Goal: Information Seeking & Learning: Check status

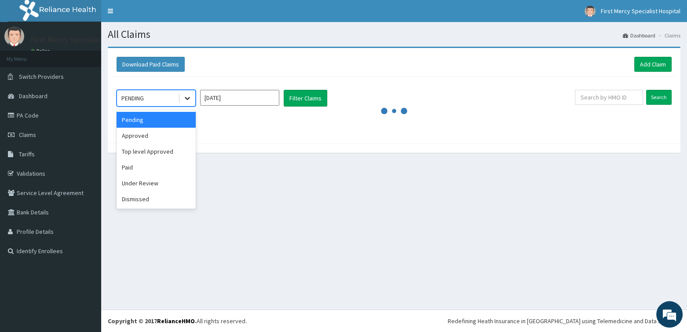
click at [187, 96] on icon at bounding box center [187, 98] width 9 height 9
click at [133, 167] on div "Paid" at bounding box center [156, 167] width 79 height 16
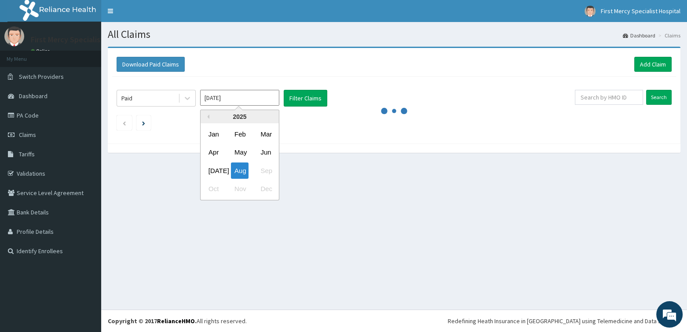
click at [254, 97] on input "Aug 2025" at bounding box center [239, 98] width 79 height 16
click at [215, 138] on div "Jan" at bounding box center [214, 134] width 18 height 16
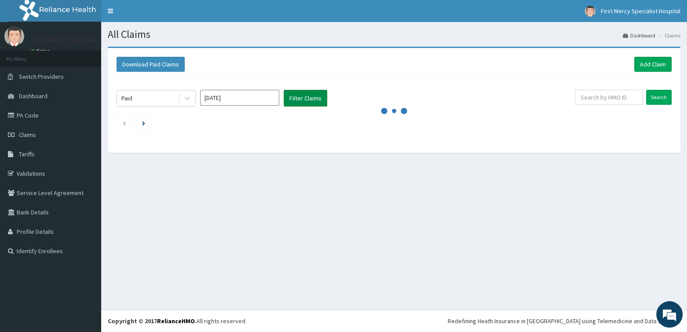
click at [303, 96] on button "Filter Claims" at bounding box center [306, 98] width 44 height 17
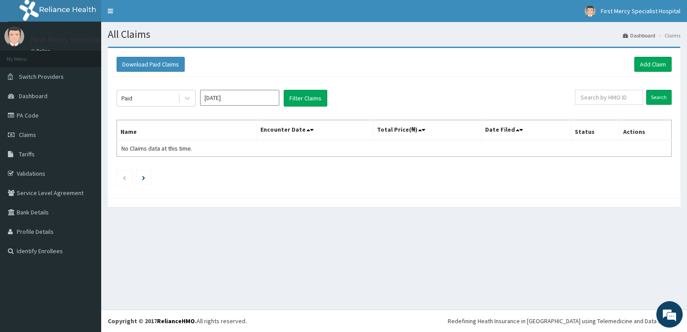
click at [270, 98] on input "Jan 2025" at bounding box center [239, 98] width 79 height 16
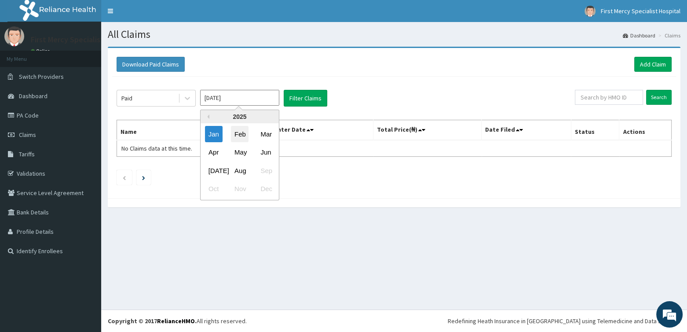
click at [238, 134] on div "Feb" at bounding box center [240, 134] width 18 height 16
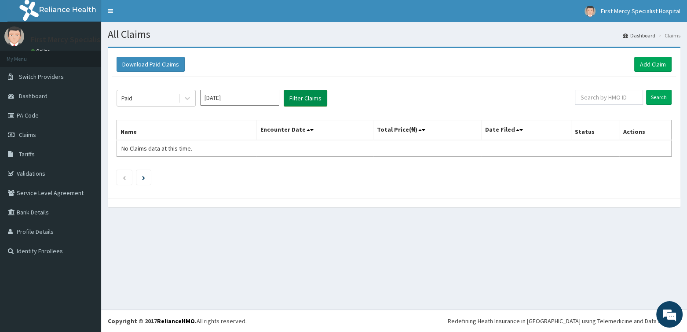
click at [300, 96] on button "Filter Claims" at bounding box center [306, 98] width 44 height 17
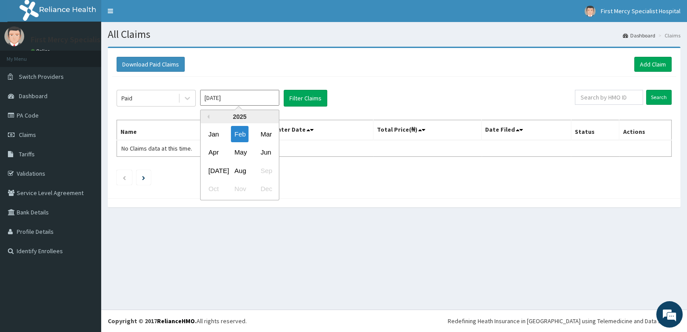
click at [254, 101] on input "Feb 2025" at bounding box center [239, 98] width 79 height 16
click at [259, 135] on div "Mar" at bounding box center [266, 134] width 18 height 16
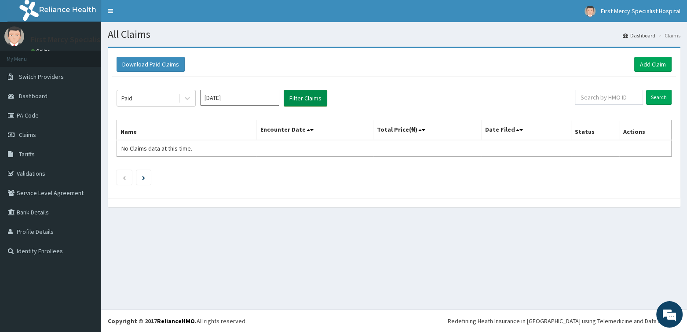
click at [306, 97] on button "Filter Claims" at bounding box center [306, 98] width 44 height 17
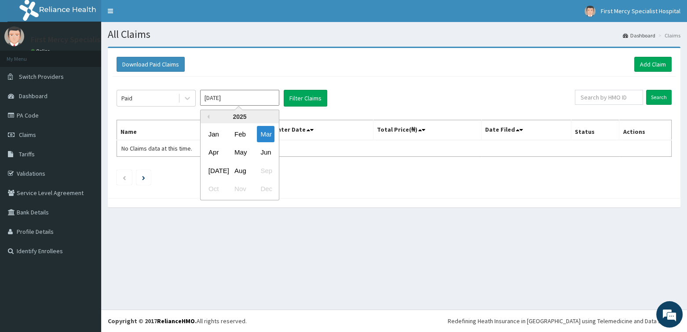
click at [267, 102] on input "Mar 2025" at bounding box center [239, 98] width 79 height 16
click at [208, 148] on div "Apr" at bounding box center [214, 152] width 18 height 16
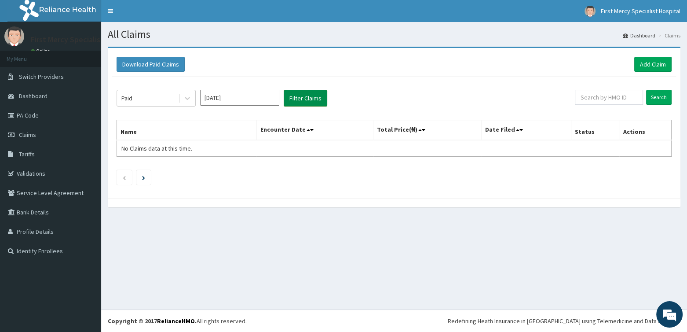
click at [296, 95] on button "Filter Claims" at bounding box center [306, 98] width 44 height 17
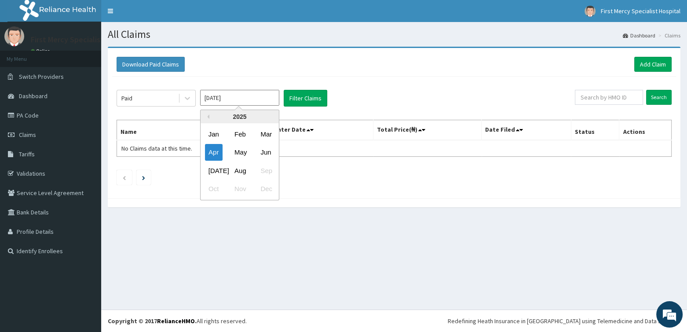
click at [260, 101] on input "Apr 2025" at bounding box center [239, 98] width 79 height 16
click at [242, 149] on div "May" at bounding box center [240, 152] width 18 height 16
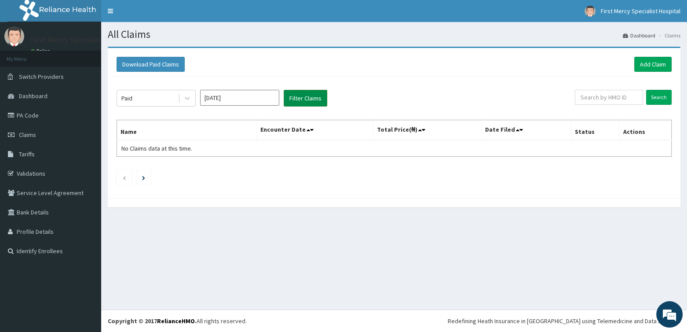
click at [298, 98] on button "Filter Claims" at bounding box center [306, 98] width 44 height 17
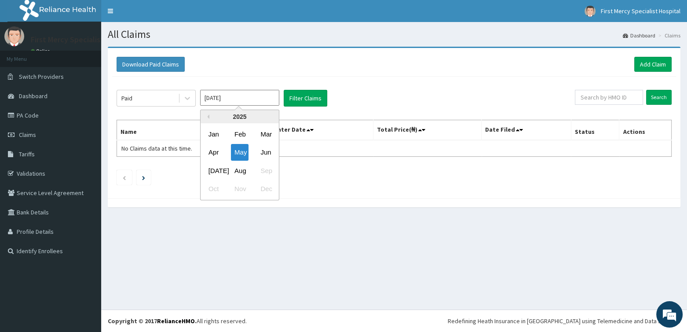
click at [270, 96] on input "May 2025" at bounding box center [239, 98] width 79 height 16
click at [264, 151] on div "Jun" at bounding box center [266, 152] width 18 height 16
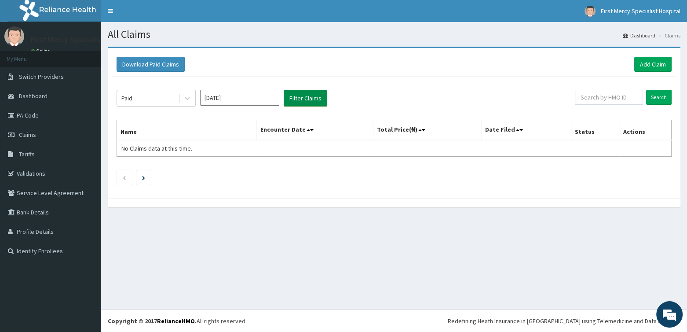
click at [296, 95] on button "Filter Claims" at bounding box center [306, 98] width 44 height 17
click at [271, 98] on input "Jun 2025" at bounding box center [239, 98] width 79 height 16
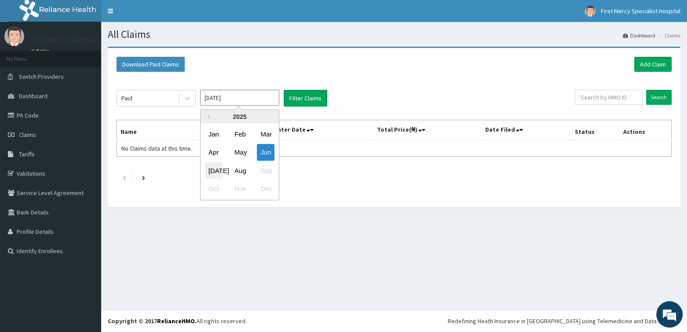
click at [214, 168] on div "Jul" at bounding box center [214, 170] width 18 height 16
type input "Jul 2025"
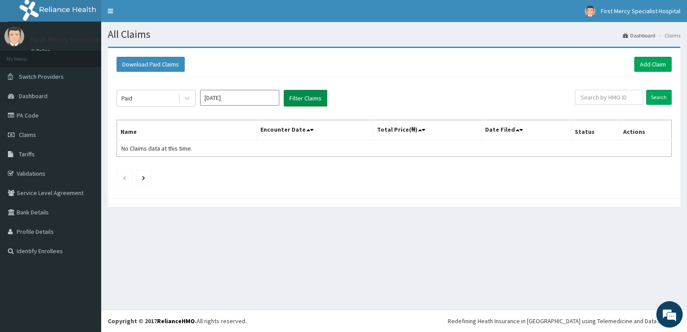
click at [302, 98] on button "Filter Claims" at bounding box center [306, 98] width 44 height 17
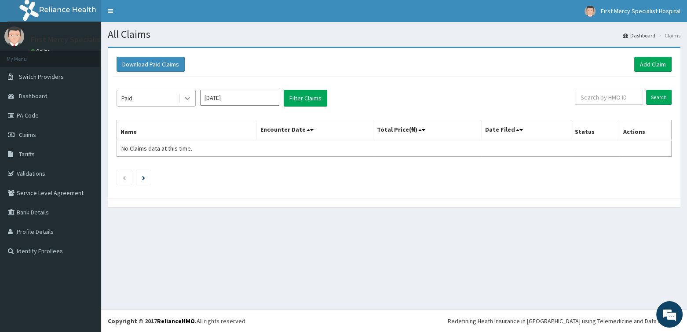
click at [185, 96] on icon at bounding box center [187, 98] width 9 height 9
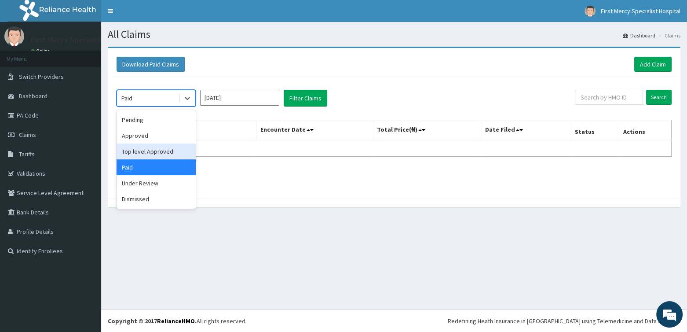
click at [170, 148] on div "Top level Approved" at bounding box center [156, 151] width 79 height 16
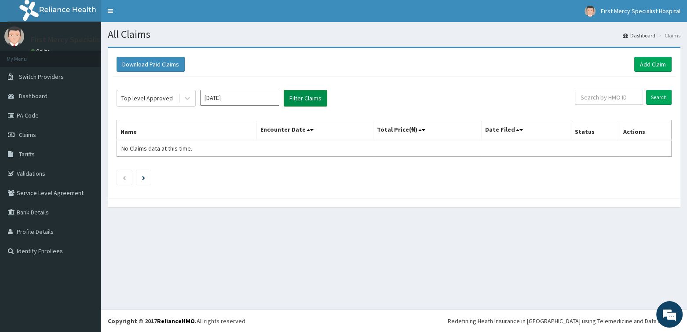
click at [288, 97] on button "Filter Claims" at bounding box center [306, 98] width 44 height 17
click at [287, 97] on button "Filter Claims" at bounding box center [306, 98] width 44 height 17
click at [187, 99] on icon at bounding box center [187, 98] width 5 height 3
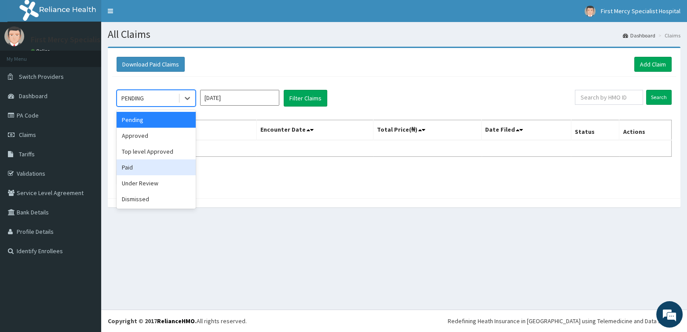
click at [138, 164] on div "Paid" at bounding box center [156, 167] width 79 height 16
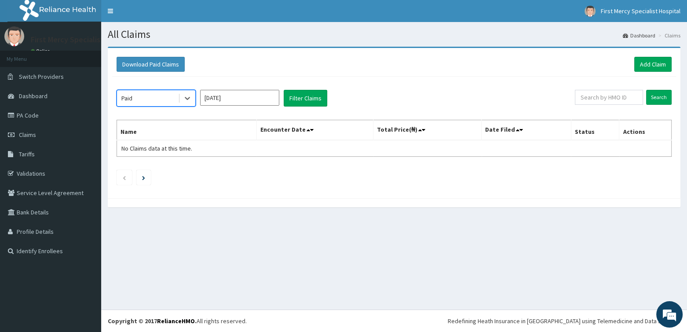
click at [273, 98] on input "[DATE]" at bounding box center [239, 98] width 79 height 16
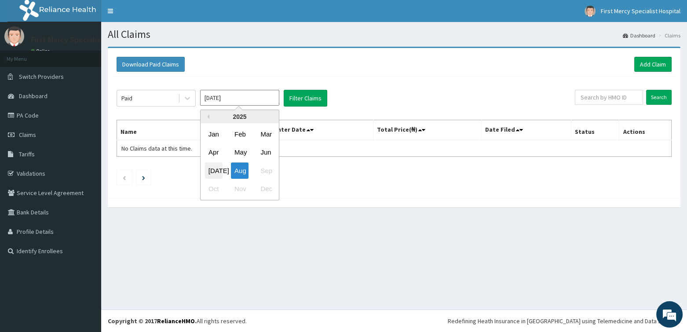
click at [213, 172] on div "[DATE]" at bounding box center [214, 170] width 18 height 16
type input "[DATE]"
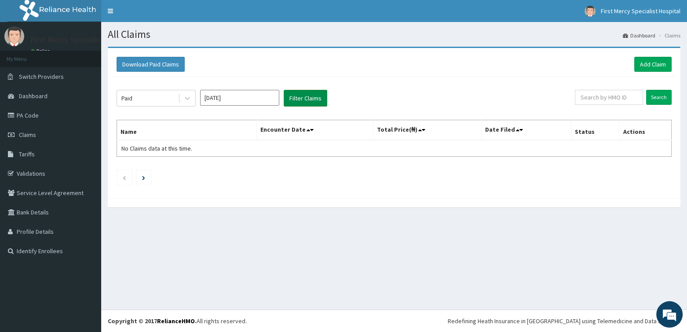
click at [304, 102] on button "Filter Claims" at bounding box center [306, 98] width 44 height 17
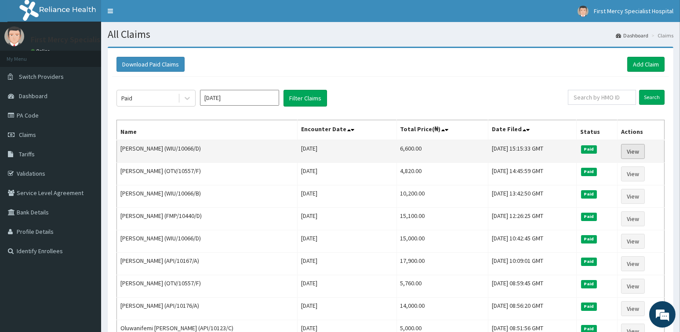
click at [638, 147] on link "View" at bounding box center [633, 151] width 24 height 15
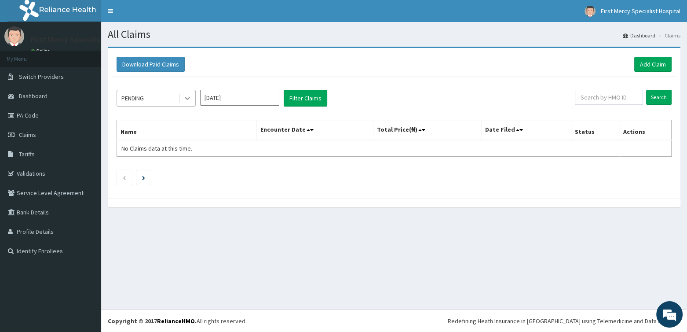
click at [188, 98] on icon at bounding box center [187, 98] width 5 height 3
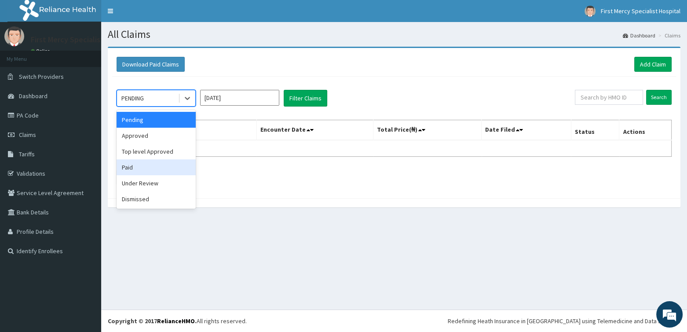
click at [150, 162] on div "Paid" at bounding box center [156, 167] width 79 height 16
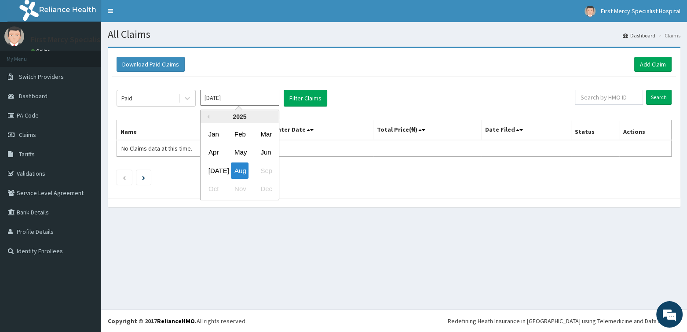
click at [273, 97] on input "Aug 2025" at bounding box center [239, 98] width 79 height 16
click at [219, 171] on div "Jul" at bounding box center [214, 170] width 18 height 16
type input "Jul 2025"
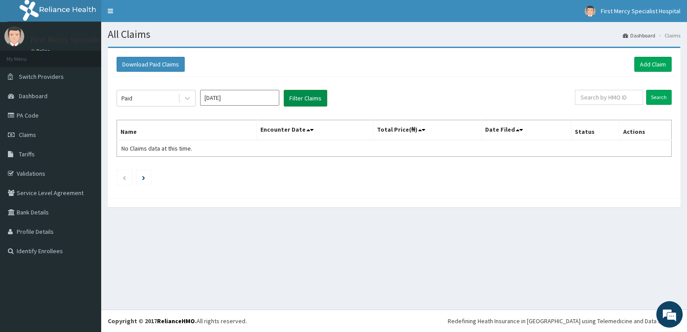
click at [310, 96] on button "Filter Claims" at bounding box center [306, 98] width 44 height 17
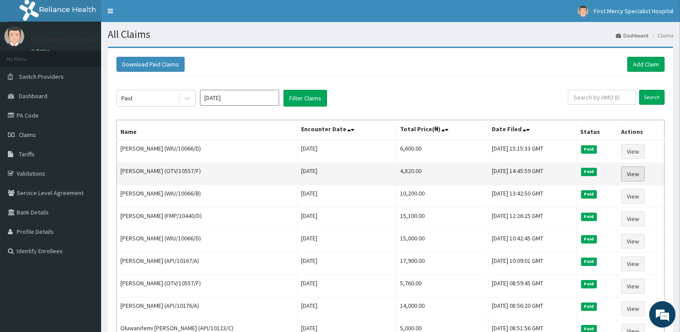
click at [642, 174] on link "View" at bounding box center [633, 173] width 24 height 15
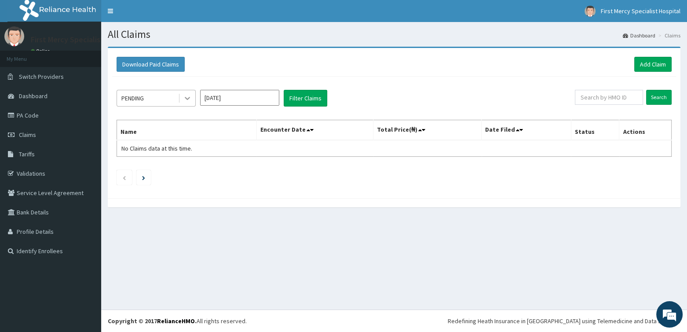
click at [188, 99] on icon at bounding box center [187, 98] width 9 height 9
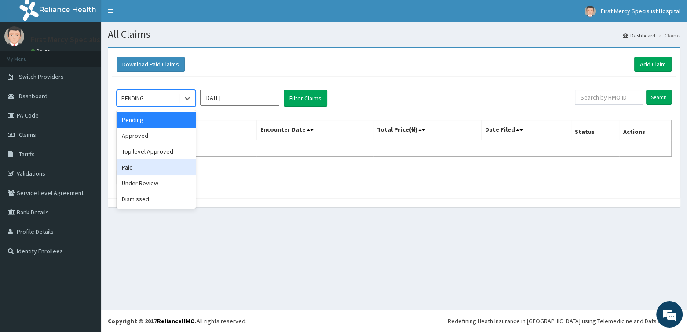
click at [137, 171] on div "Paid" at bounding box center [156, 167] width 79 height 16
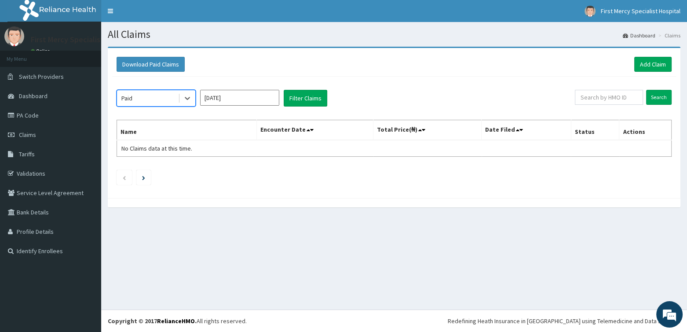
click at [252, 97] on input "[DATE]" at bounding box center [239, 98] width 79 height 16
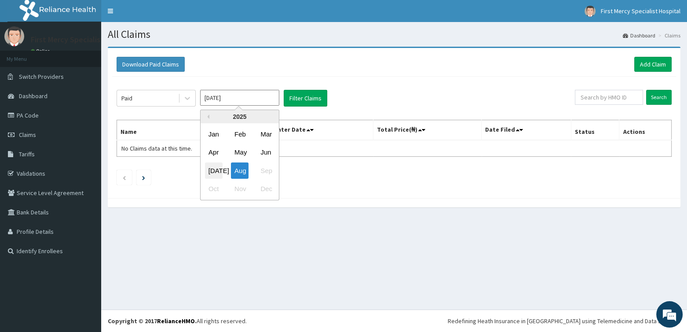
click at [213, 172] on div "Jul" at bounding box center [214, 170] width 18 height 16
type input "Jul 2025"
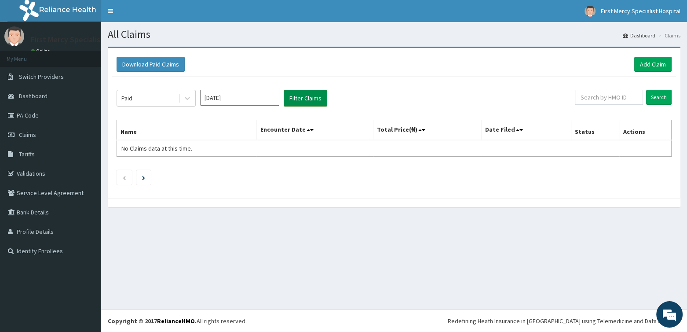
click at [302, 98] on button "Filter Claims" at bounding box center [306, 98] width 44 height 17
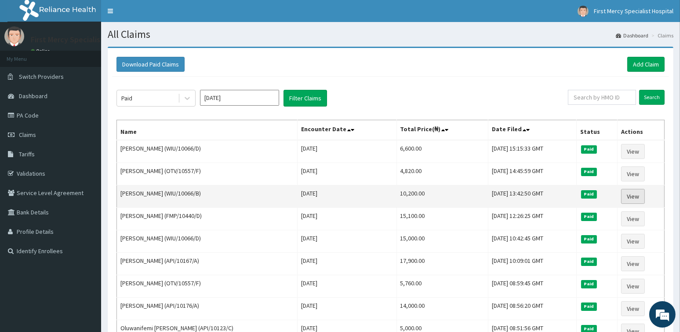
click at [641, 197] on link "View" at bounding box center [633, 196] width 24 height 15
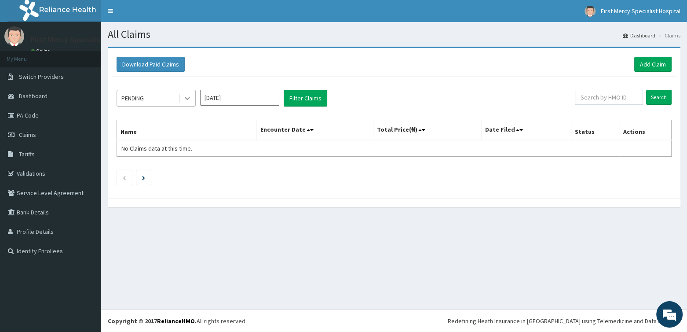
click at [186, 99] on icon at bounding box center [187, 98] width 9 height 9
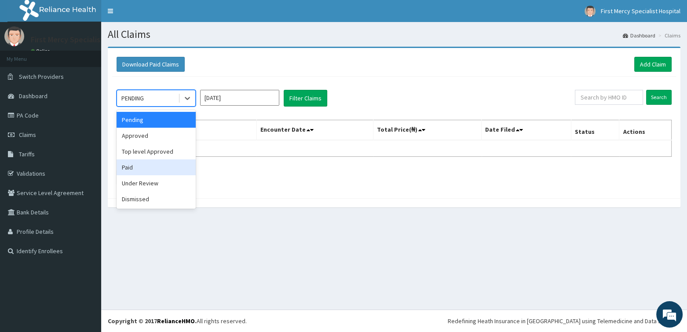
click at [130, 172] on div "Paid" at bounding box center [156, 167] width 79 height 16
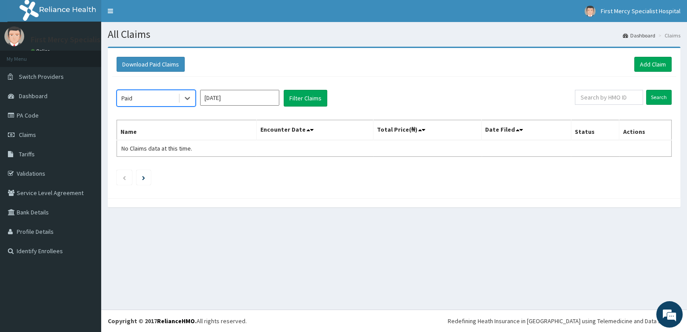
click at [264, 95] on input "Aug 2025" at bounding box center [239, 98] width 79 height 16
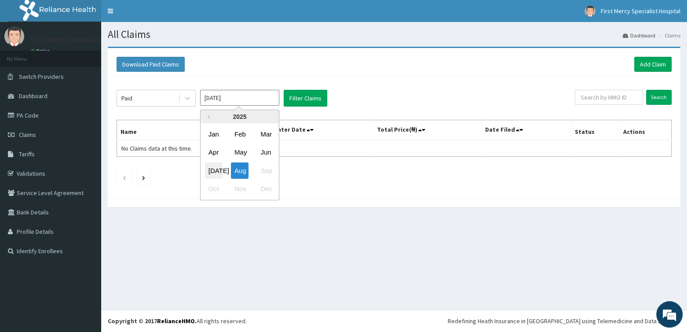
click at [218, 171] on div "[DATE]" at bounding box center [214, 170] width 18 height 16
type input "[DATE]"
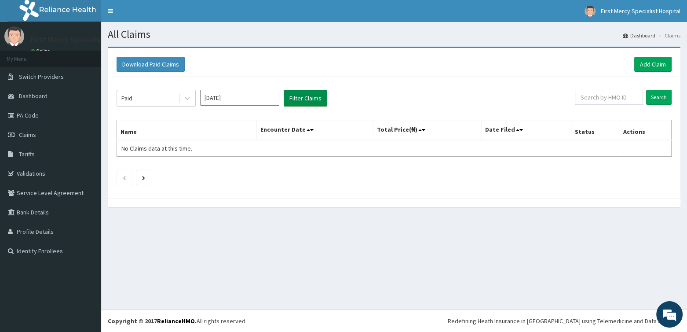
click at [307, 95] on button "Filter Claims" at bounding box center [306, 98] width 44 height 17
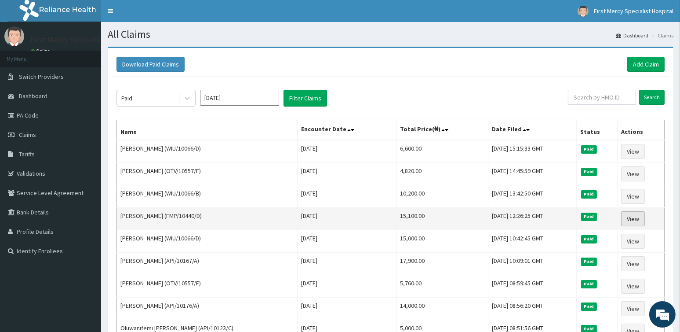
click at [644, 217] on link "View" at bounding box center [633, 218] width 24 height 15
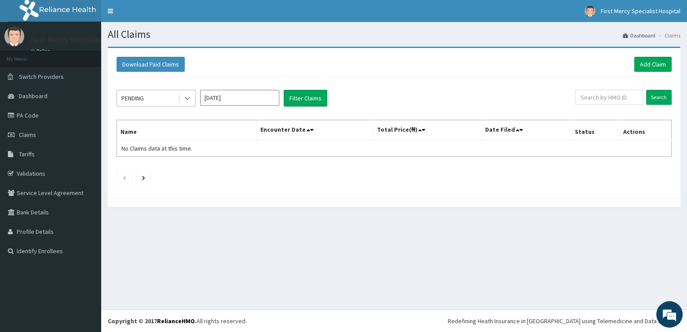
click at [187, 97] on icon at bounding box center [187, 98] width 9 height 9
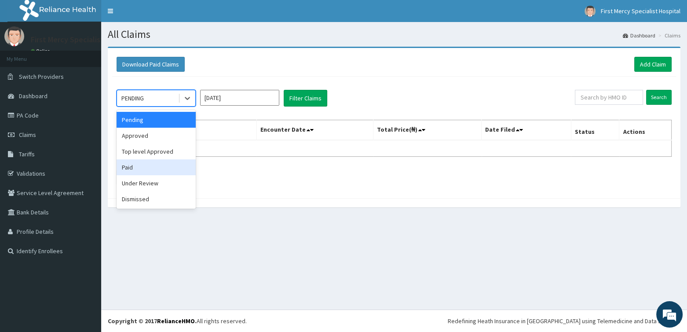
click at [142, 166] on div "Paid" at bounding box center [156, 167] width 79 height 16
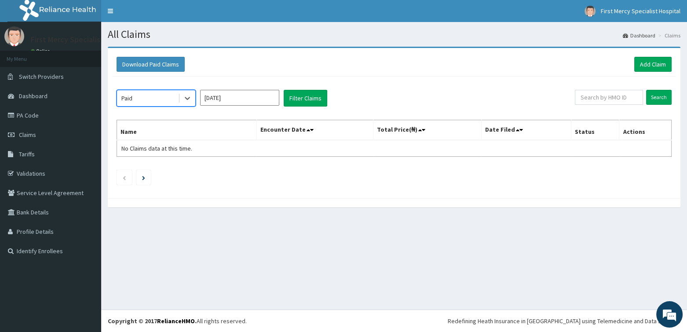
click at [265, 97] on input "[DATE]" at bounding box center [239, 98] width 79 height 16
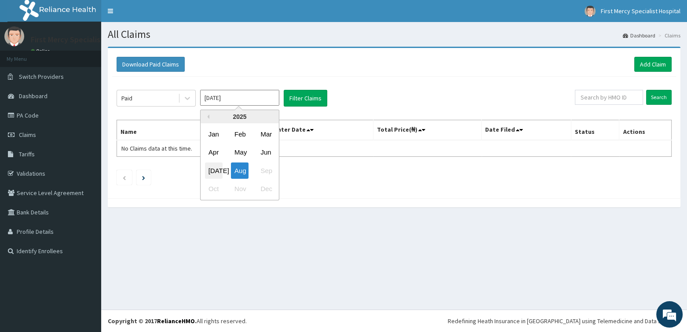
click at [211, 172] on div "[DATE]" at bounding box center [214, 170] width 18 height 16
type input "[DATE]"
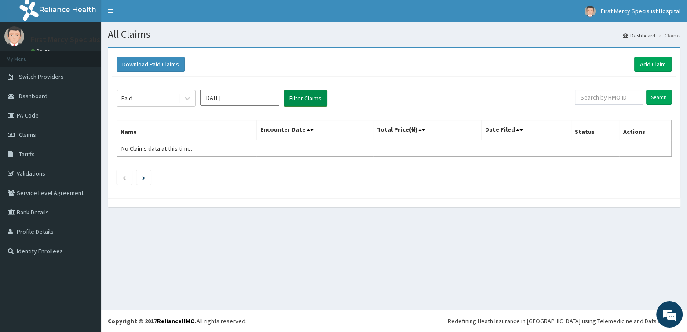
click at [306, 98] on button "Filter Claims" at bounding box center [306, 98] width 44 height 17
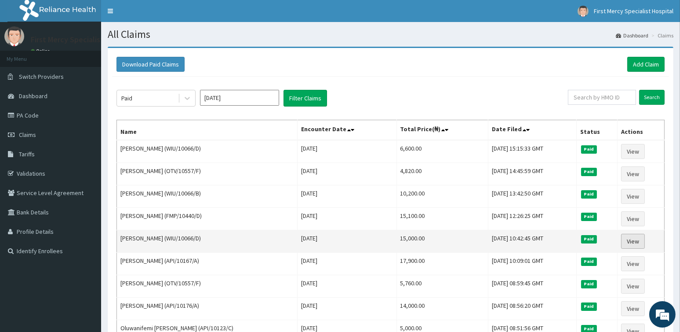
click at [640, 238] on link "View" at bounding box center [633, 240] width 24 height 15
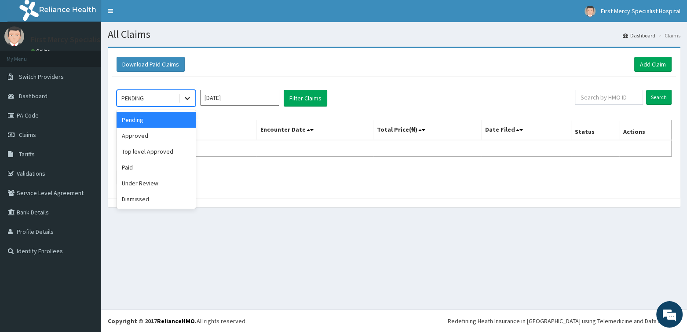
click at [183, 97] on icon at bounding box center [187, 98] width 9 height 9
click at [134, 166] on div "Paid" at bounding box center [156, 167] width 79 height 16
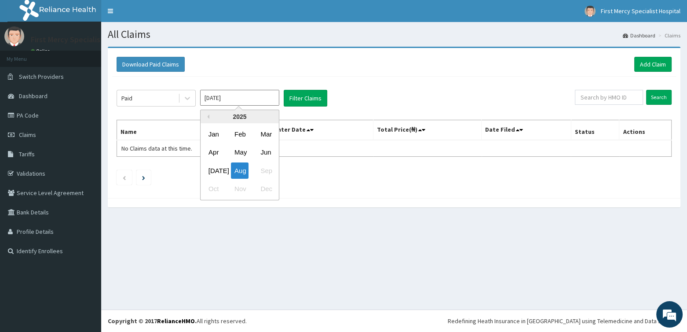
click at [269, 98] on input "Aug 2025" at bounding box center [239, 98] width 79 height 16
click at [216, 168] on div "[DATE]" at bounding box center [214, 170] width 18 height 16
type input "[DATE]"
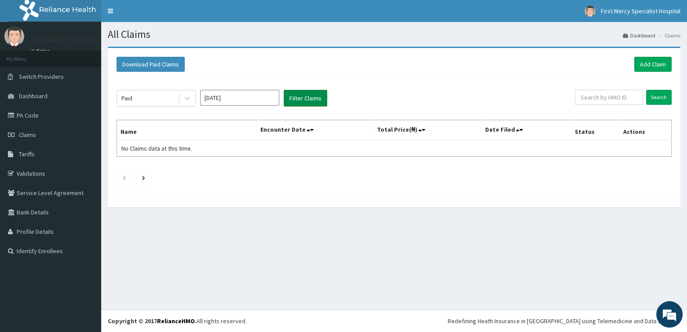
click at [302, 98] on button "Filter Claims" at bounding box center [306, 98] width 44 height 17
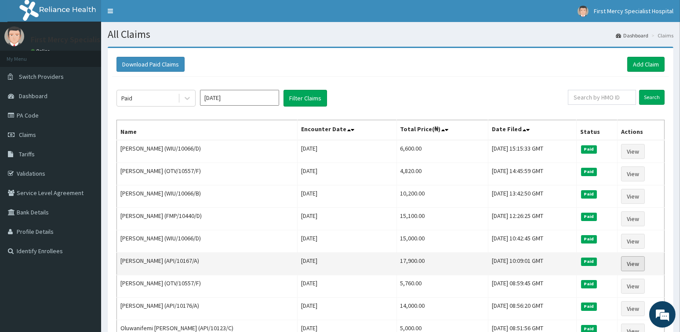
click at [637, 259] on link "View" at bounding box center [633, 263] width 24 height 15
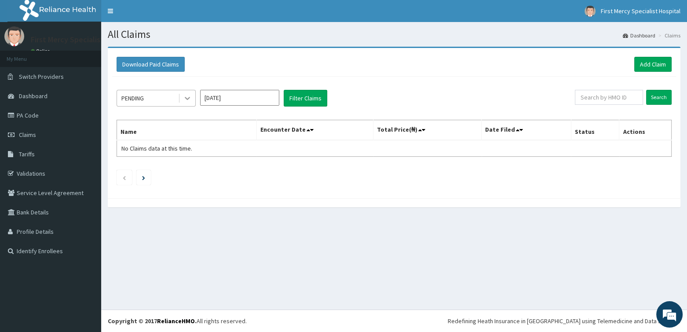
click at [189, 100] on icon at bounding box center [187, 98] width 9 height 9
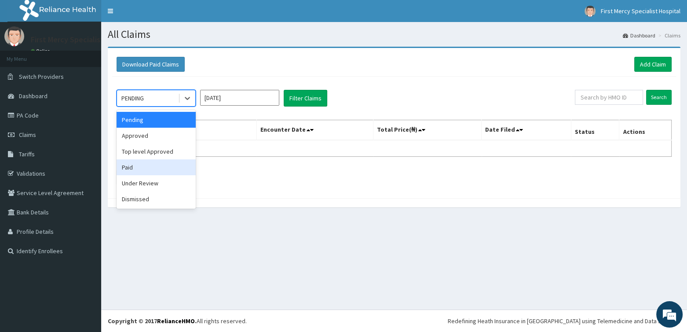
click at [143, 163] on div "Paid" at bounding box center [156, 167] width 79 height 16
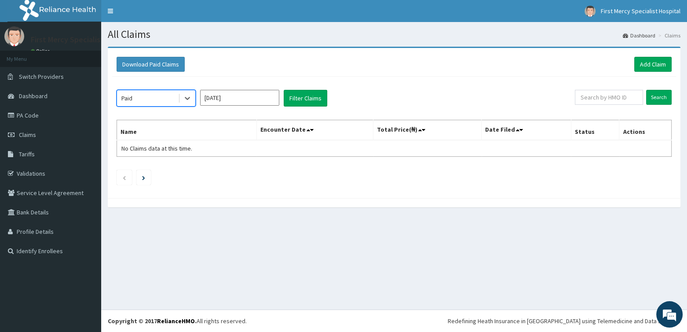
click at [266, 95] on input "[DATE]" at bounding box center [239, 98] width 79 height 16
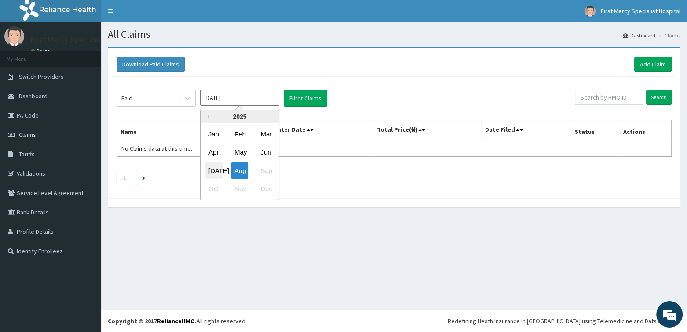
click at [220, 168] on div "[DATE]" at bounding box center [214, 170] width 18 height 16
type input "[DATE]"
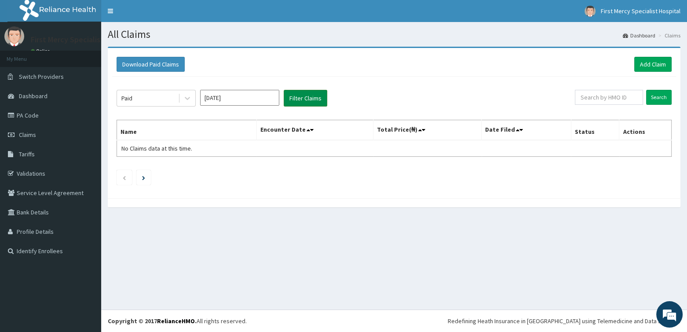
click at [308, 97] on button "Filter Claims" at bounding box center [306, 98] width 44 height 17
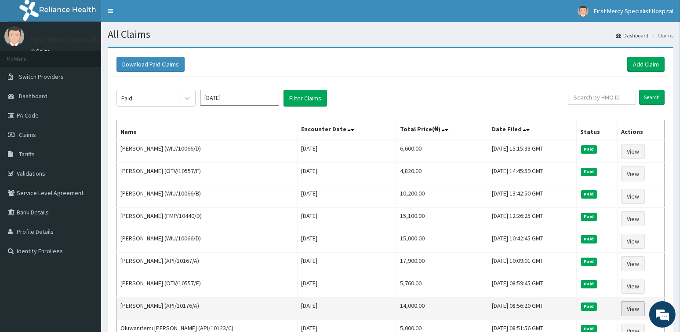
click at [634, 306] on link "View" at bounding box center [633, 308] width 24 height 15
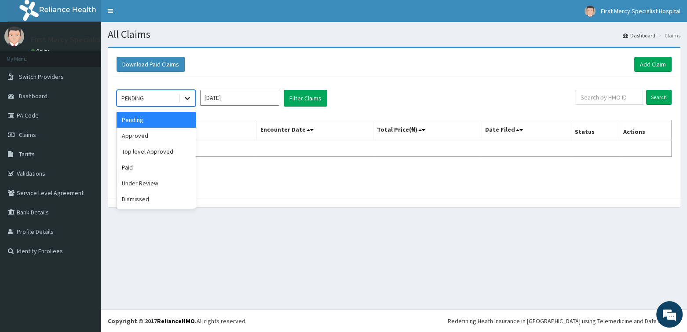
click at [189, 100] on icon at bounding box center [187, 98] width 9 height 9
click at [138, 166] on div "Paid" at bounding box center [156, 167] width 79 height 16
click at [241, 97] on input "[DATE]" at bounding box center [239, 98] width 79 height 16
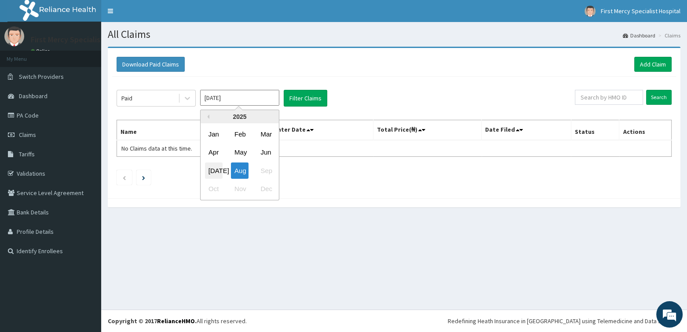
click at [216, 170] on div "[DATE]" at bounding box center [214, 170] width 18 height 16
type input "[DATE]"
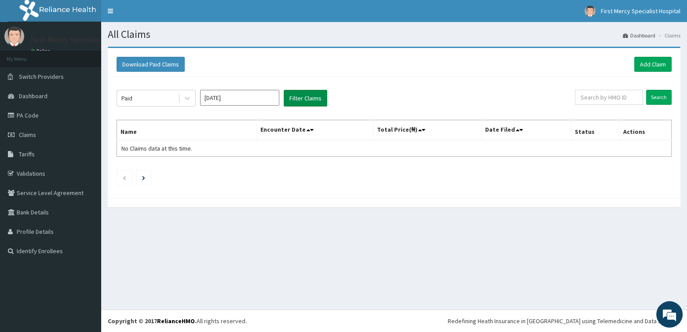
click at [305, 97] on button "Filter Claims" at bounding box center [306, 98] width 44 height 17
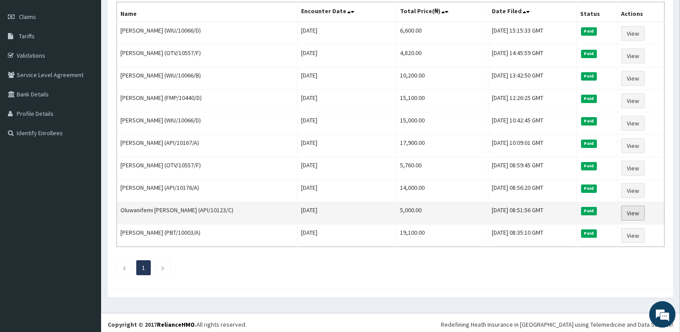
click at [633, 211] on link "View" at bounding box center [633, 212] width 24 height 15
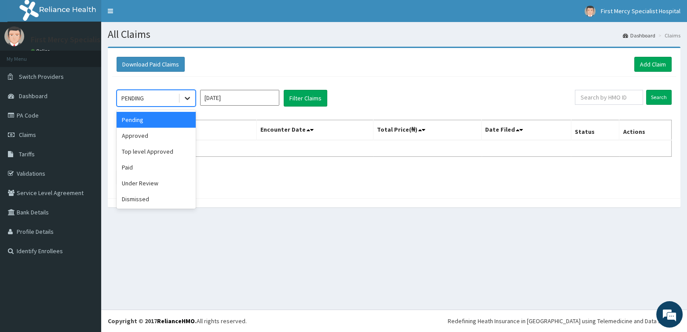
click at [185, 96] on icon at bounding box center [187, 98] width 9 height 9
click at [124, 163] on div "Paid" at bounding box center [156, 167] width 79 height 16
click at [250, 91] on input "Aug 2025" at bounding box center [239, 98] width 79 height 16
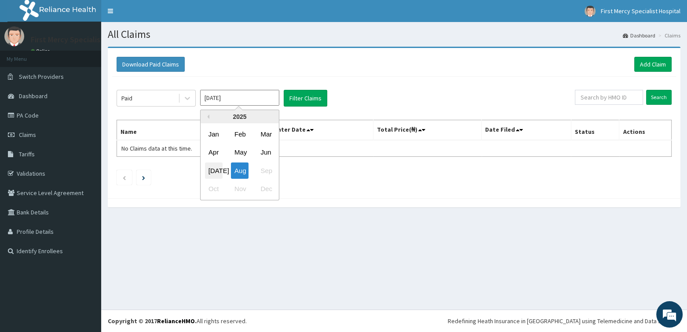
click at [213, 168] on div "Jul" at bounding box center [214, 170] width 18 height 16
type input "Jul 2025"
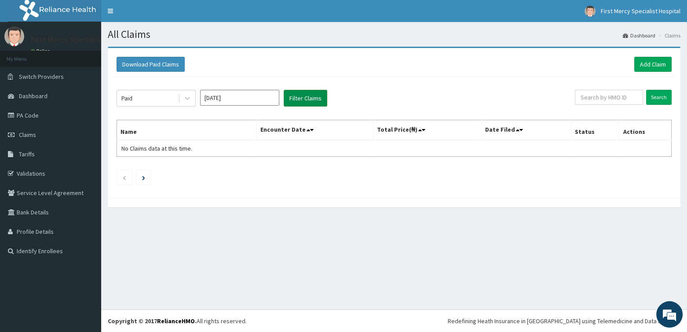
click at [297, 97] on button "Filter Claims" at bounding box center [306, 98] width 44 height 17
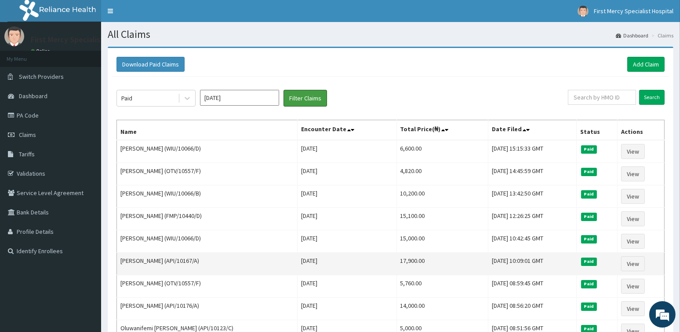
scroll to position [118, 0]
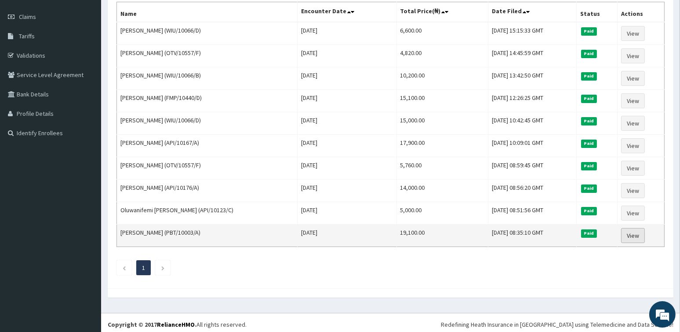
click at [629, 234] on link "View" at bounding box center [633, 235] width 24 height 15
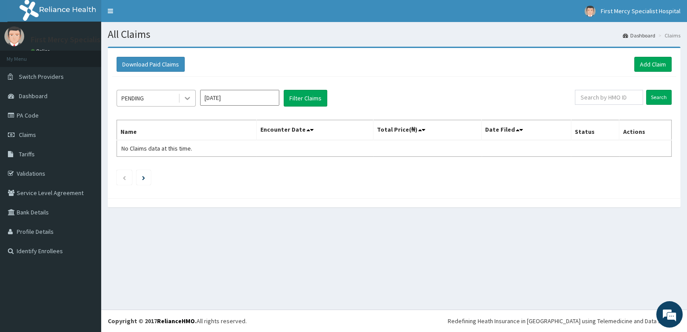
click at [187, 97] on icon at bounding box center [187, 98] width 9 height 9
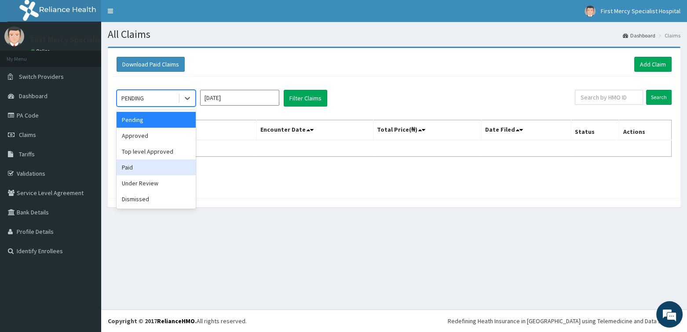
click at [135, 164] on div "Paid" at bounding box center [156, 167] width 79 height 16
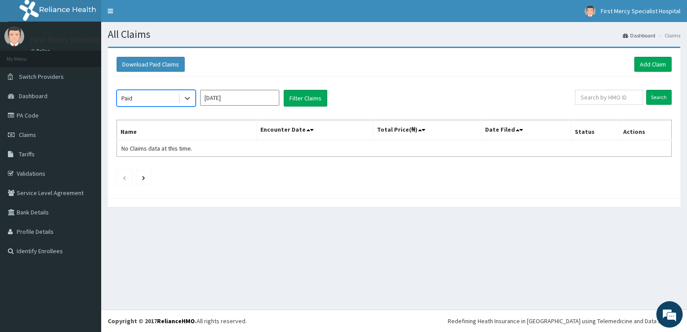
click at [249, 95] on input "Aug 2025" at bounding box center [239, 98] width 79 height 16
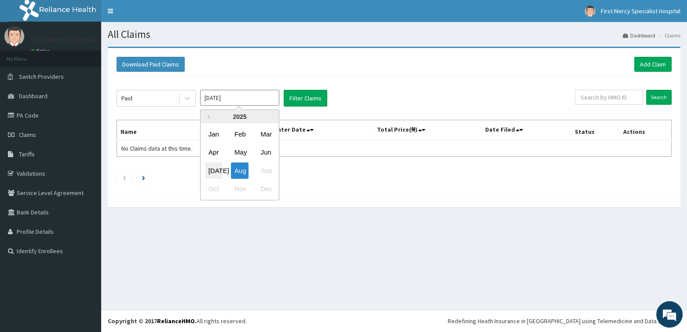
click at [210, 169] on div "Jul" at bounding box center [214, 170] width 18 height 16
type input "Jul 2025"
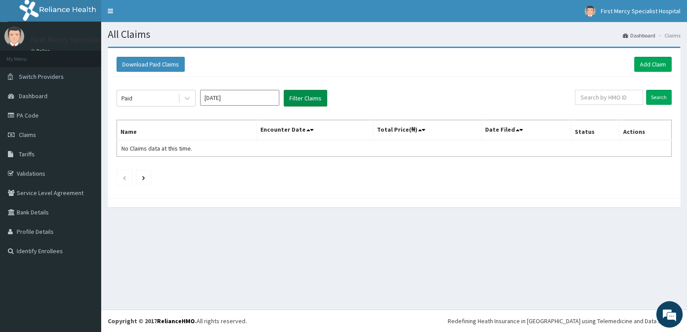
click at [289, 99] on button "Filter Claims" at bounding box center [306, 98] width 44 height 17
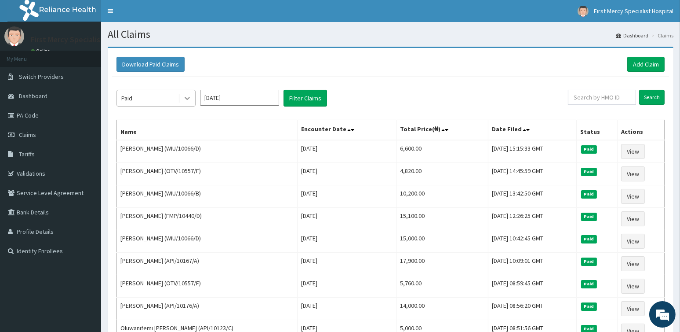
click at [189, 99] on icon at bounding box center [187, 98] width 9 height 9
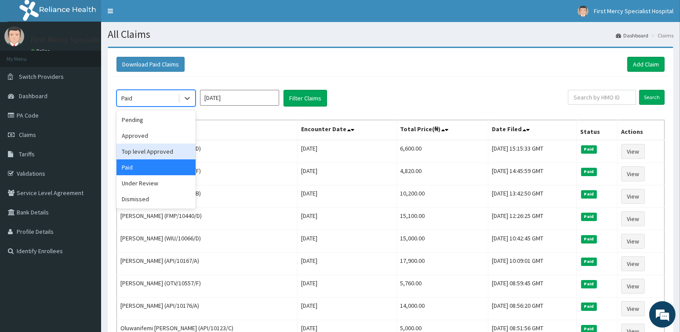
click at [146, 149] on div "Top level Approved" at bounding box center [156, 151] width 79 height 16
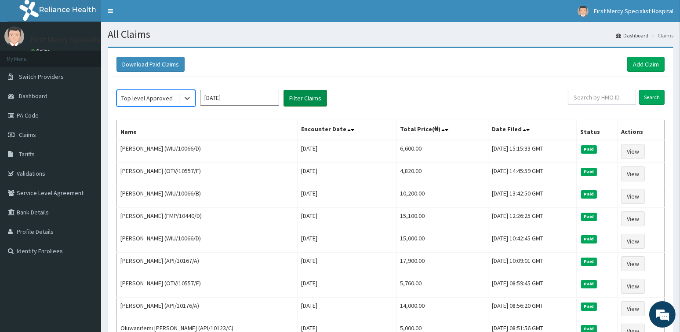
click at [298, 98] on button "Filter Claims" at bounding box center [306, 98] width 44 height 17
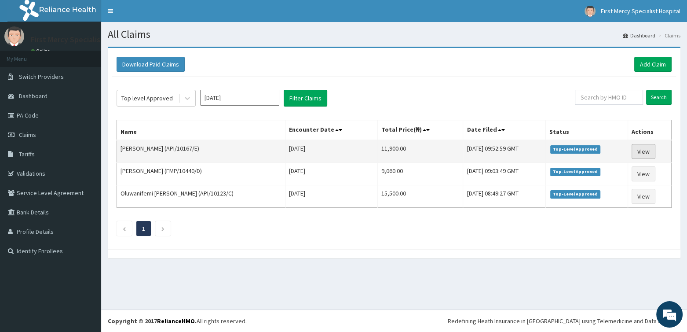
click at [647, 150] on link "View" at bounding box center [643, 151] width 24 height 15
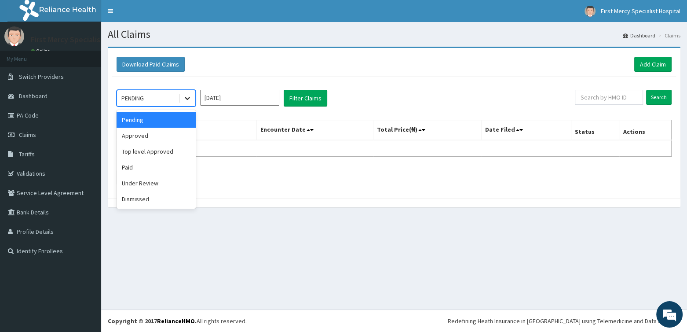
click at [191, 98] on icon at bounding box center [187, 98] width 9 height 9
click at [155, 150] on div "Top level Approved" at bounding box center [156, 151] width 79 height 16
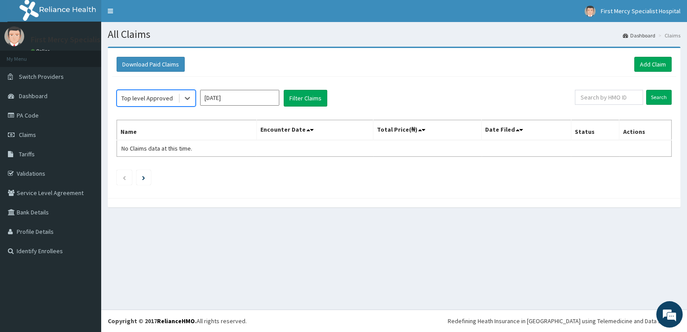
click at [250, 98] on input "Aug 2025" at bounding box center [239, 98] width 79 height 16
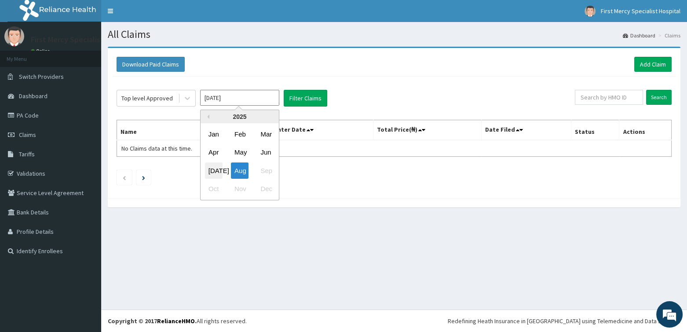
click at [218, 170] on div "Jul" at bounding box center [214, 170] width 18 height 16
type input "Jul 2025"
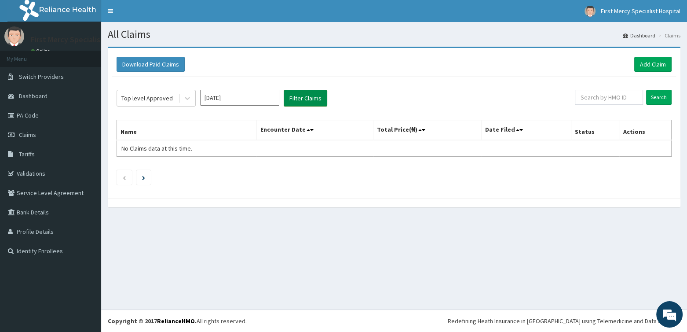
click at [309, 93] on button "Filter Claims" at bounding box center [306, 98] width 44 height 17
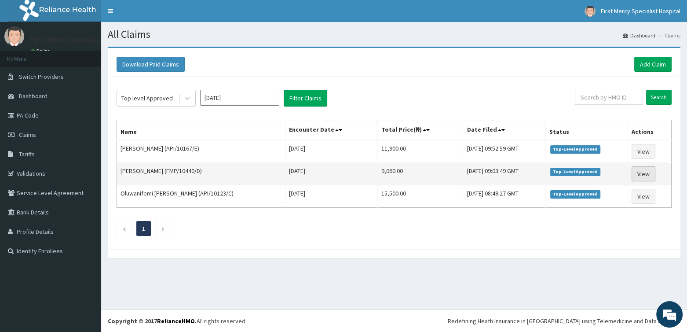
click at [648, 171] on link "View" at bounding box center [643, 173] width 24 height 15
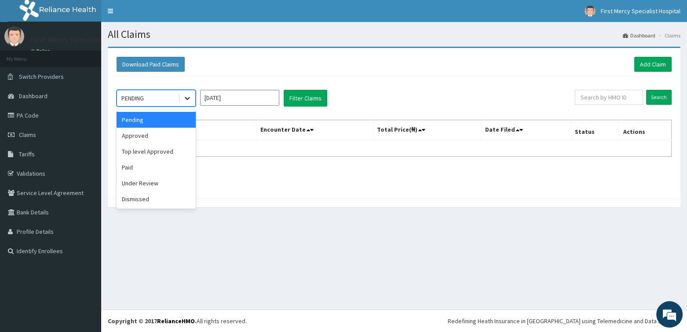
click at [188, 98] on icon at bounding box center [187, 98] width 5 height 3
click at [174, 148] on div "Top level Approved" at bounding box center [156, 151] width 79 height 16
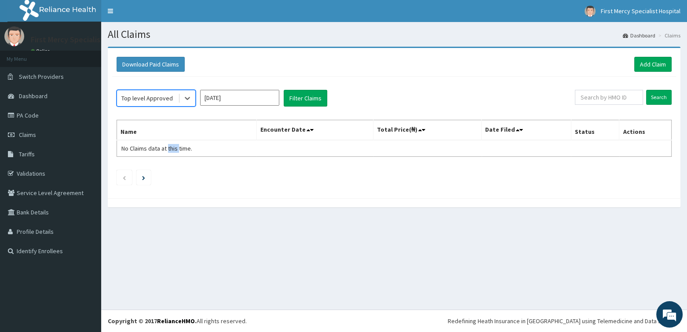
click at [174, 148] on span "No Claims data at this time." at bounding box center [156, 148] width 71 height 8
click at [235, 94] on input "Aug 2025" at bounding box center [239, 98] width 79 height 16
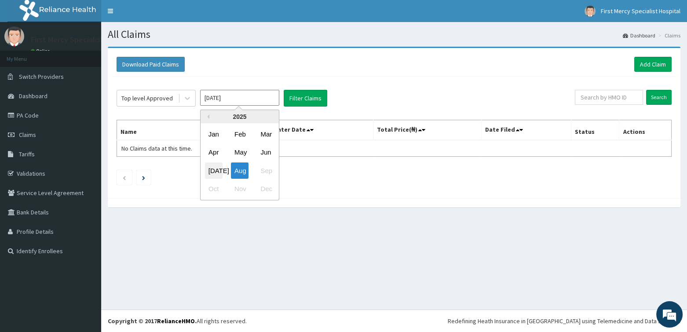
click at [219, 173] on div "Jul" at bounding box center [214, 170] width 18 height 16
type input "Jul 2025"
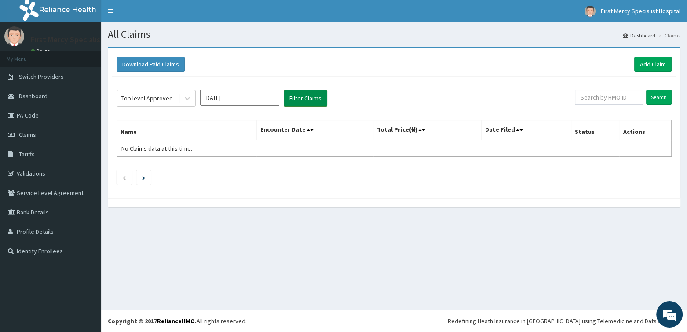
click at [306, 98] on button "Filter Claims" at bounding box center [306, 98] width 44 height 17
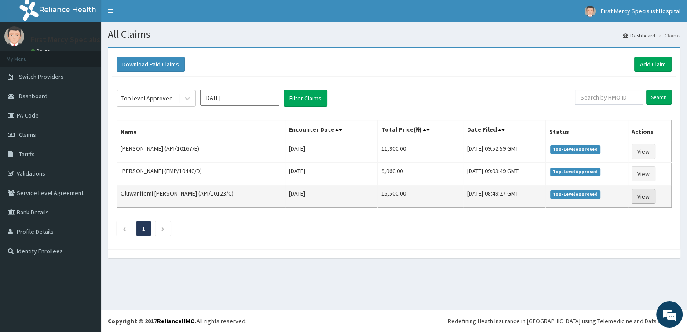
click at [650, 195] on link "View" at bounding box center [643, 196] width 24 height 15
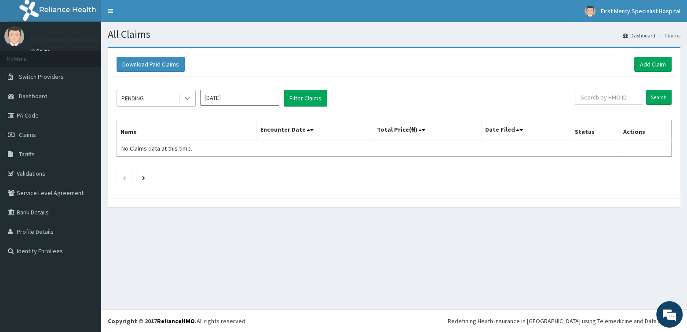
drag, startPoint x: 0, startPoint y: 0, endPoint x: 189, endPoint y: 99, distance: 213.6
click at [189, 99] on icon at bounding box center [187, 98] width 9 height 9
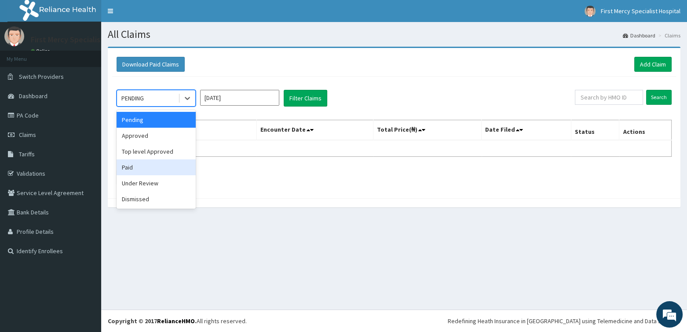
click at [125, 166] on div "Paid" at bounding box center [156, 167] width 79 height 16
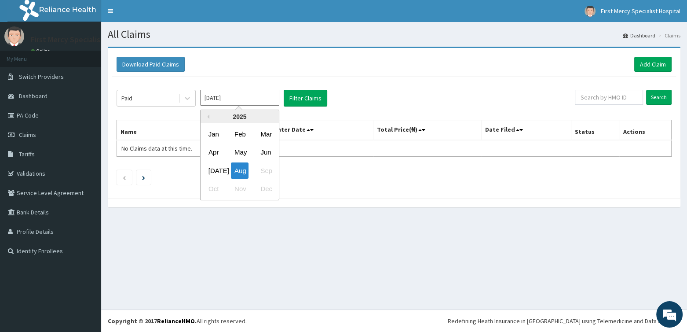
click at [244, 95] on input "[DATE]" at bounding box center [239, 98] width 79 height 16
click at [262, 151] on div "Jun" at bounding box center [266, 152] width 18 height 16
type input "[DATE]"
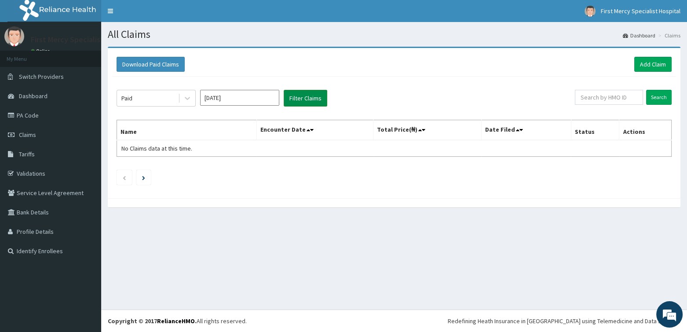
click at [302, 98] on button "Filter Claims" at bounding box center [306, 98] width 44 height 17
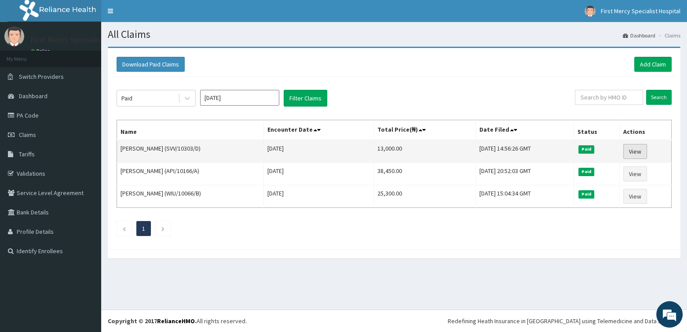
click at [636, 150] on link "View" at bounding box center [635, 151] width 24 height 15
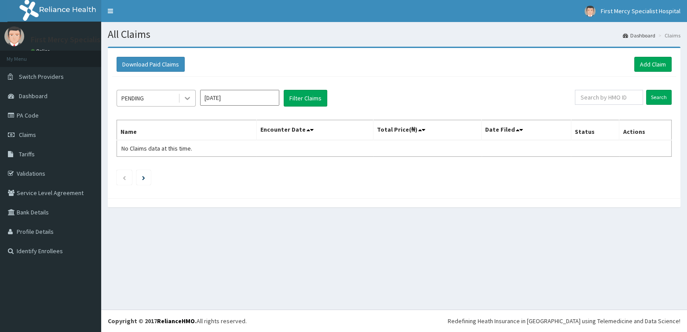
drag, startPoint x: 0, startPoint y: 0, endPoint x: 188, endPoint y: 96, distance: 211.0
click at [188, 96] on icon at bounding box center [187, 98] width 9 height 9
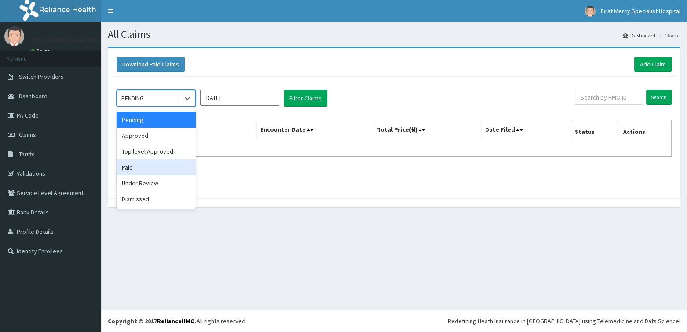
click at [134, 169] on div "Paid" at bounding box center [156, 167] width 79 height 16
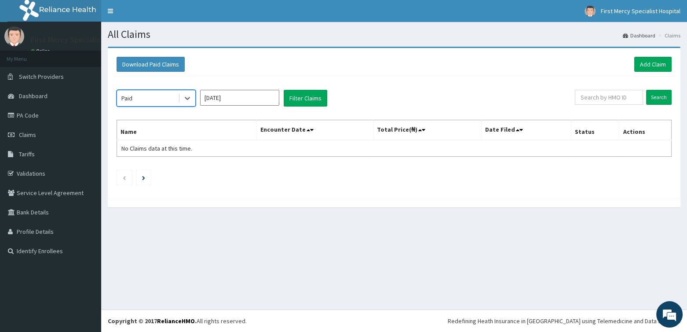
click at [240, 97] on input "[DATE]" at bounding box center [239, 98] width 79 height 16
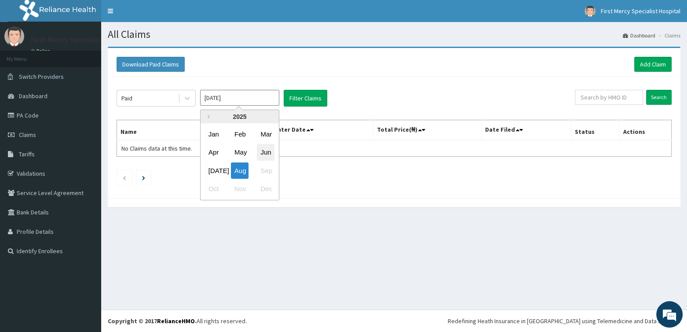
click at [264, 153] on div "Jun" at bounding box center [266, 152] width 18 height 16
type input "Jun 2025"
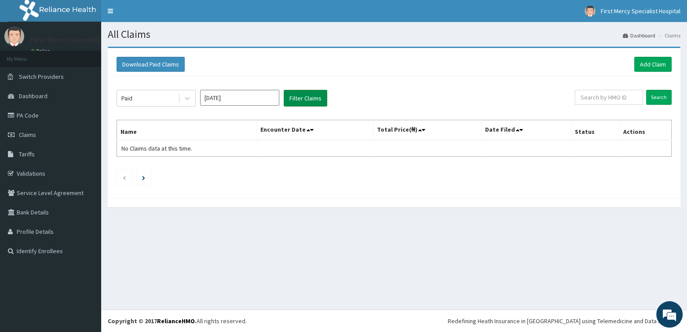
click at [302, 100] on button "Filter Claims" at bounding box center [306, 98] width 44 height 17
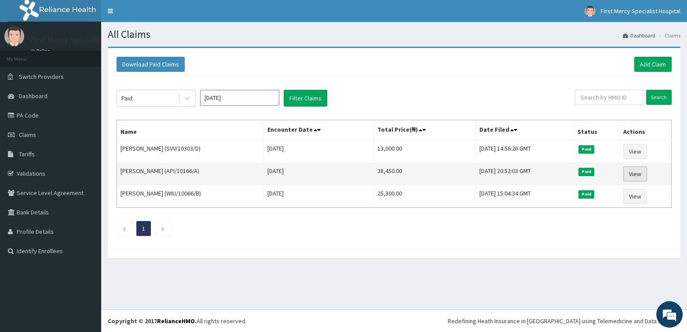
click at [639, 174] on link "View" at bounding box center [635, 173] width 24 height 15
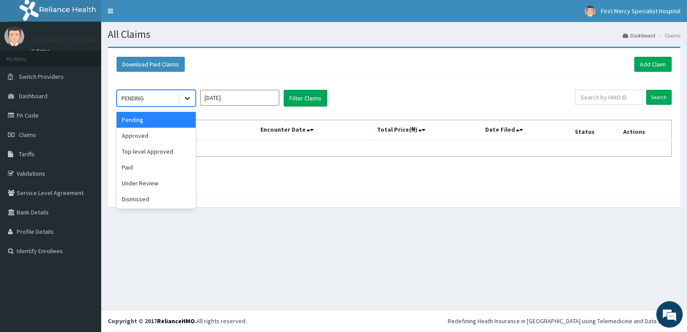
click at [189, 96] on icon at bounding box center [187, 98] width 9 height 9
click at [135, 165] on div "Paid" at bounding box center [156, 167] width 79 height 16
click at [252, 94] on input "[DATE]" at bounding box center [239, 98] width 79 height 16
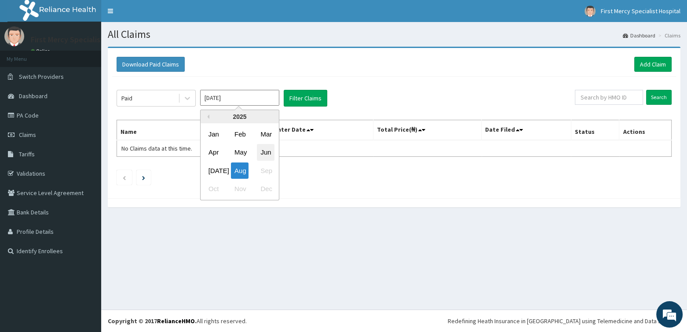
click at [269, 149] on div "Jun" at bounding box center [266, 152] width 18 height 16
type input "Jun 2025"
click at [269, 149] on table "Name Encounter Date Total Price(₦) Date Filed Status Actions No Claims data at …" at bounding box center [394, 138] width 555 height 37
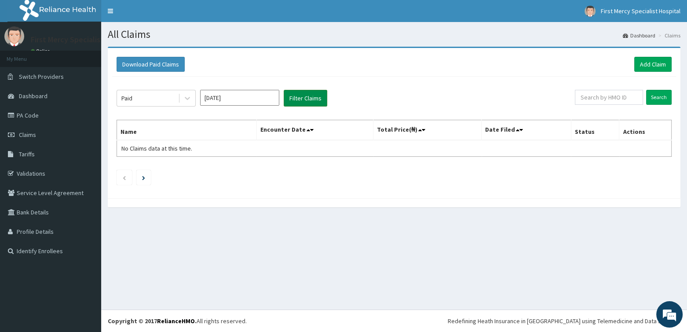
click at [304, 97] on button "Filter Claims" at bounding box center [306, 98] width 44 height 17
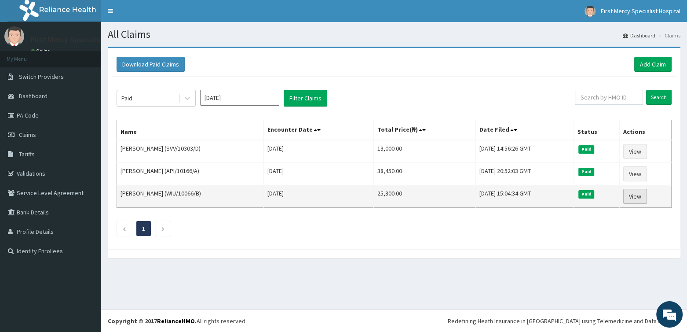
click at [636, 196] on link "View" at bounding box center [635, 196] width 24 height 15
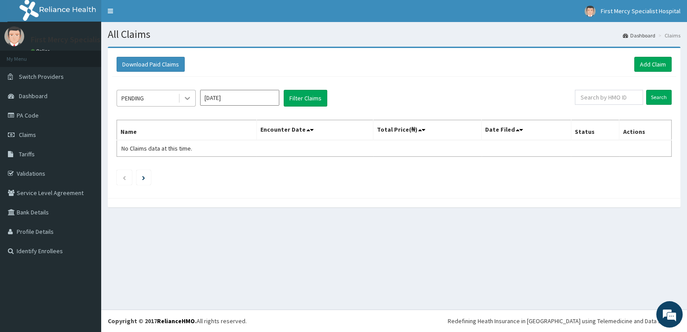
click at [189, 99] on icon at bounding box center [187, 98] width 9 height 9
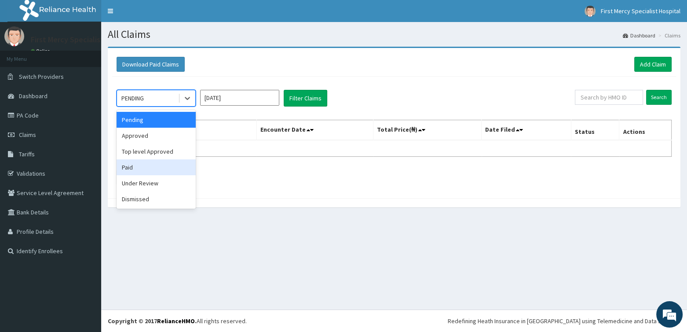
click at [133, 168] on div "Paid" at bounding box center [156, 167] width 79 height 16
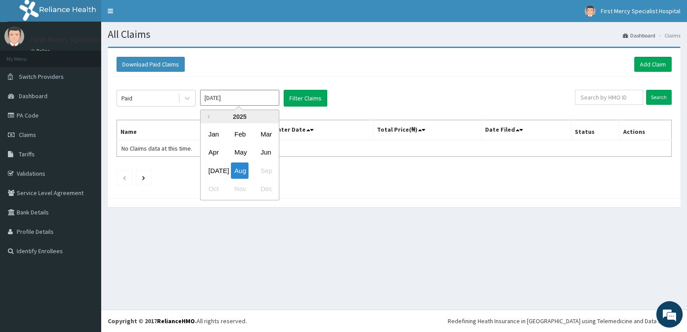
click at [239, 99] on input "[DATE]" at bounding box center [239, 98] width 79 height 16
click at [267, 150] on div "Jun" at bounding box center [266, 152] width 18 height 16
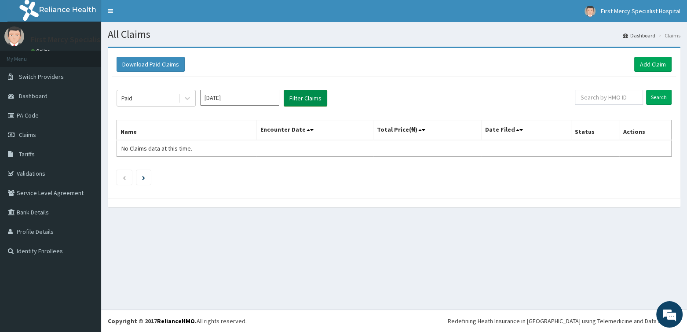
click at [302, 96] on button "Filter Claims" at bounding box center [306, 98] width 44 height 17
click at [300, 98] on button "Filter Claims" at bounding box center [306, 98] width 44 height 17
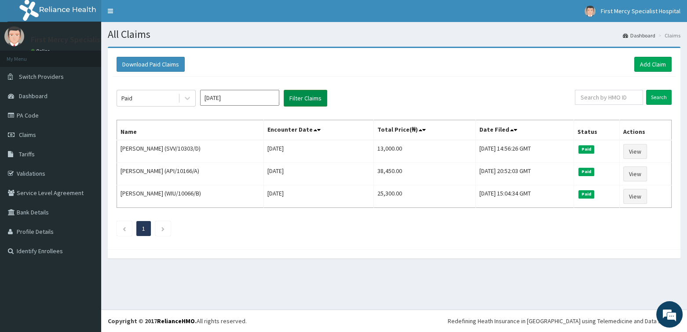
click at [303, 95] on button "Filter Claims" at bounding box center [306, 98] width 44 height 17
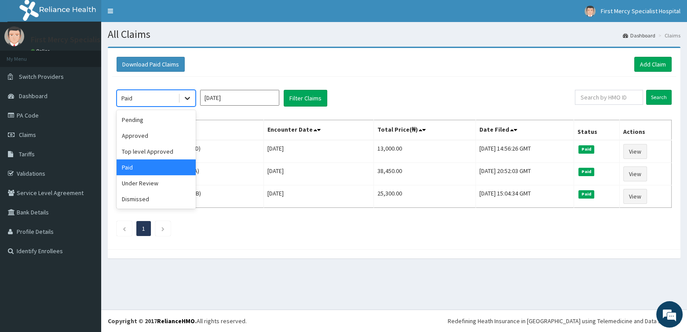
click at [187, 97] on icon at bounding box center [187, 98] width 9 height 9
click at [144, 182] on div "Under Review" at bounding box center [156, 183] width 79 height 16
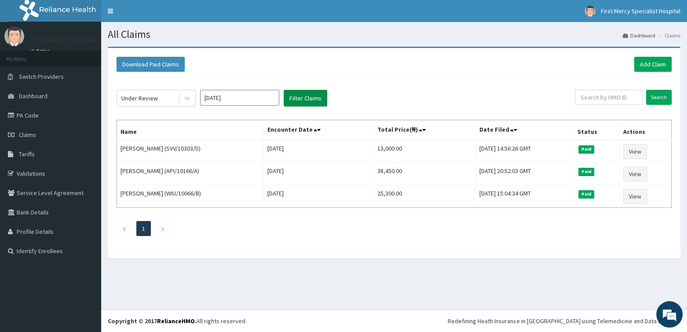
click at [296, 95] on button "Filter Claims" at bounding box center [306, 98] width 44 height 17
click at [304, 95] on button "Filter Claims" at bounding box center [306, 98] width 44 height 17
click at [189, 98] on icon at bounding box center [187, 98] width 9 height 9
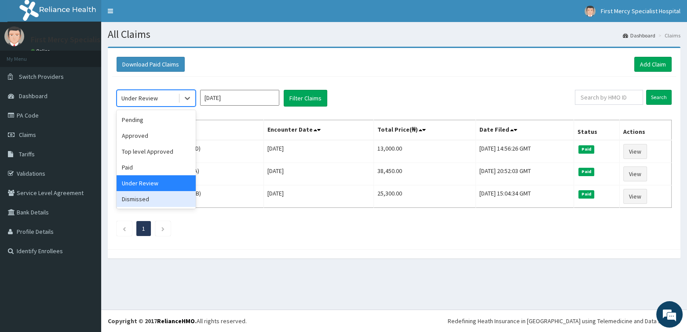
click at [145, 199] on div "Dismissed" at bounding box center [156, 199] width 79 height 16
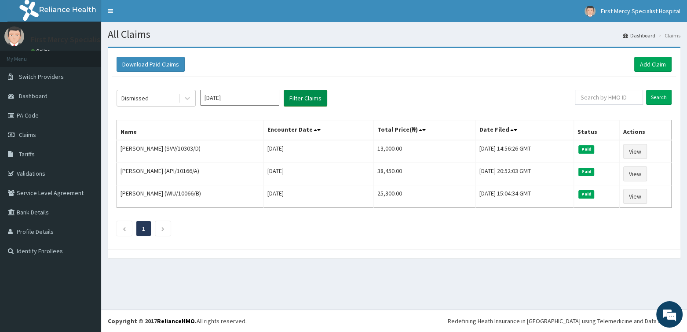
click at [302, 102] on button "Filter Claims" at bounding box center [306, 98] width 44 height 17
click at [306, 97] on button "Filter Claims" at bounding box center [306, 98] width 44 height 17
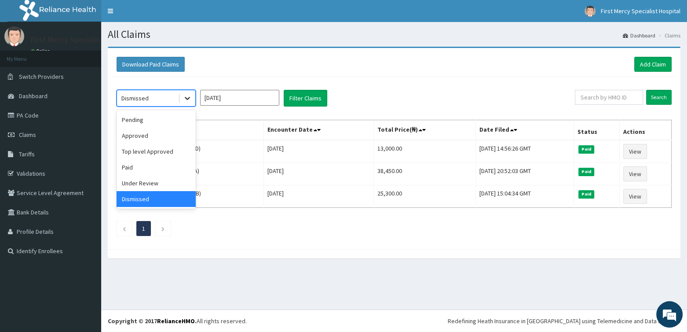
click at [187, 100] on icon at bounding box center [187, 98] width 9 height 9
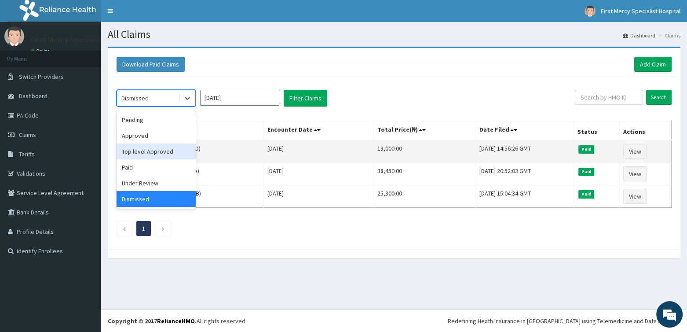
click at [159, 151] on div "Top level Approved" at bounding box center [156, 151] width 79 height 16
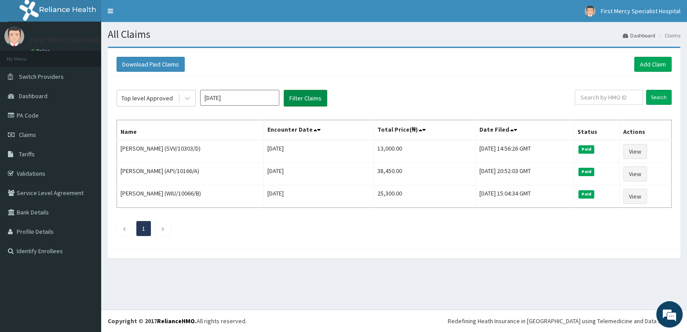
click at [295, 95] on button "Filter Claims" at bounding box center [306, 98] width 44 height 17
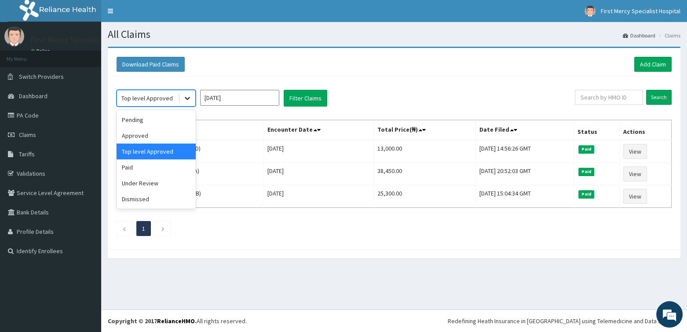
click at [187, 97] on icon at bounding box center [187, 98] width 9 height 9
click at [143, 134] on div "Approved" at bounding box center [156, 136] width 79 height 16
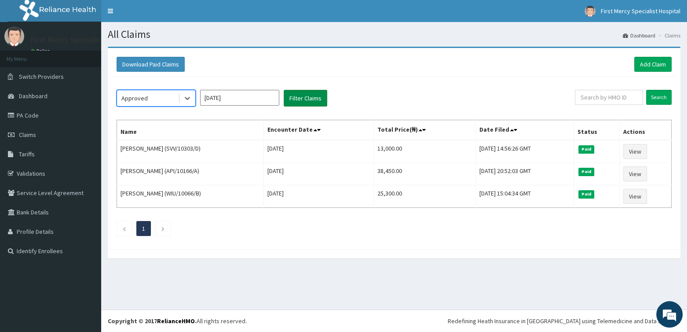
click at [289, 98] on button "Filter Claims" at bounding box center [306, 98] width 44 height 17
click at [295, 97] on button "Filter Claims" at bounding box center [306, 98] width 44 height 17
click at [187, 97] on icon at bounding box center [187, 98] width 9 height 9
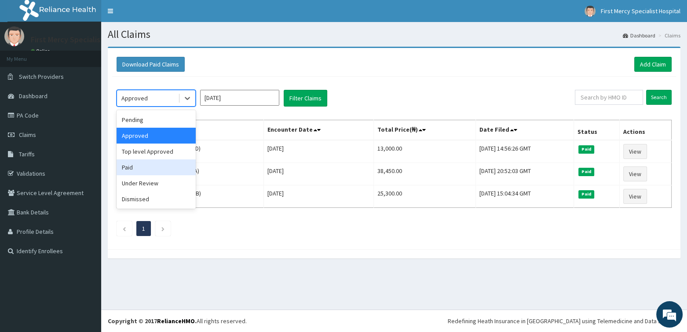
click at [138, 163] on div "Paid" at bounding box center [156, 167] width 79 height 16
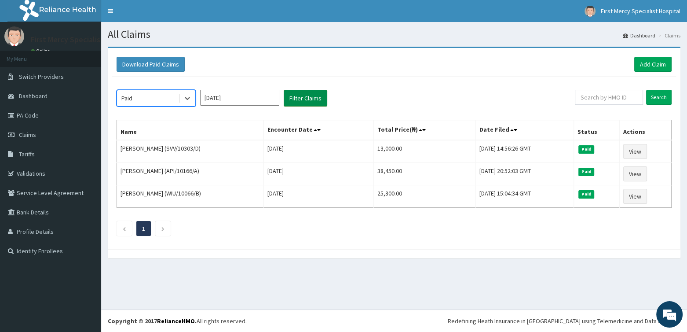
click at [298, 98] on button "Filter Claims" at bounding box center [306, 98] width 44 height 17
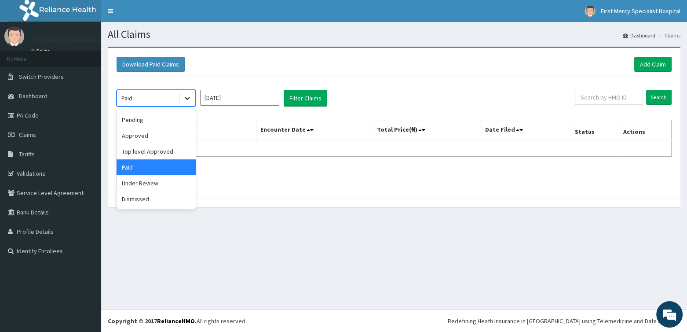
click at [187, 98] on icon at bounding box center [187, 98] width 5 height 3
click at [142, 180] on div "Under Review" at bounding box center [156, 183] width 79 height 16
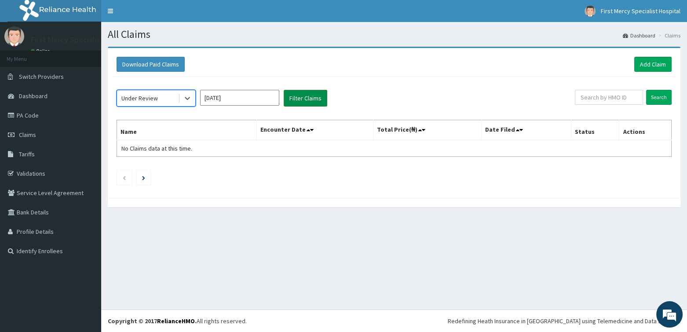
click at [305, 95] on button "Filter Claims" at bounding box center [306, 98] width 44 height 17
click at [310, 94] on button "Filter Claims" at bounding box center [306, 98] width 44 height 17
click at [194, 96] on div at bounding box center [187, 98] width 16 height 16
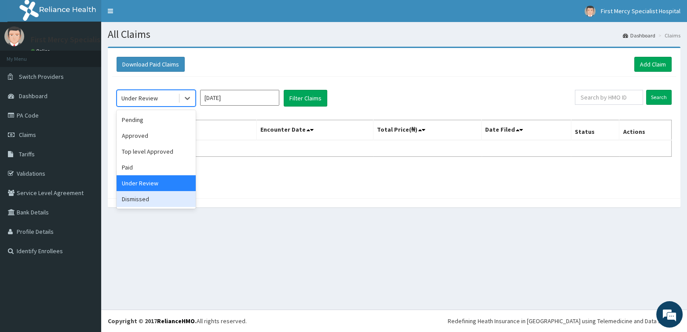
click at [141, 201] on div "Dismissed" at bounding box center [156, 199] width 79 height 16
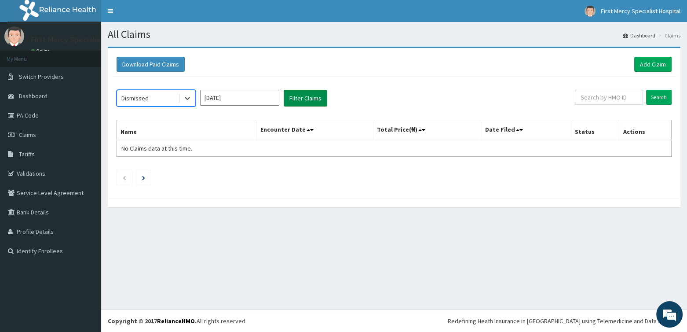
click at [310, 97] on button "Filter Claims" at bounding box center [306, 98] width 44 height 17
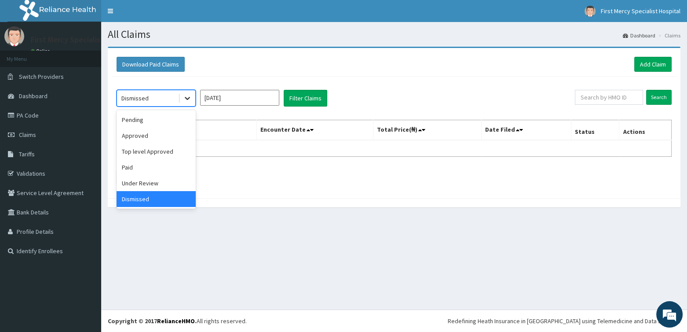
click at [188, 97] on icon at bounding box center [187, 98] width 9 height 9
click at [149, 136] on div "Approved" at bounding box center [156, 136] width 79 height 16
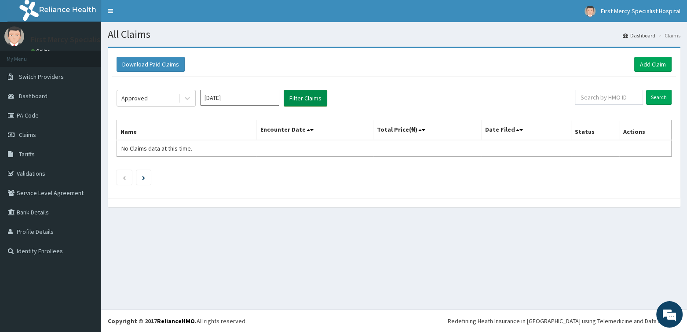
click at [305, 98] on button "Filter Claims" at bounding box center [306, 98] width 44 height 17
click at [303, 96] on button "Filter Claims" at bounding box center [306, 98] width 44 height 17
click at [302, 103] on button "Filter Claims" at bounding box center [306, 98] width 44 height 17
click at [297, 94] on button "Filter Claims" at bounding box center [306, 98] width 44 height 17
click at [187, 96] on icon at bounding box center [187, 98] width 9 height 9
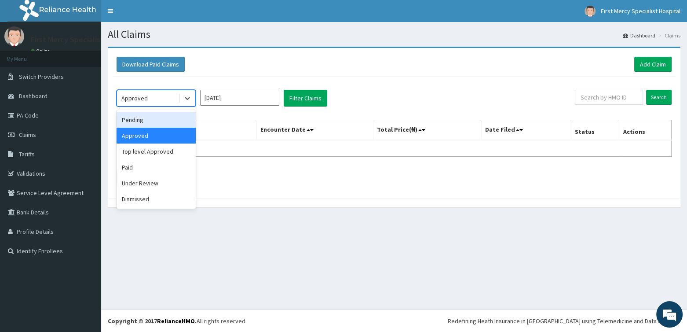
click at [240, 95] on input "Jun 2025" at bounding box center [239, 98] width 79 height 16
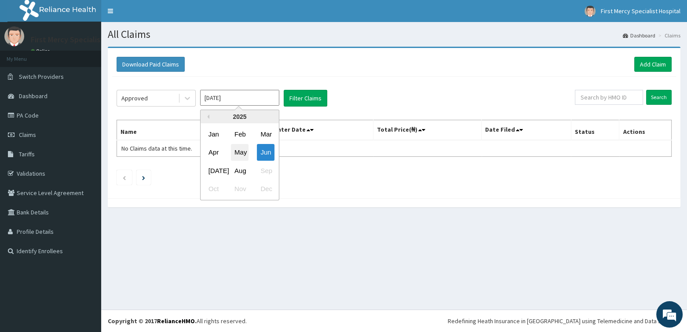
click at [244, 150] on div "May" at bounding box center [240, 152] width 18 height 16
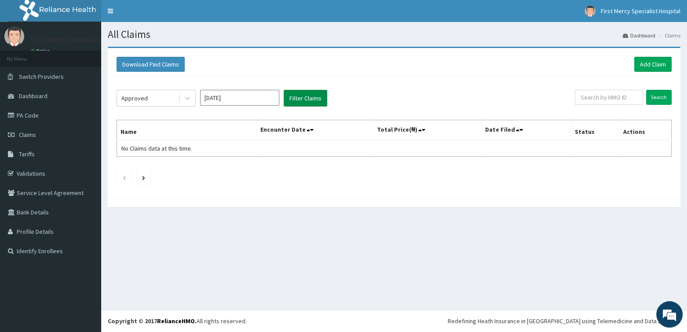
click at [305, 97] on button "Filter Claims" at bounding box center [306, 98] width 44 height 17
click at [184, 99] on icon at bounding box center [187, 98] width 9 height 9
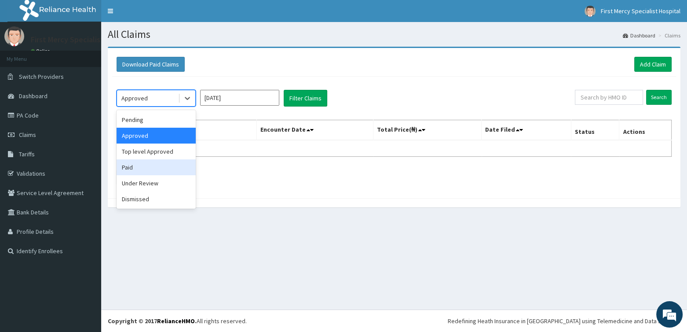
click at [139, 165] on div "Paid" at bounding box center [156, 167] width 79 height 16
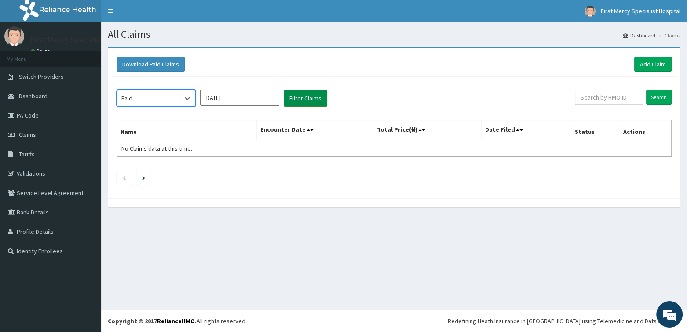
click at [302, 98] on button "Filter Claims" at bounding box center [306, 98] width 44 height 17
click at [307, 96] on button "Filter Claims" at bounding box center [306, 98] width 44 height 17
click at [300, 99] on button "Filter Claims" at bounding box center [306, 98] width 44 height 17
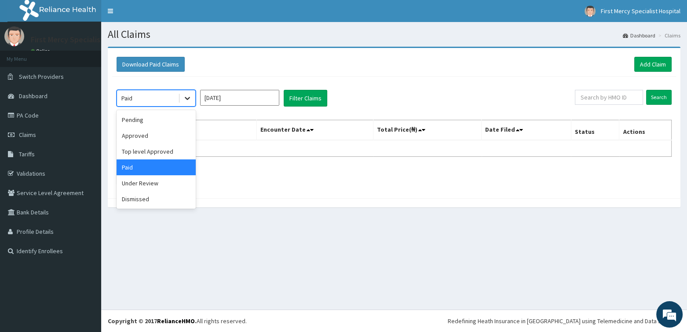
click at [187, 95] on icon at bounding box center [187, 98] width 9 height 9
click at [151, 150] on div "Top level Approved" at bounding box center [156, 151] width 79 height 16
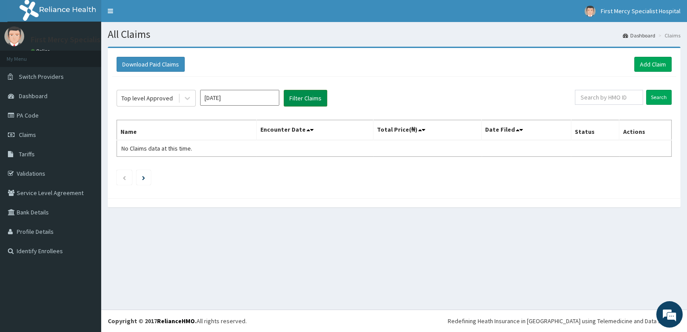
click at [307, 96] on button "Filter Claims" at bounding box center [306, 98] width 44 height 17
click at [299, 96] on button "Filter Claims" at bounding box center [306, 98] width 44 height 17
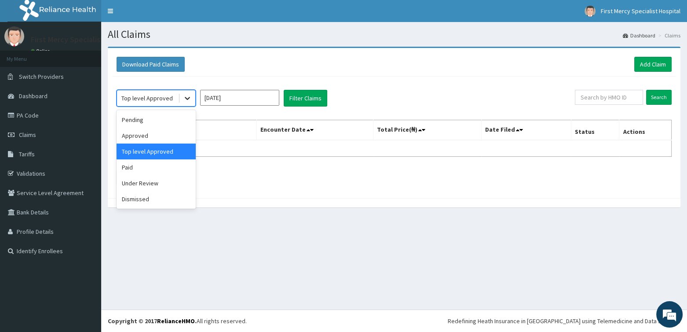
click at [185, 97] on icon at bounding box center [187, 98] width 5 height 3
click at [135, 122] on div "Pending" at bounding box center [156, 120] width 79 height 16
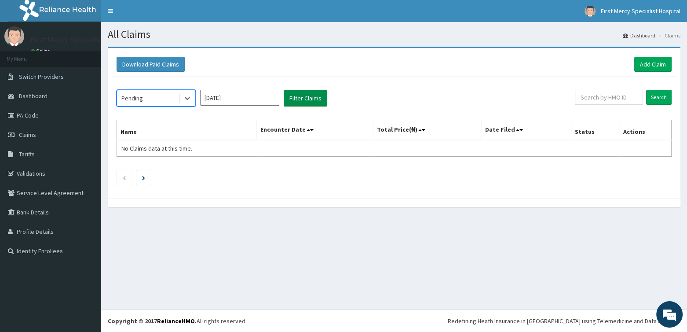
click at [315, 91] on button "Filter Claims" at bounding box center [306, 98] width 44 height 17
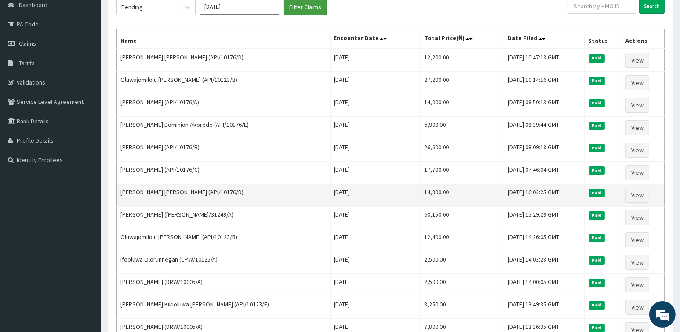
scroll to position [30, 0]
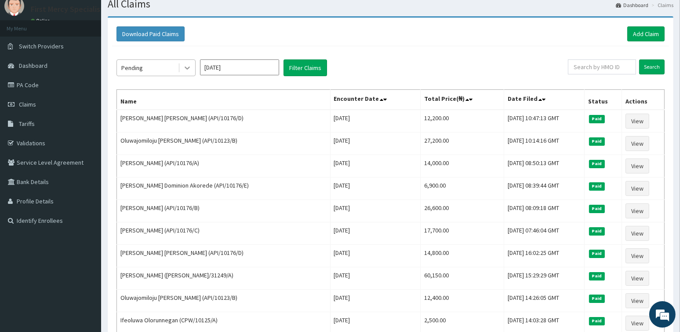
click at [187, 67] on icon at bounding box center [187, 67] width 9 height 9
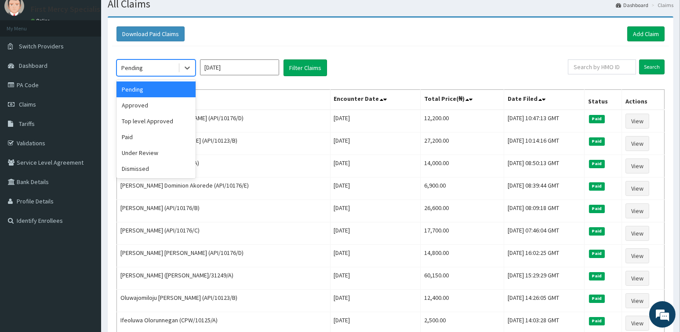
drag, startPoint x: 269, startPoint y: 62, endPoint x: 267, endPoint y: 70, distance: 7.7
click at [269, 63] on input "May 2025" at bounding box center [239, 67] width 79 height 16
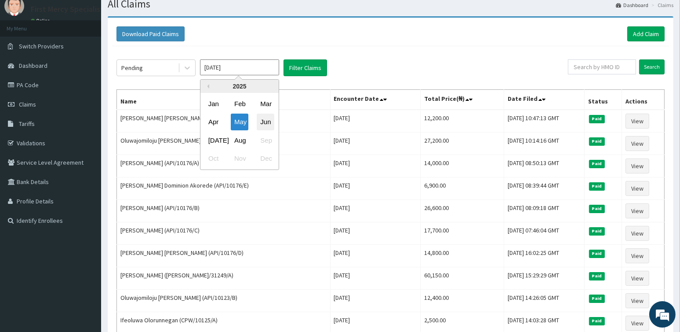
click at [270, 124] on div "Jun" at bounding box center [266, 122] width 18 height 16
type input "Jun 2025"
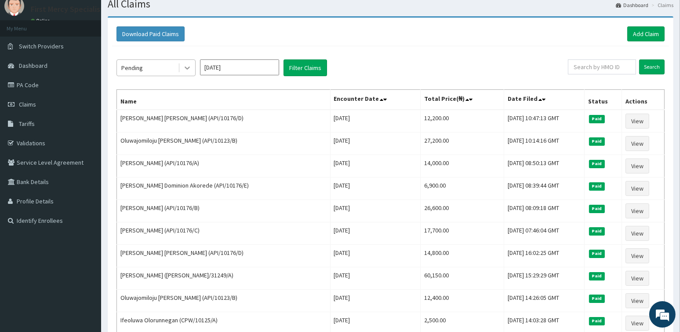
drag, startPoint x: 186, startPoint y: 66, endPoint x: 190, endPoint y: 67, distance: 4.6
click at [186, 66] on icon at bounding box center [187, 67] width 9 height 9
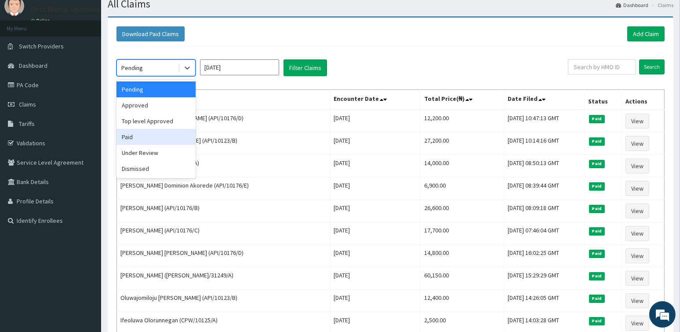
click at [133, 137] on div "Paid" at bounding box center [156, 137] width 79 height 16
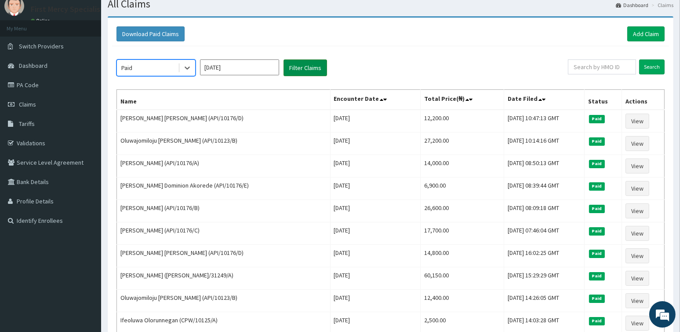
click at [302, 67] on button "Filter Claims" at bounding box center [306, 67] width 44 height 17
click at [302, 65] on button "Filter Claims" at bounding box center [306, 67] width 44 height 17
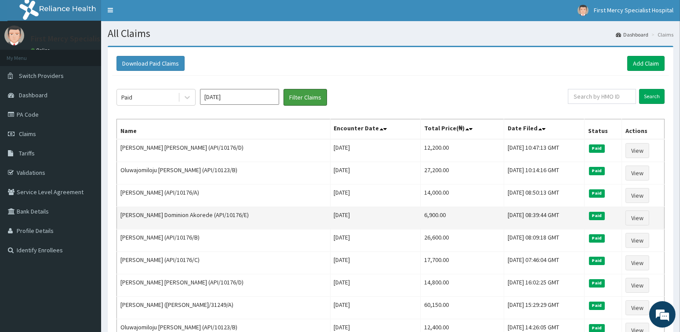
scroll to position [0, 0]
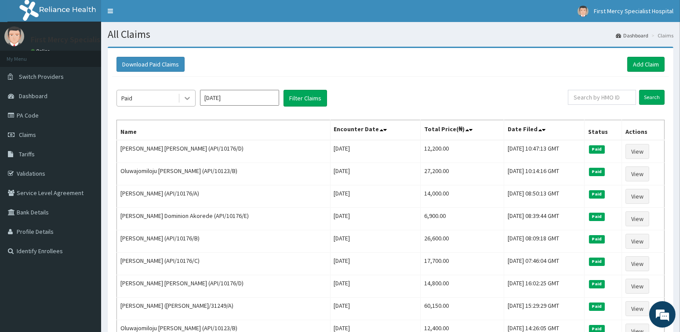
click at [189, 98] on icon at bounding box center [187, 98] width 9 height 9
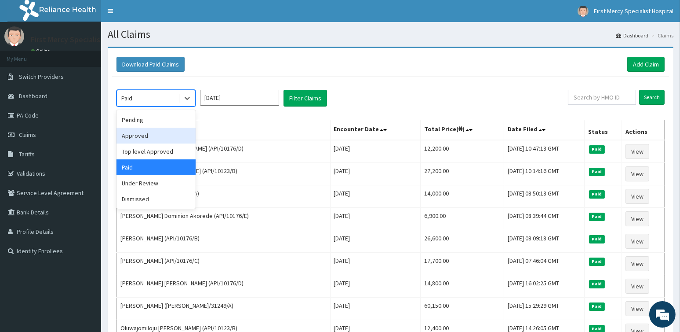
click at [160, 135] on div "Approved" at bounding box center [156, 136] width 79 height 16
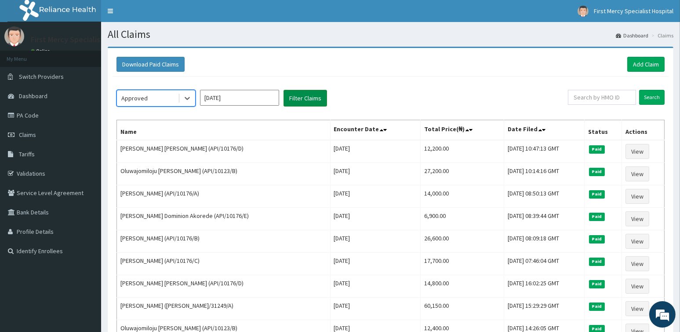
click at [304, 97] on button "Filter Claims" at bounding box center [306, 98] width 44 height 17
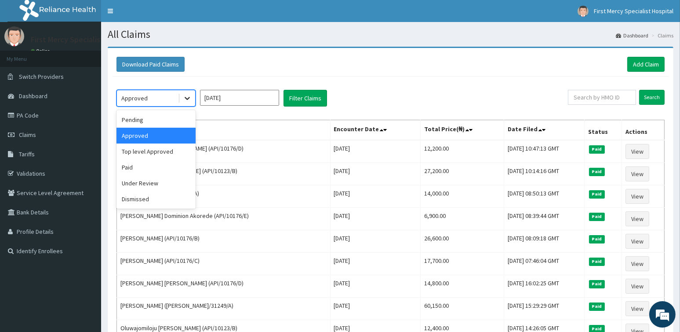
click at [190, 101] on icon at bounding box center [187, 98] width 9 height 9
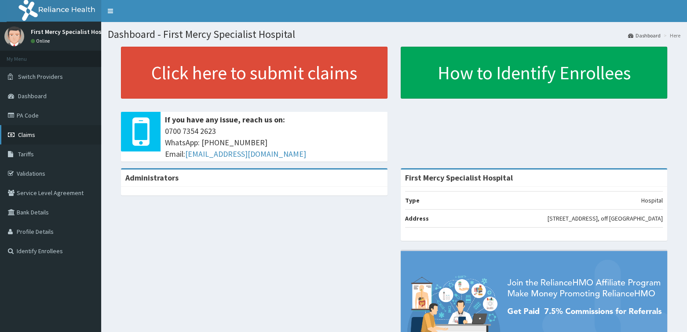
click at [29, 134] on span "Claims" at bounding box center [26, 135] width 17 height 8
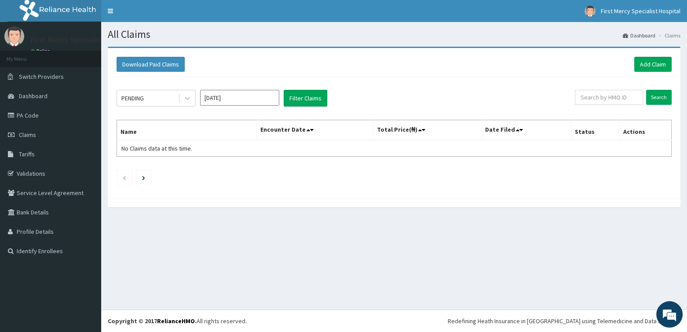
click at [252, 98] on input "[DATE]" at bounding box center [239, 98] width 79 height 16
click at [268, 153] on div "Jun" at bounding box center [266, 152] width 18 height 16
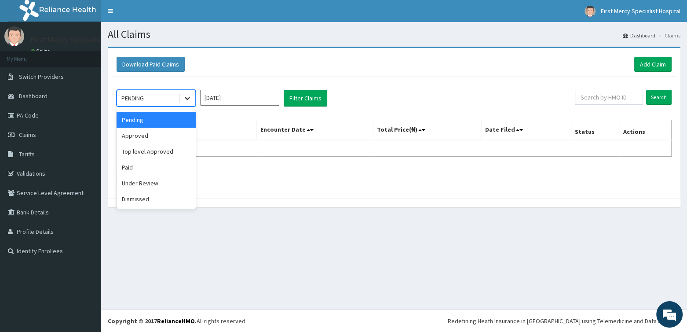
click at [186, 100] on icon at bounding box center [187, 98] width 9 height 9
click at [132, 164] on div "Paid" at bounding box center [156, 167] width 79 height 16
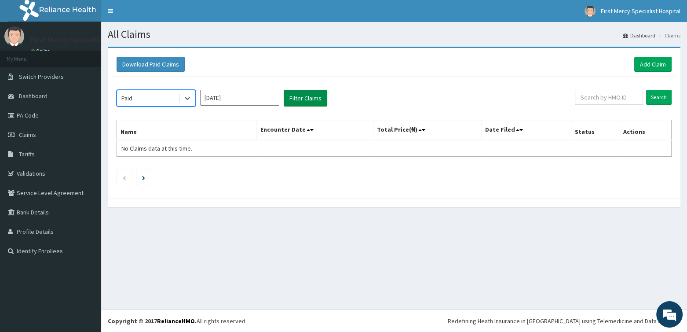
click at [313, 97] on button "Filter Claims" at bounding box center [306, 98] width 44 height 17
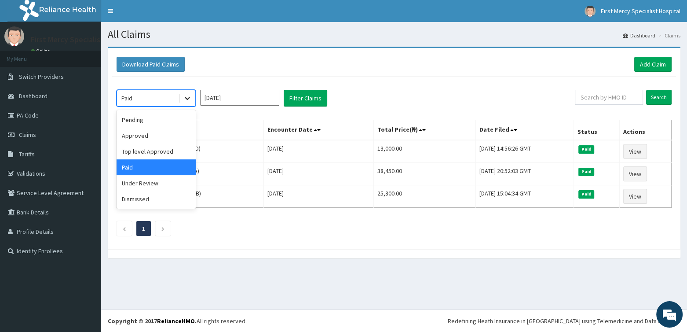
click at [186, 97] on icon at bounding box center [187, 98] width 9 height 9
click at [141, 138] on div "Approved" at bounding box center [156, 136] width 79 height 16
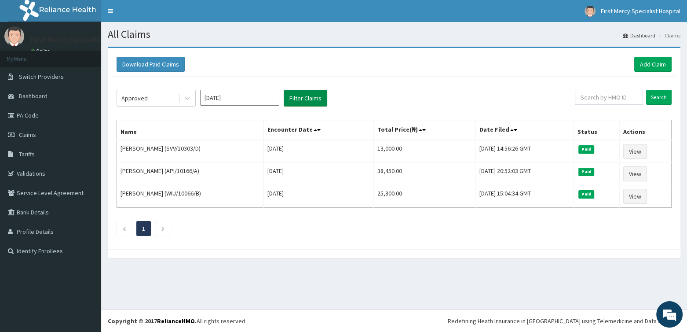
click at [298, 98] on button "Filter Claims" at bounding box center [306, 98] width 44 height 17
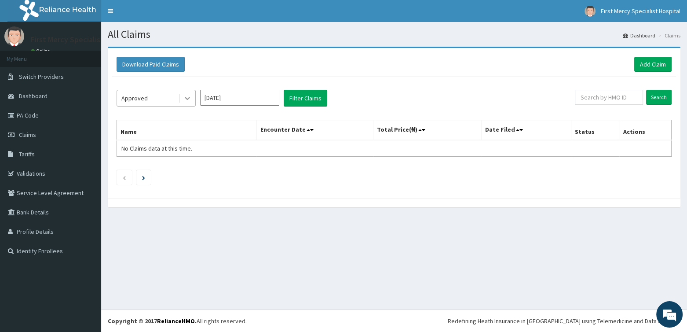
click at [187, 98] on icon at bounding box center [187, 98] width 5 height 3
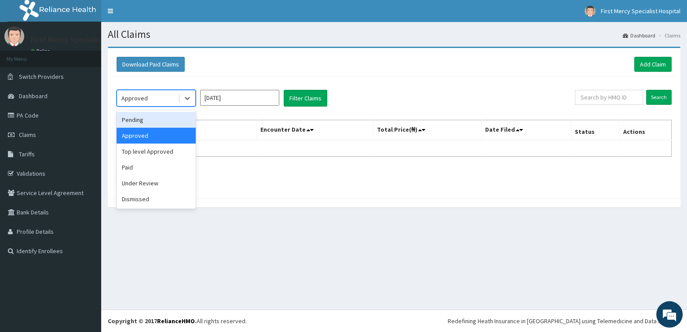
click at [133, 118] on div "Pending" at bounding box center [156, 120] width 79 height 16
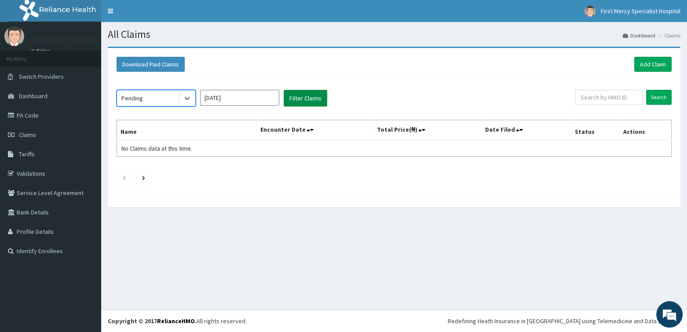
click at [299, 95] on button "Filter Claims" at bounding box center [306, 98] width 44 height 17
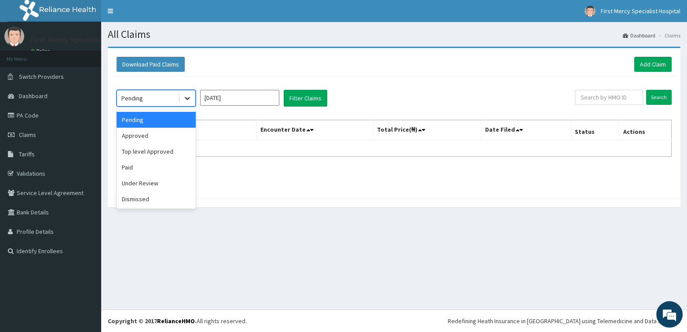
click at [188, 100] on icon at bounding box center [187, 98] width 9 height 9
click at [154, 142] on div "Approved" at bounding box center [156, 136] width 79 height 16
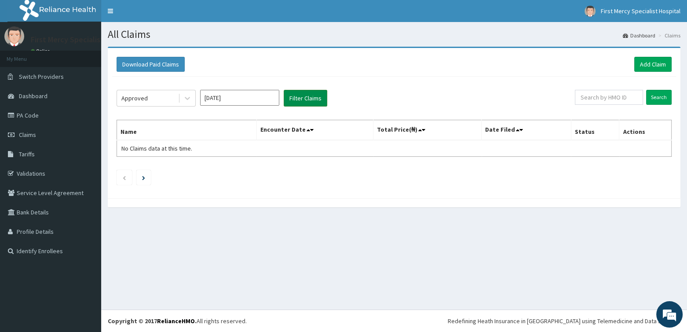
click at [300, 95] on button "Filter Claims" at bounding box center [306, 98] width 44 height 17
click at [183, 98] on icon at bounding box center [187, 98] width 9 height 9
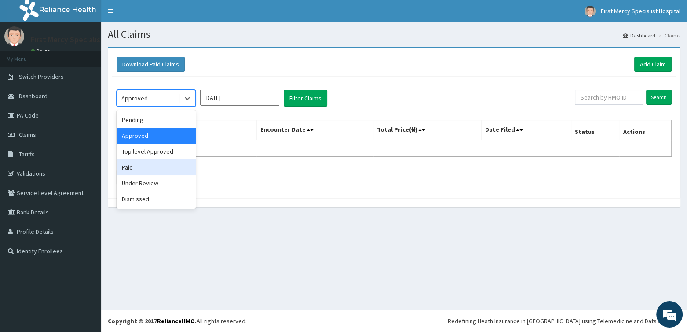
click at [152, 166] on div "Paid" at bounding box center [156, 167] width 79 height 16
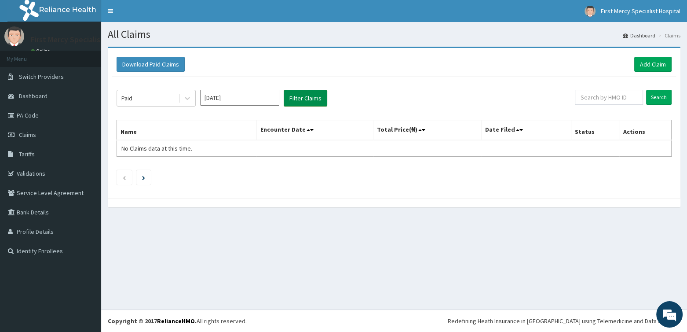
click at [298, 101] on button "Filter Claims" at bounding box center [306, 98] width 44 height 17
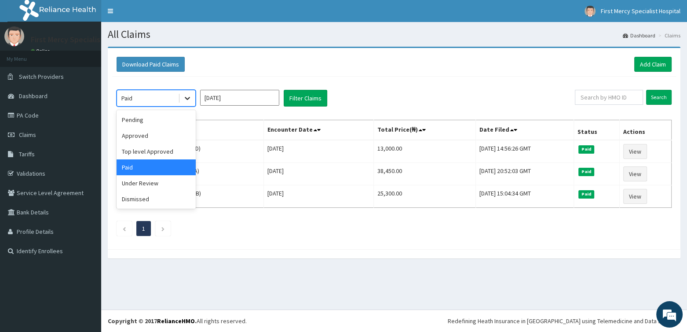
click at [186, 94] on icon at bounding box center [187, 98] width 9 height 9
click at [146, 195] on div "Dismissed" at bounding box center [156, 199] width 79 height 16
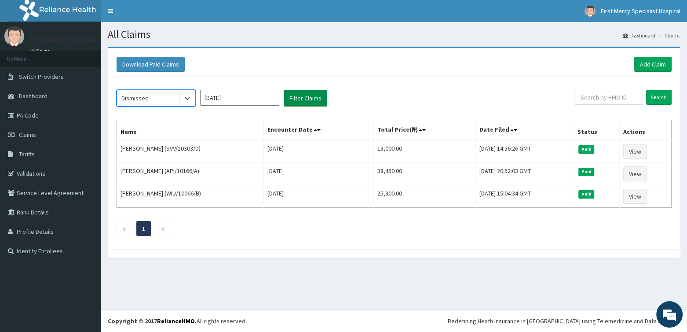
click at [296, 97] on button "Filter Claims" at bounding box center [306, 98] width 44 height 17
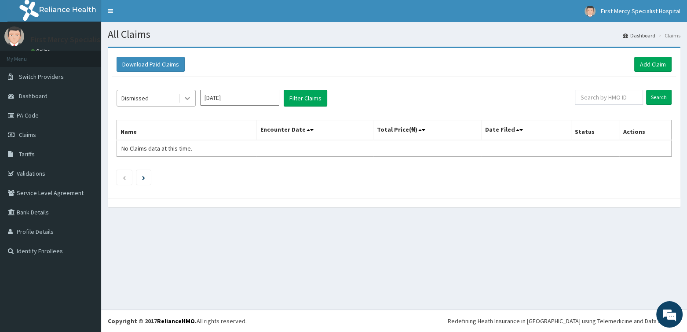
click at [189, 97] on icon at bounding box center [187, 98] width 5 height 3
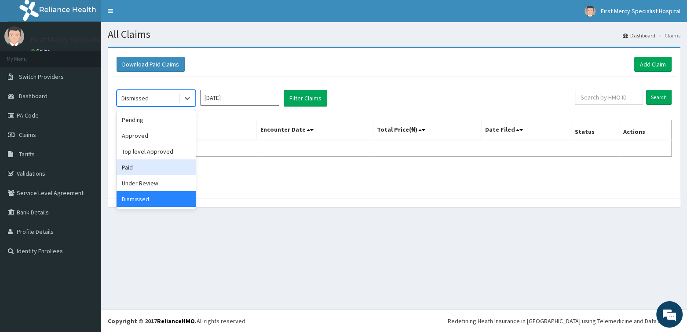
click at [128, 168] on div "Paid" at bounding box center [156, 167] width 79 height 16
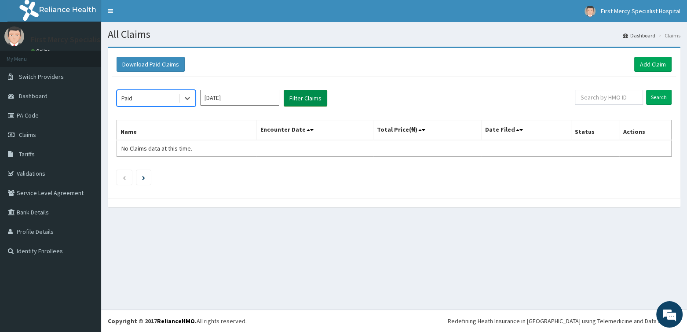
click at [296, 96] on button "Filter Claims" at bounding box center [306, 98] width 44 height 17
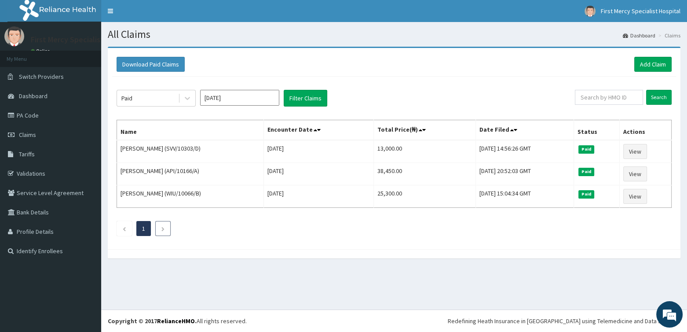
click at [162, 226] on icon "Next page" at bounding box center [163, 228] width 4 height 5
click at [125, 226] on icon "Previous page" at bounding box center [124, 228] width 4 height 5
click at [244, 99] on input "Jun 2025" at bounding box center [239, 98] width 79 height 16
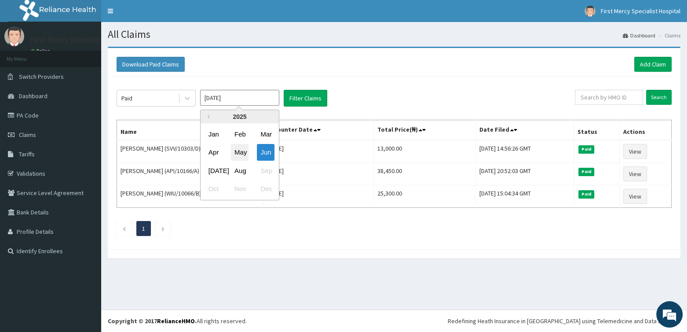
click at [243, 154] on div "May" at bounding box center [240, 152] width 18 height 16
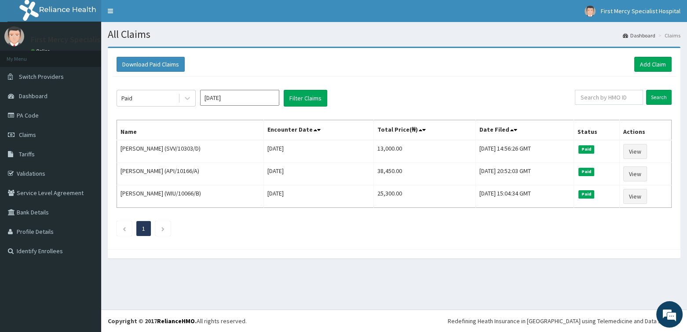
type input "May 2025"
click at [313, 98] on button "Filter Claims" at bounding box center [306, 98] width 44 height 17
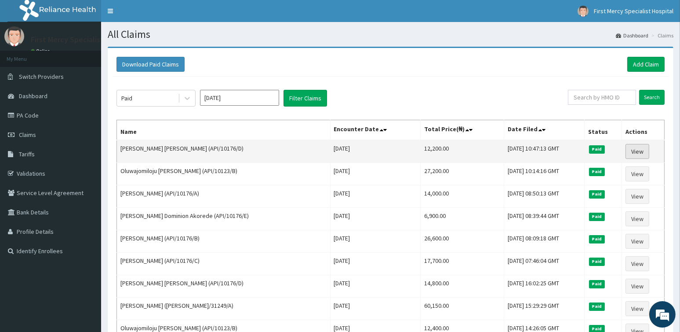
click at [642, 147] on link "View" at bounding box center [638, 151] width 24 height 15
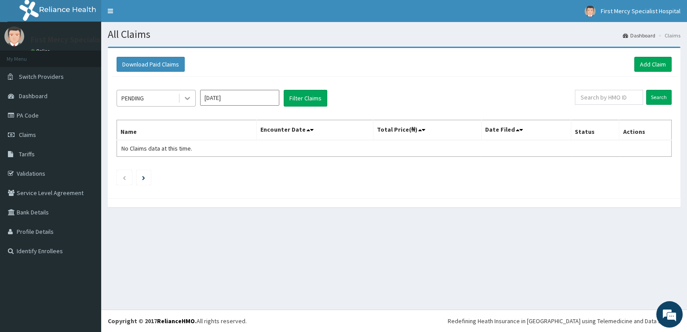
click at [186, 96] on icon at bounding box center [187, 98] width 9 height 9
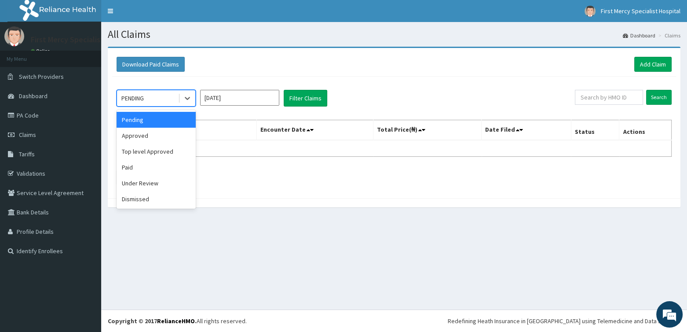
click at [274, 98] on input "[DATE]" at bounding box center [239, 98] width 79 height 16
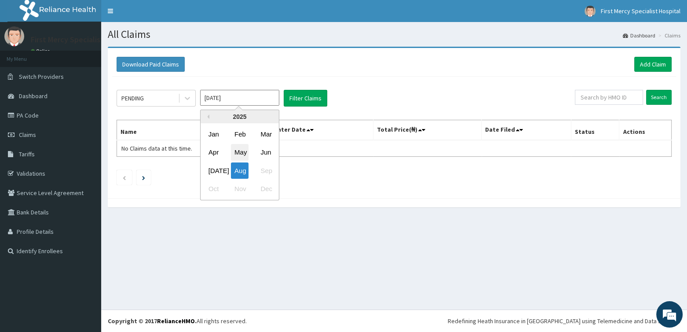
click at [243, 153] on div "May" at bounding box center [240, 152] width 18 height 16
type input "[DATE]"
click at [188, 101] on icon at bounding box center [187, 98] width 9 height 9
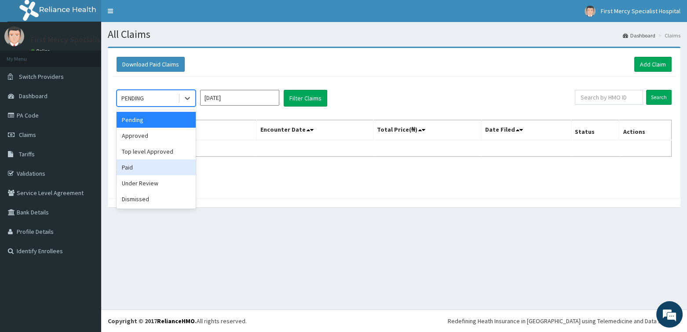
click at [135, 168] on div "Paid" at bounding box center [156, 167] width 79 height 16
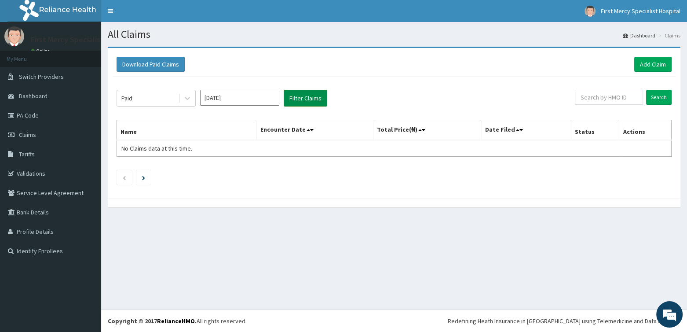
click at [302, 97] on button "Filter Claims" at bounding box center [306, 98] width 44 height 17
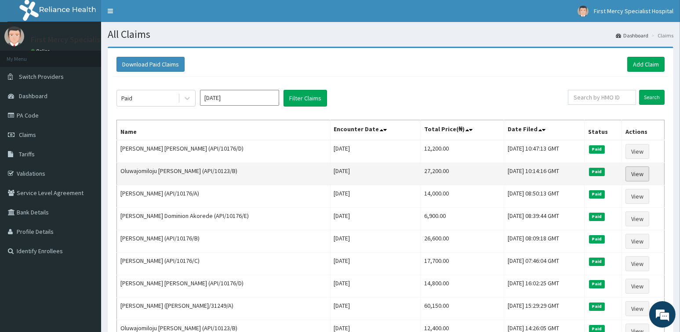
click at [642, 171] on link "View" at bounding box center [638, 173] width 24 height 15
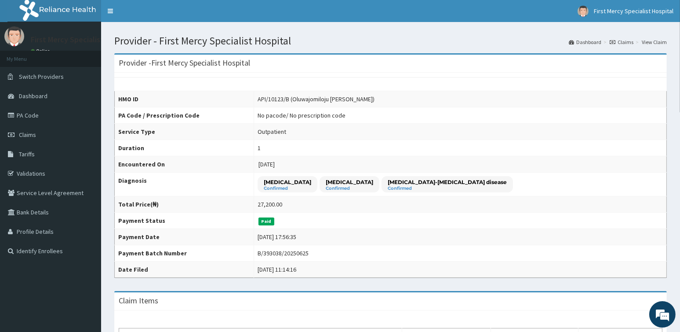
click at [160, 91] on th "HMO ID" at bounding box center [184, 99] width 139 height 16
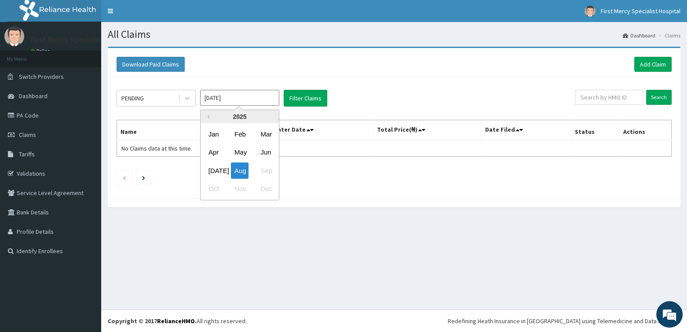
click at [234, 99] on input "[DATE]" at bounding box center [239, 98] width 79 height 16
click at [237, 151] on div "May" at bounding box center [240, 152] width 18 height 16
type input "May 2025"
click at [188, 98] on icon at bounding box center [187, 98] width 5 height 3
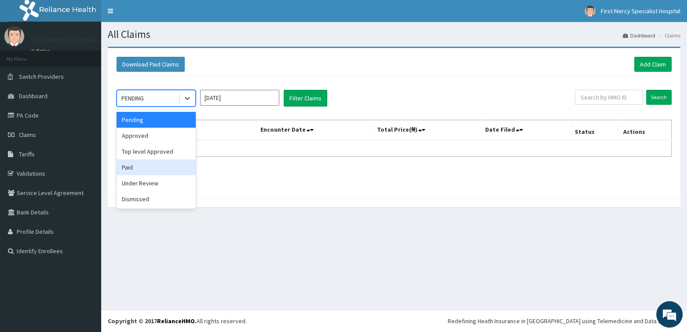
click at [132, 168] on div "Paid" at bounding box center [156, 167] width 79 height 16
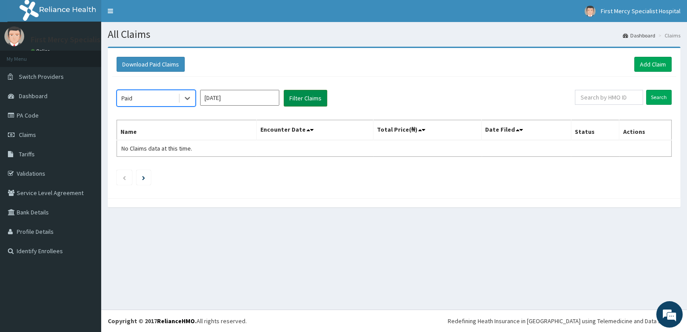
click at [298, 98] on button "Filter Claims" at bounding box center [306, 98] width 44 height 17
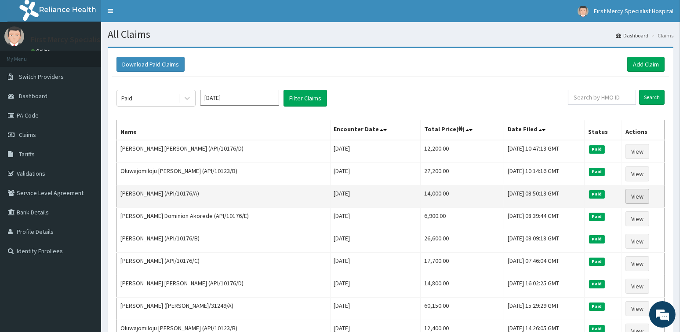
click at [640, 194] on link "View" at bounding box center [638, 196] width 24 height 15
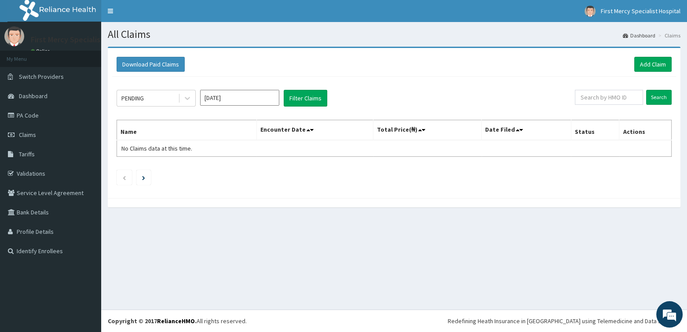
click at [233, 96] on input "[DATE]" at bounding box center [239, 98] width 79 height 16
click at [240, 151] on div "May" at bounding box center [240, 152] width 18 height 16
type input "[DATE]"
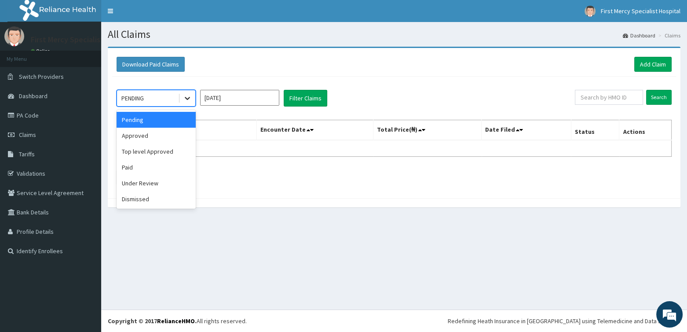
click at [186, 98] on icon at bounding box center [187, 98] width 5 height 3
click at [138, 163] on div "Paid" at bounding box center [156, 167] width 79 height 16
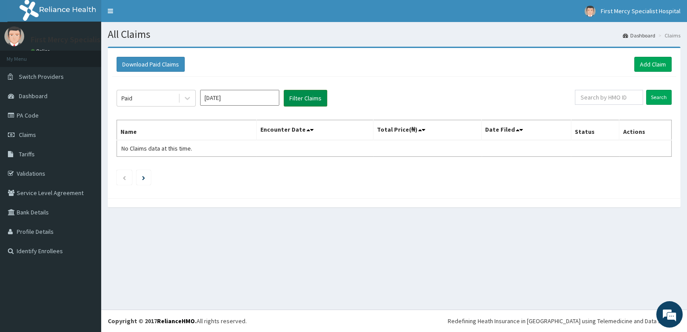
click at [310, 93] on button "Filter Claims" at bounding box center [306, 98] width 44 height 17
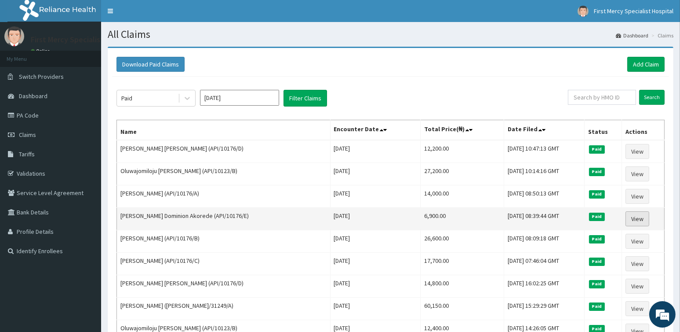
click at [634, 218] on link "View" at bounding box center [638, 218] width 24 height 15
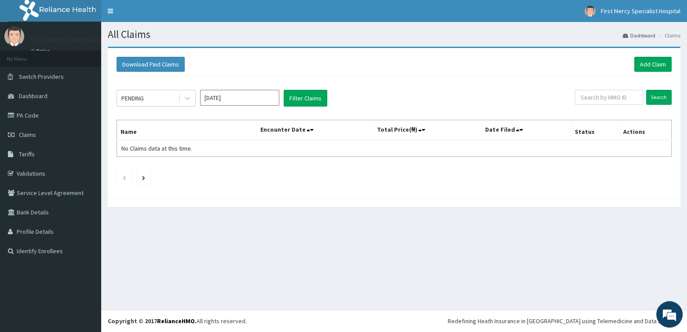
click at [242, 97] on input "[DATE]" at bounding box center [239, 98] width 79 height 16
click at [245, 153] on div "May" at bounding box center [240, 152] width 18 height 16
type input "May 2025"
click at [185, 98] on icon at bounding box center [187, 98] width 9 height 9
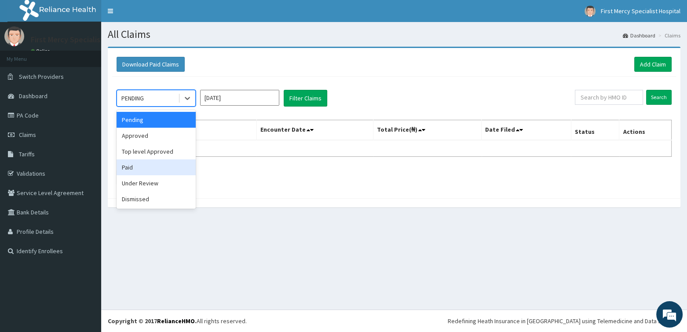
click at [128, 164] on div "Paid" at bounding box center [156, 167] width 79 height 16
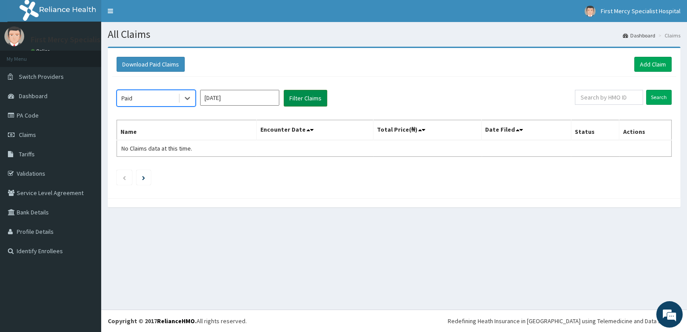
click at [308, 98] on button "Filter Claims" at bounding box center [306, 98] width 44 height 17
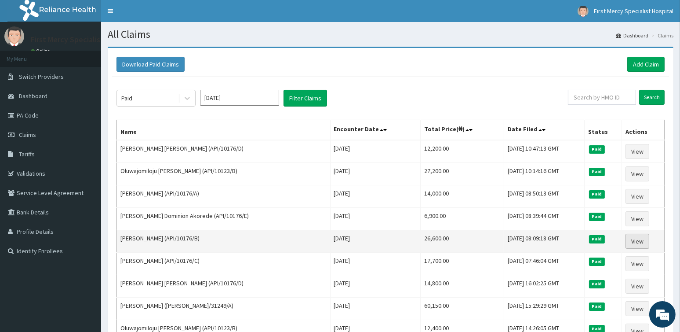
click at [634, 240] on link "View" at bounding box center [638, 240] width 24 height 15
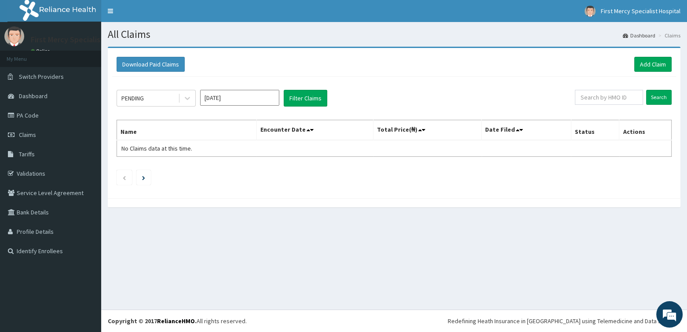
click at [245, 101] on input "[DATE]" at bounding box center [239, 98] width 79 height 16
click at [245, 150] on div "May" at bounding box center [240, 152] width 18 height 16
type input "[DATE]"
click at [184, 96] on icon at bounding box center [187, 98] width 9 height 9
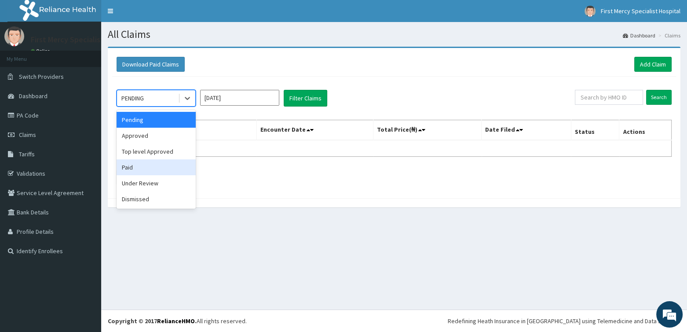
click at [132, 164] on div "Paid" at bounding box center [156, 167] width 79 height 16
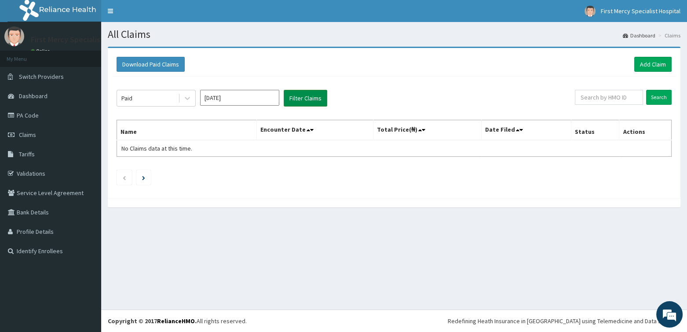
click at [295, 91] on button "Filter Claims" at bounding box center [306, 98] width 44 height 17
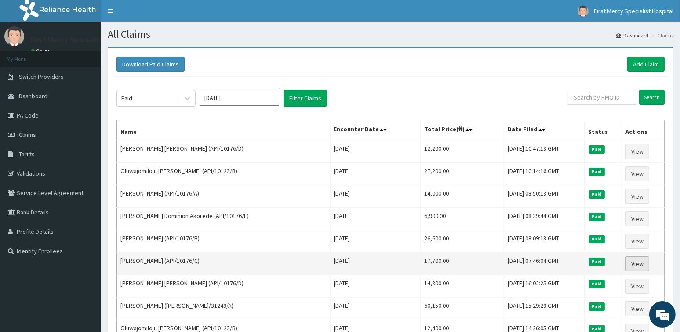
click at [642, 257] on link "View" at bounding box center [638, 263] width 24 height 15
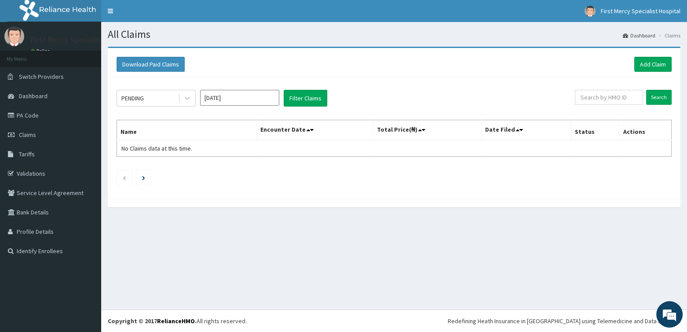
click at [229, 98] on input "[DATE]" at bounding box center [239, 98] width 79 height 16
click at [245, 153] on div "May" at bounding box center [240, 152] width 18 height 16
type input "May 2025"
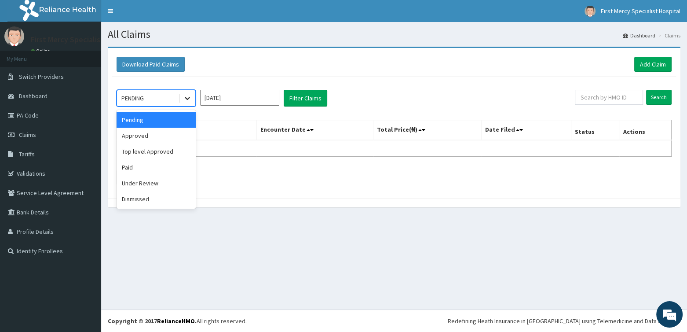
click at [185, 101] on icon at bounding box center [187, 98] width 9 height 9
drag, startPoint x: 134, startPoint y: 163, endPoint x: 234, endPoint y: 124, distance: 108.0
click at [134, 163] on div "Paid" at bounding box center [156, 167] width 79 height 16
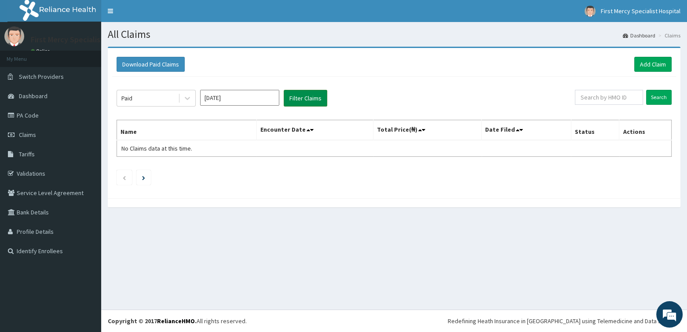
click at [299, 98] on button "Filter Claims" at bounding box center [306, 98] width 44 height 17
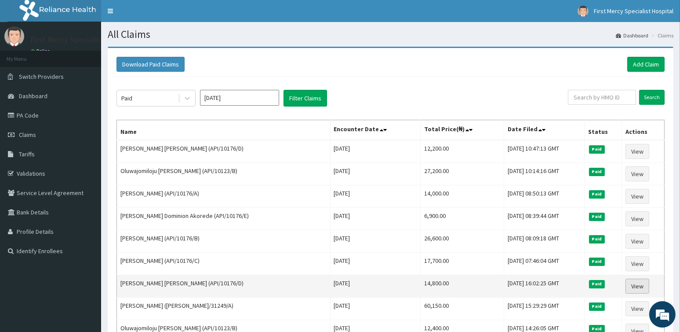
click at [634, 283] on link "View" at bounding box center [638, 285] width 24 height 15
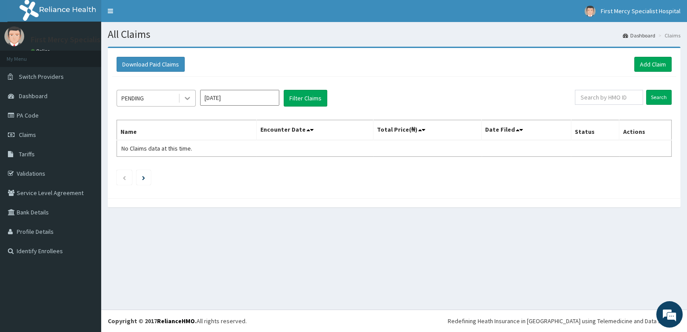
click at [187, 94] on icon at bounding box center [187, 98] width 9 height 9
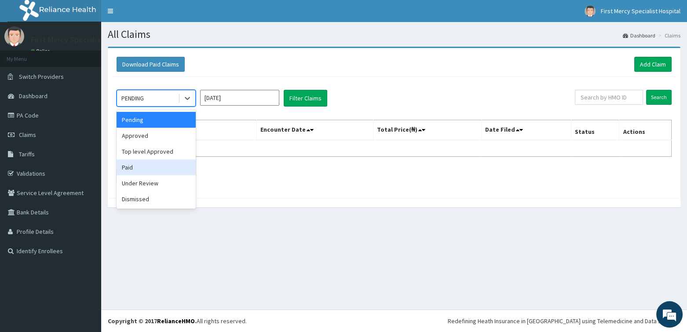
drag, startPoint x: 147, startPoint y: 165, endPoint x: 158, endPoint y: 164, distance: 10.6
click at [149, 165] on div "Paid" at bounding box center [156, 167] width 79 height 16
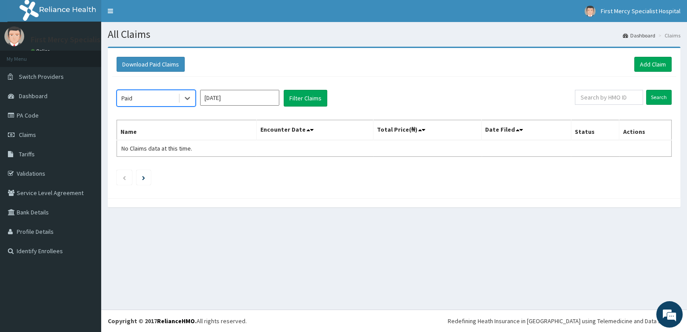
click at [250, 92] on input "Aug 2025" at bounding box center [239, 98] width 79 height 16
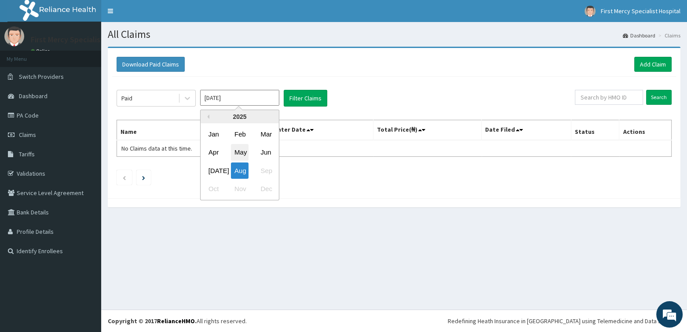
click at [238, 149] on div "May" at bounding box center [240, 152] width 18 height 16
type input "May 2025"
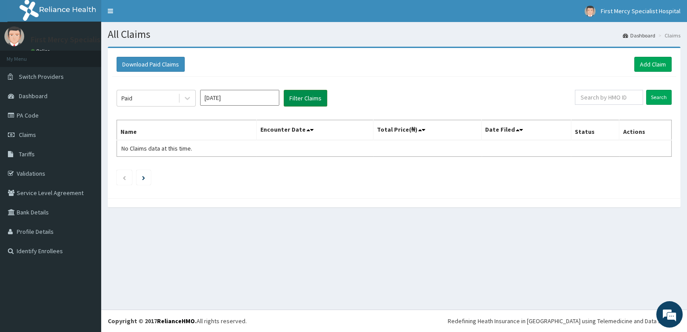
click at [297, 94] on button "Filter Claims" at bounding box center [306, 98] width 44 height 17
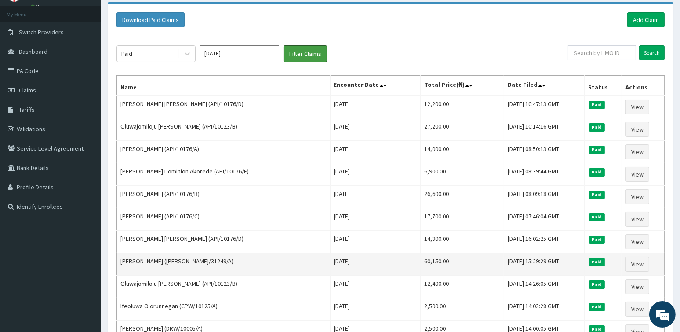
scroll to position [132, 0]
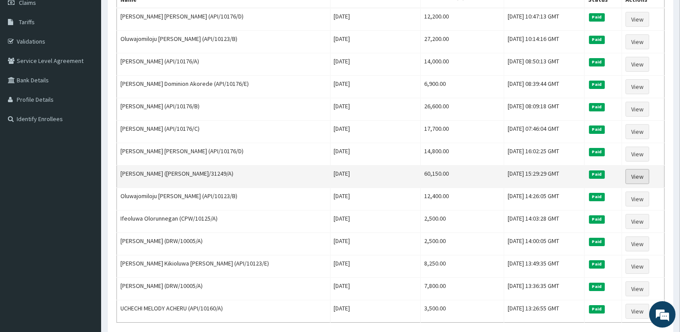
click at [639, 170] on link "View" at bounding box center [638, 176] width 24 height 15
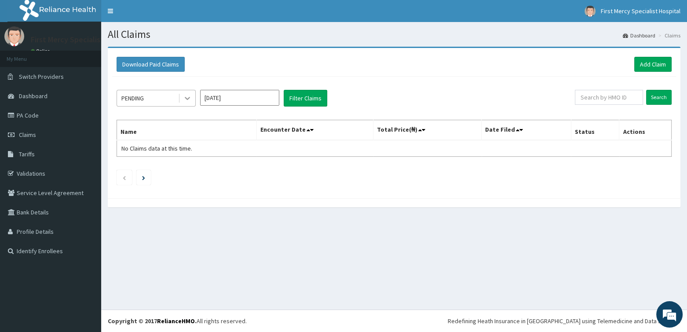
click at [185, 96] on icon at bounding box center [187, 98] width 9 height 9
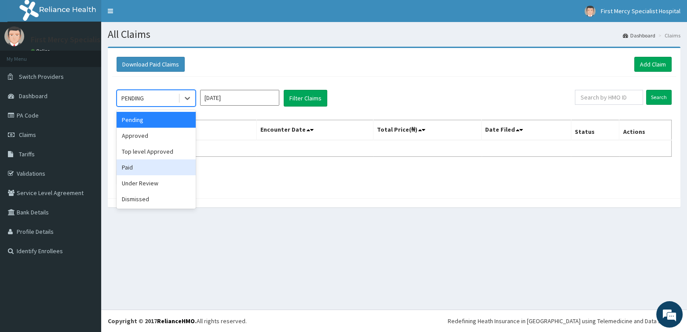
drag, startPoint x: 135, startPoint y: 162, endPoint x: 185, endPoint y: 142, distance: 53.3
click at [136, 162] on div "Paid" at bounding box center [156, 167] width 79 height 16
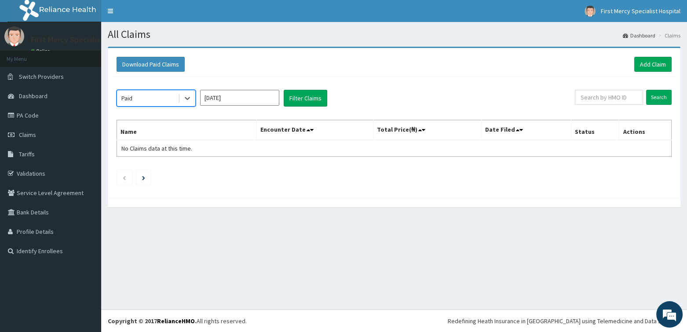
click at [255, 98] on input "Aug 2025" at bounding box center [239, 98] width 79 height 16
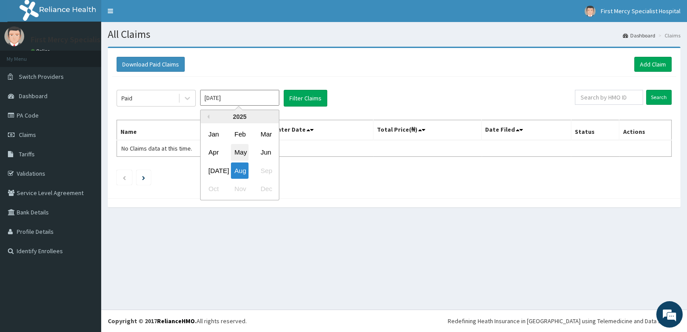
click at [244, 151] on div "May" at bounding box center [240, 152] width 18 height 16
type input "[DATE]"
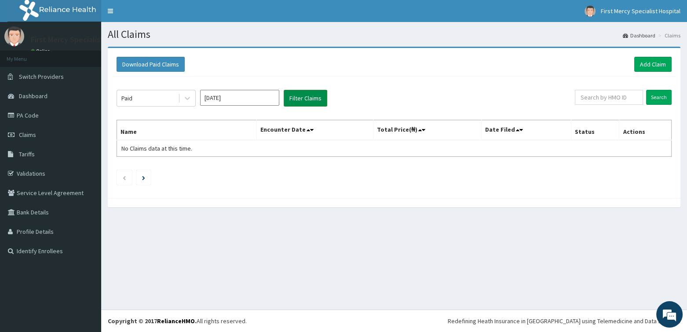
click at [294, 93] on button "Filter Claims" at bounding box center [306, 98] width 44 height 17
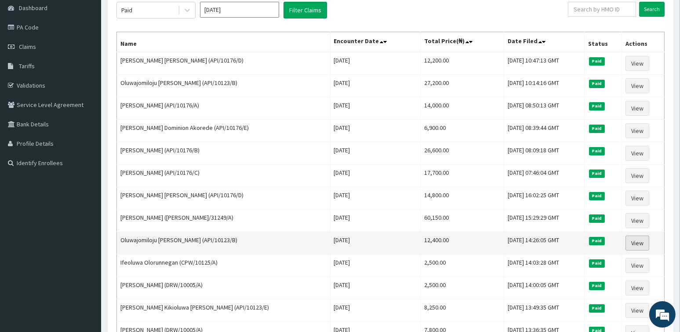
click at [642, 240] on link "View" at bounding box center [638, 242] width 24 height 15
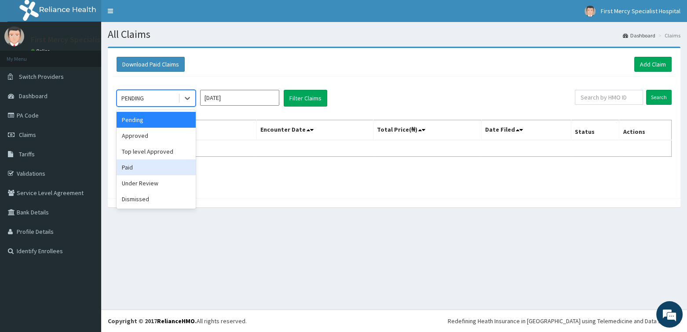
click at [127, 166] on div "Paid" at bounding box center [156, 167] width 79 height 16
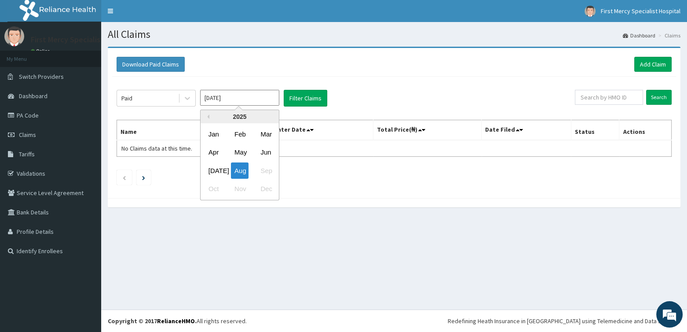
click at [248, 95] on input "Aug 2025" at bounding box center [239, 98] width 79 height 16
click at [244, 147] on div "May" at bounding box center [240, 152] width 18 height 16
type input "May 2025"
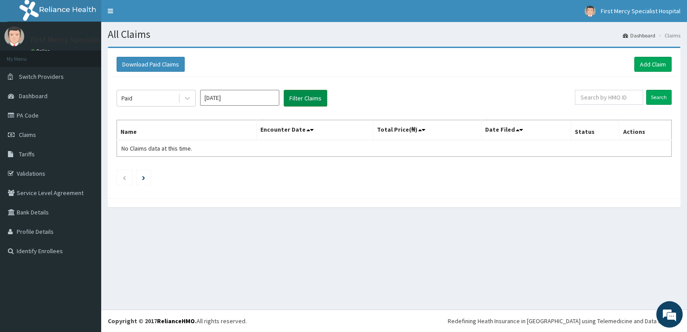
click at [296, 94] on button "Filter Claims" at bounding box center [306, 98] width 44 height 17
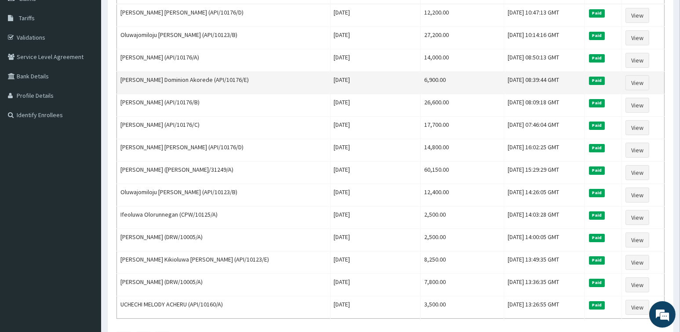
scroll to position [206, 0]
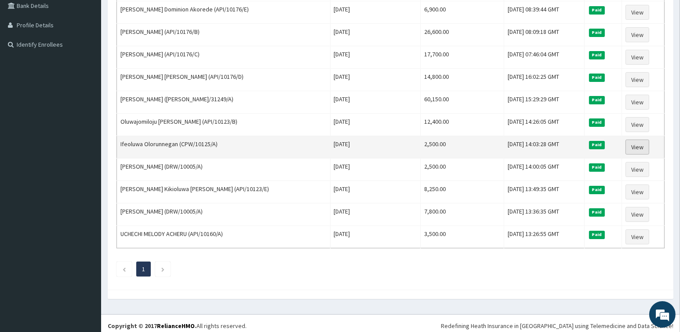
click at [639, 142] on link "View" at bounding box center [638, 146] width 24 height 15
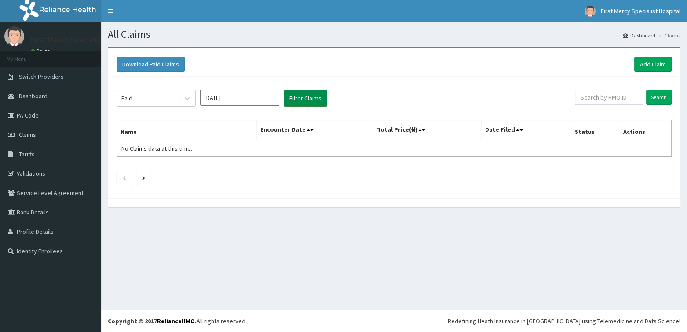
click at [296, 96] on button "Filter Claims" at bounding box center [306, 98] width 44 height 17
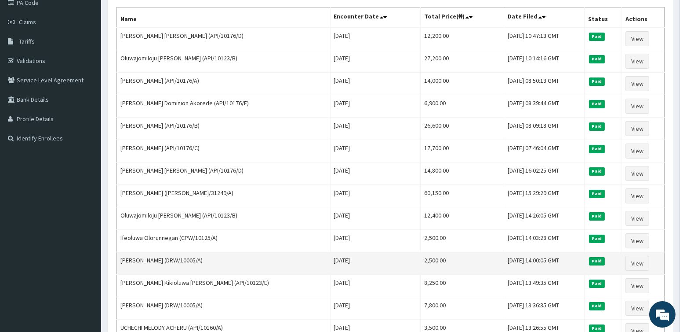
scroll to position [132, 0]
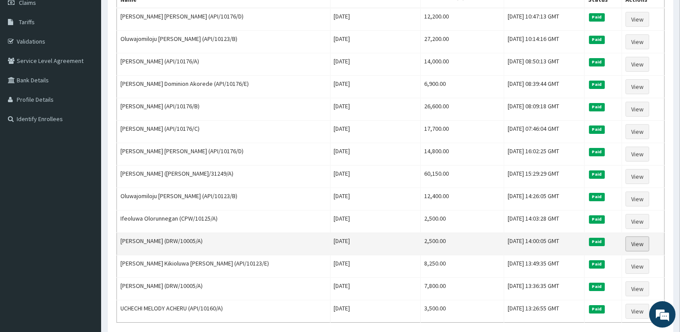
click at [640, 239] on link "View" at bounding box center [638, 243] width 24 height 15
click at [644, 242] on link "View" at bounding box center [638, 243] width 24 height 15
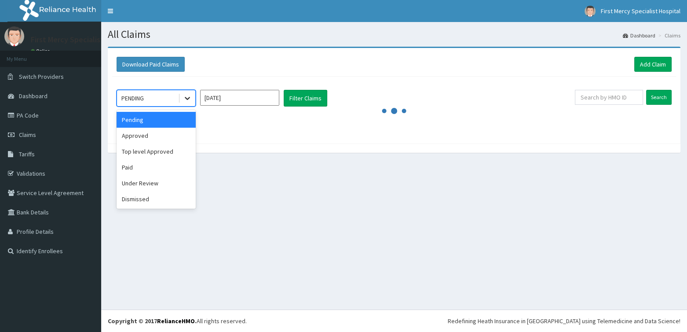
click at [186, 99] on icon at bounding box center [187, 98] width 9 height 9
click at [134, 165] on div "Paid" at bounding box center [156, 167] width 79 height 16
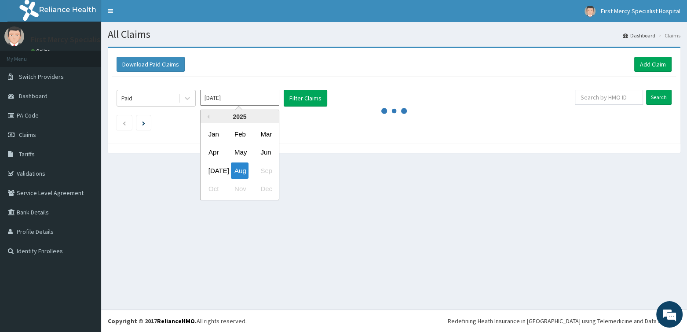
click at [223, 99] on input "Aug 2025" at bounding box center [239, 98] width 79 height 16
click at [241, 154] on div "May" at bounding box center [240, 152] width 18 height 16
type input "May 2025"
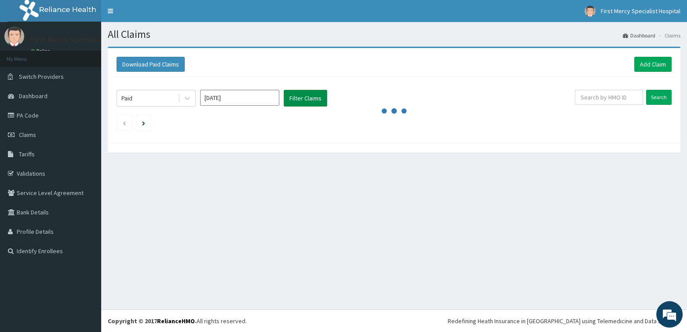
click at [298, 96] on button "Filter Claims" at bounding box center [306, 98] width 44 height 17
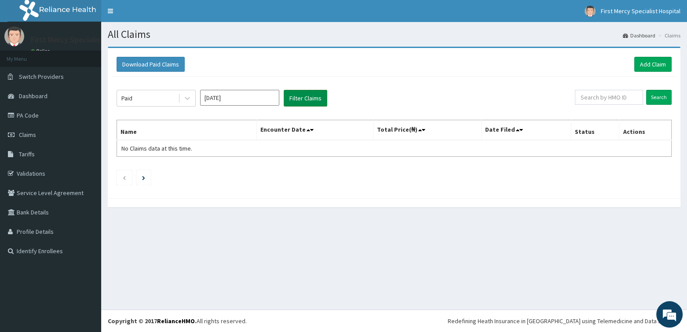
click at [301, 95] on button "Filter Claims" at bounding box center [306, 98] width 44 height 17
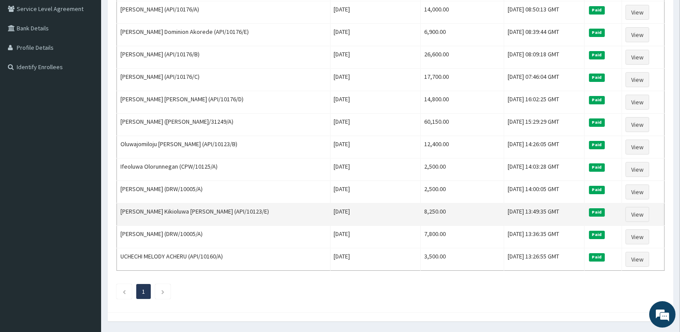
scroll to position [162, 0]
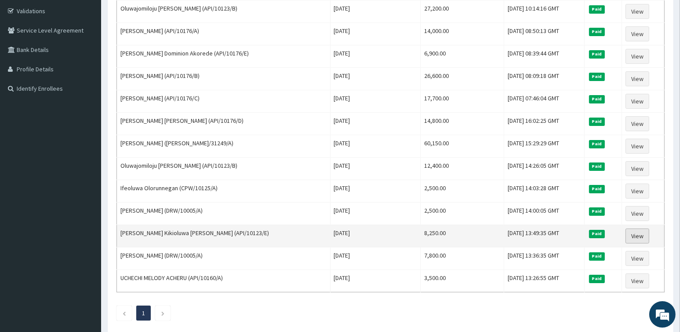
click at [638, 231] on link "View" at bounding box center [638, 235] width 24 height 15
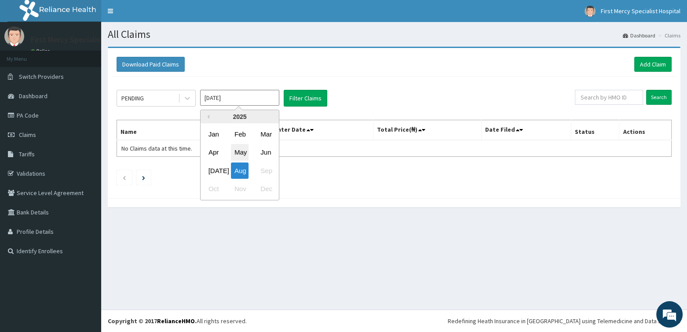
click at [242, 153] on div "May" at bounding box center [240, 152] width 18 height 16
type input "[DATE]"
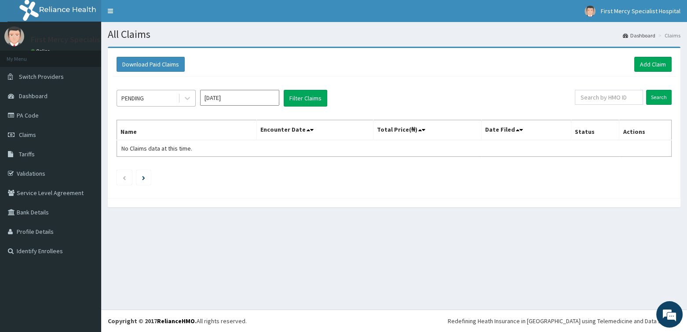
click at [161, 99] on div "PENDING" at bounding box center [147, 98] width 61 height 14
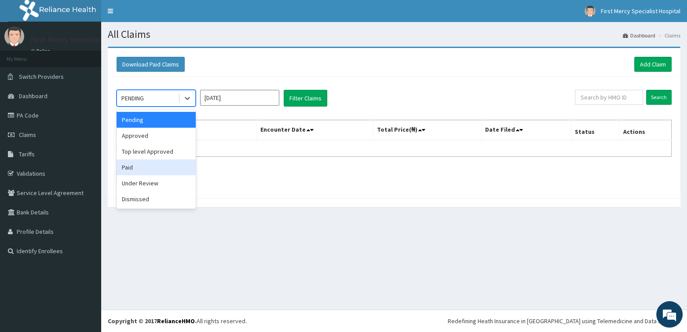
click at [128, 167] on div "Paid" at bounding box center [156, 167] width 79 height 16
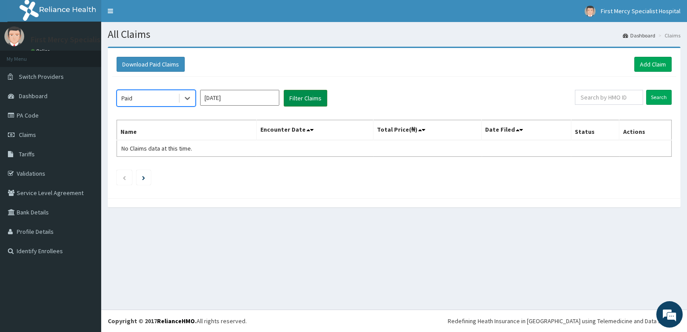
click at [306, 101] on button "Filter Claims" at bounding box center [306, 98] width 44 height 17
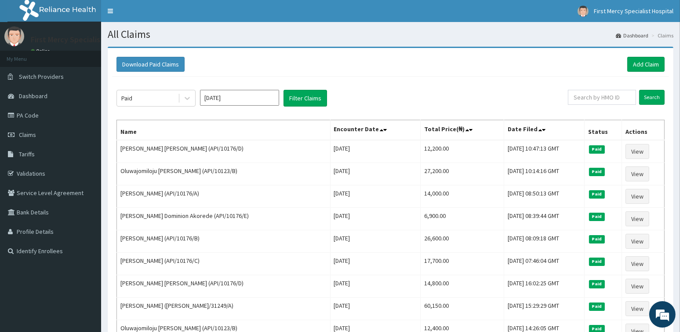
drag, startPoint x: 210, startPoint y: 222, endPoint x: 393, endPoint y: 108, distance: 215.4
click at [394, 108] on div "Paid May 2025 Filter Claims Search Name Encounter Date Total Price(₦) Date File…" at bounding box center [390, 284] width 557 height 415
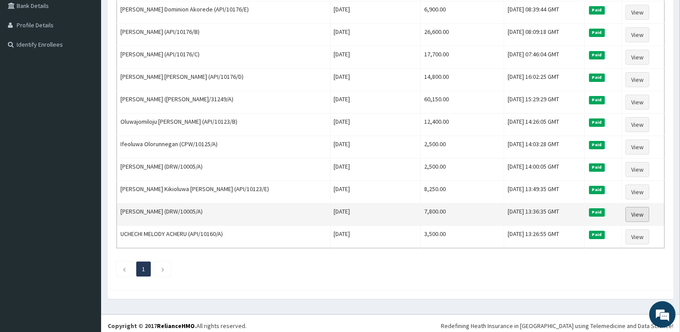
click at [639, 210] on link "View" at bounding box center [638, 214] width 24 height 15
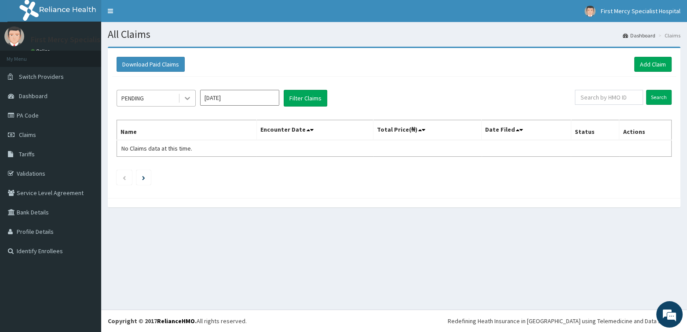
click at [184, 98] on icon at bounding box center [187, 98] width 9 height 9
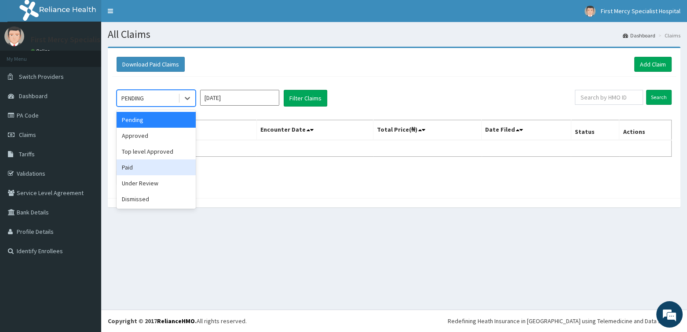
click at [129, 168] on div "Paid" at bounding box center [156, 167] width 79 height 16
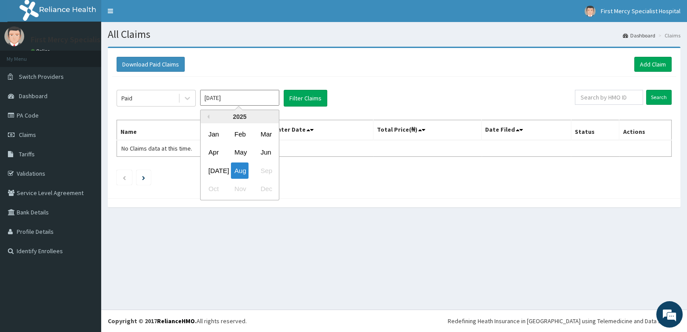
click at [226, 91] on input "Aug 2025" at bounding box center [239, 98] width 79 height 16
click at [241, 154] on div "May" at bounding box center [240, 152] width 18 height 16
type input "May 2025"
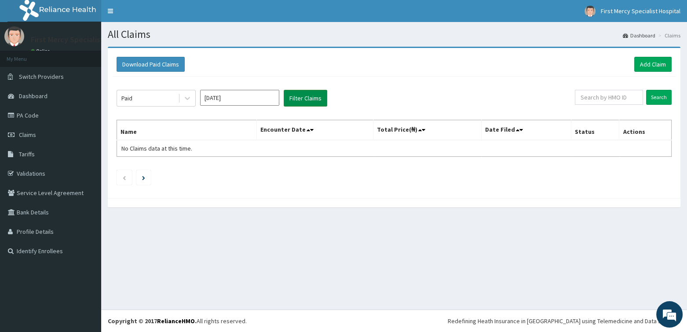
click at [294, 90] on button "Filter Claims" at bounding box center [306, 98] width 44 height 17
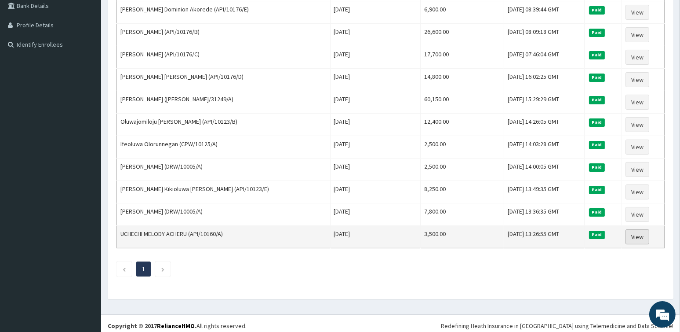
click at [640, 230] on link "View" at bounding box center [638, 236] width 24 height 15
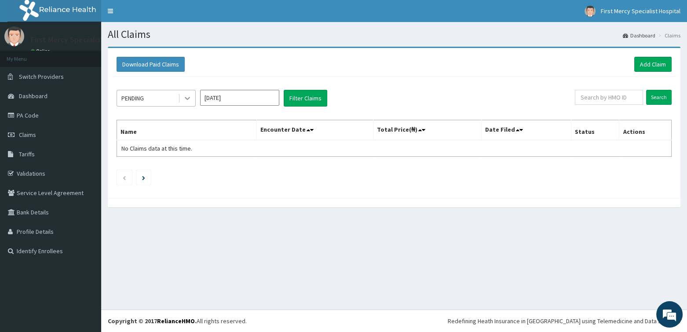
click at [187, 99] on icon at bounding box center [187, 98] width 5 height 3
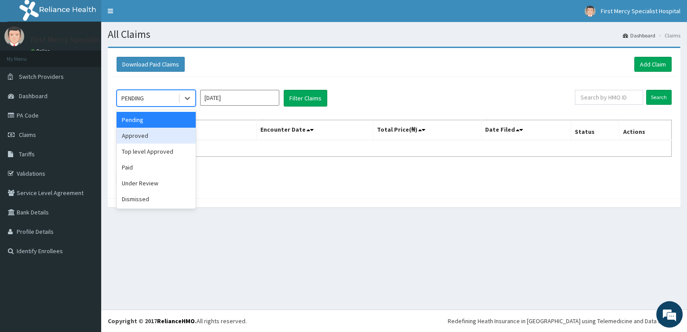
click at [146, 138] on div "Approved" at bounding box center [156, 136] width 79 height 16
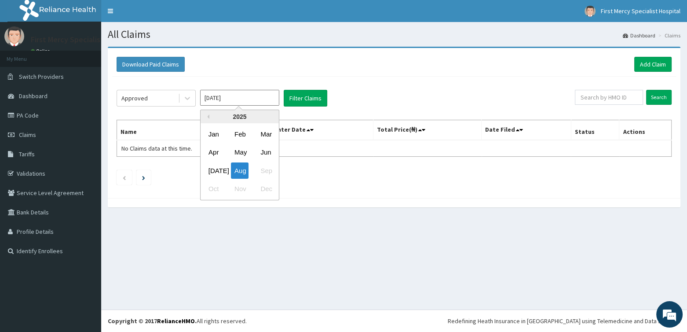
click at [240, 95] on input "[DATE]" at bounding box center [239, 98] width 79 height 16
click at [244, 151] on div "May" at bounding box center [240, 152] width 18 height 16
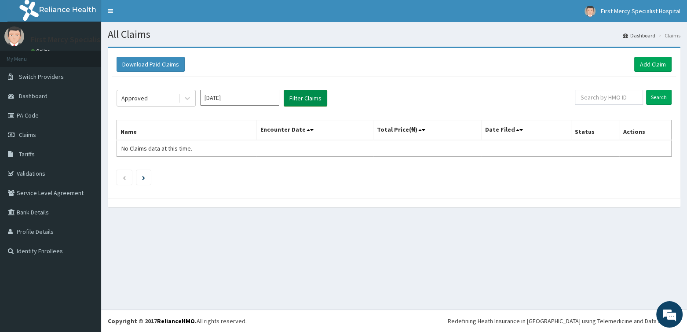
click at [298, 96] on button "Filter Claims" at bounding box center [306, 98] width 44 height 17
click at [185, 101] on icon at bounding box center [187, 98] width 9 height 9
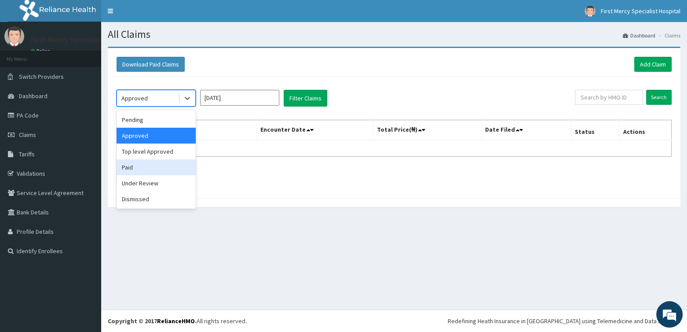
click at [135, 171] on div "Paid" at bounding box center [156, 167] width 79 height 16
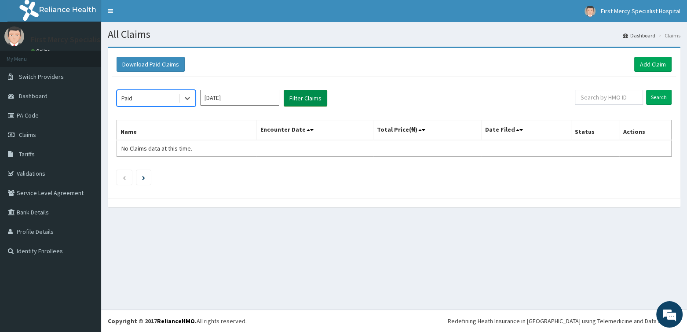
click at [307, 95] on button "Filter Claims" at bounding box center [306, 98] width 44 height 17
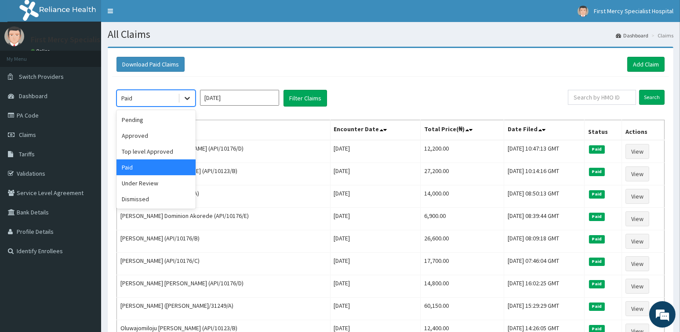
click at [186, 96] on icon at bounding box center [187, 98] width 9 height 9
click at [238, 93] on input "May 2025" at bounding box center [239, 98] width 79 height 16
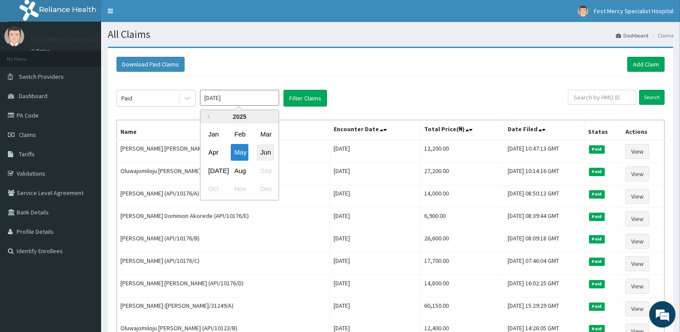
click at [265, 153] on div "Jun" at bounding box center [266, 152] width 18 height 16
type input "Jun 2025"
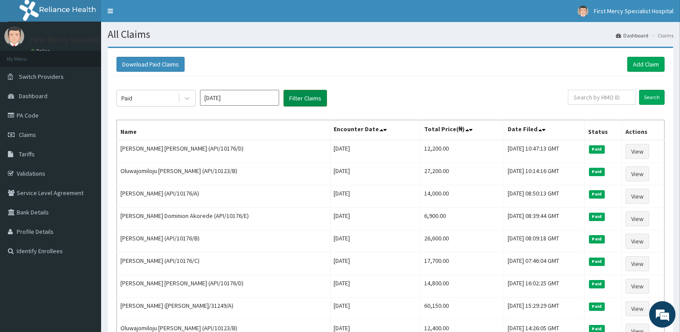
click at [303, 93] on button "Filter Claims" at bounding box center [306, 98] width 44 height 17
click at [302, 99] on button "Filter Claims" at bounding box center [306, 98] width 44 height 17
click at [187, 97] on icon at bounding box center [187, 98] width 9 height 9
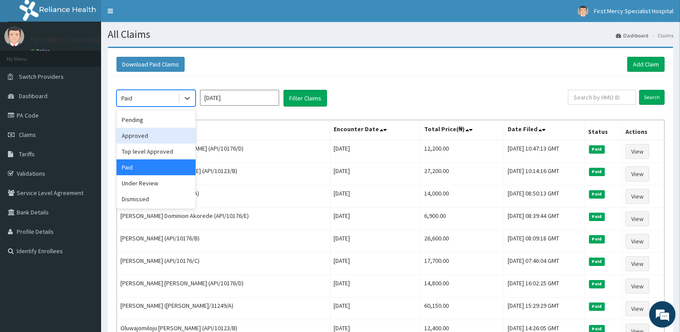
click at [154, 135] on div "Approved" at bounding box center [156, 136] width 79 height 16
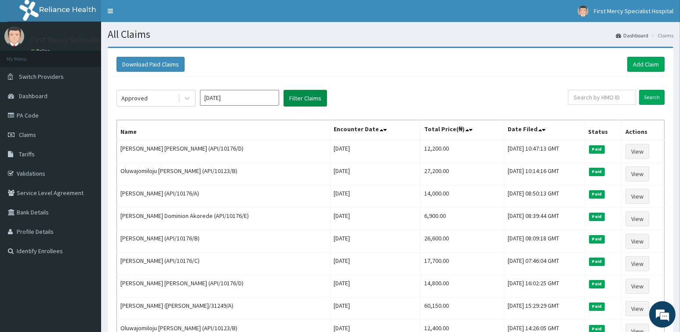
click at [304, 95] on button "Filter Claims" at bounding box center [306, 98] width 44 height 17
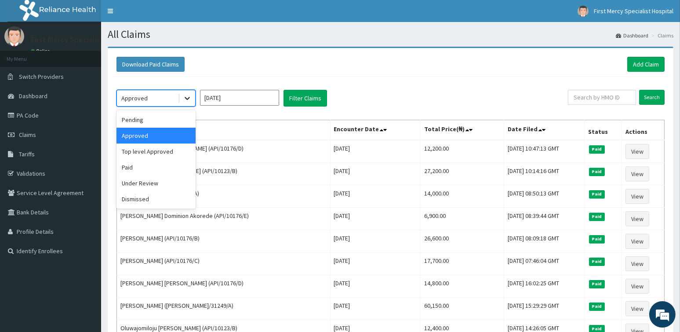
click at [187, 97] on icon at bounding box center [187, 98] width 9 height 9
click at [131, 165] on div "Paid" at bounding box center [156, 167] width 79 height 16
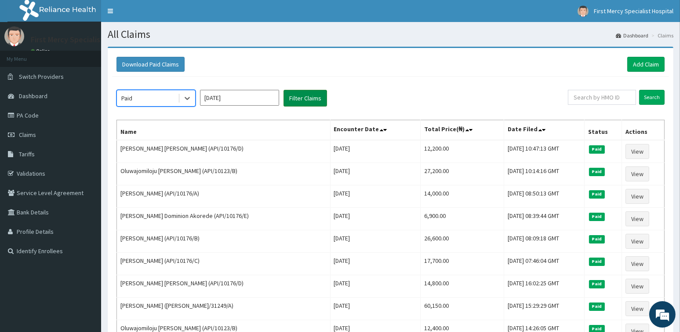
click at [299, 97] on button "Filter Claims" at bounding box center [306, 98] width 44 height 17
click at [298, 95] on button "Filter Claims" at bounding box center [306, 98] width 44 height 17
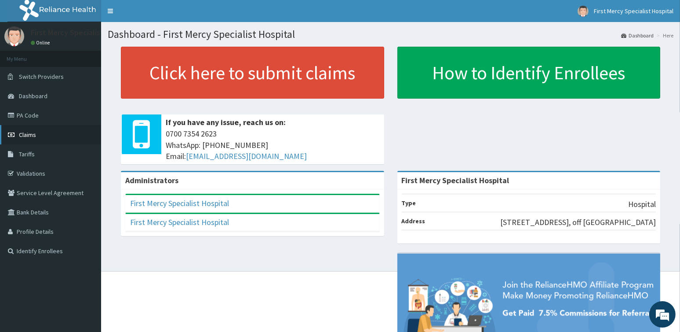
click at [39, 135] on link "Claims" at bounding box center [50, 134] width 101 height 19
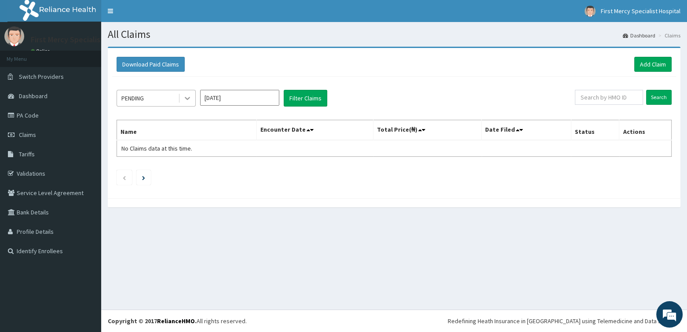
click at [186, 102] on div at bounding box center [187, 98] width 16 height 16
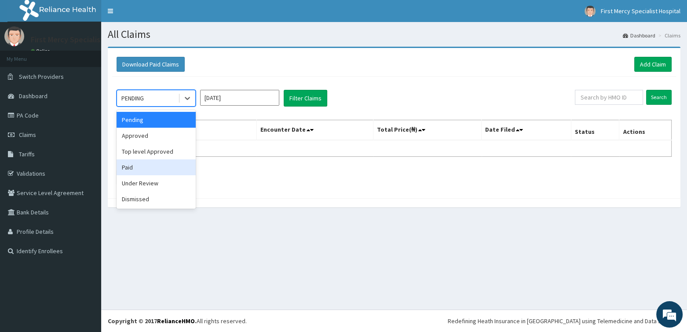
click at [131, 164] on div "Paid" at bounding box center [156, 167] width 79 height 16
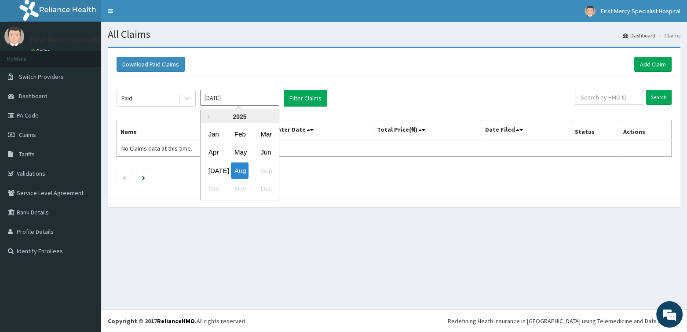
click at [241, 95] on input "Aug 2025" at bounding box center [239, 98] width 79 height 16
click at [264, 152] on div "Jun" at bounding box center [266, 152] width 18 height 16
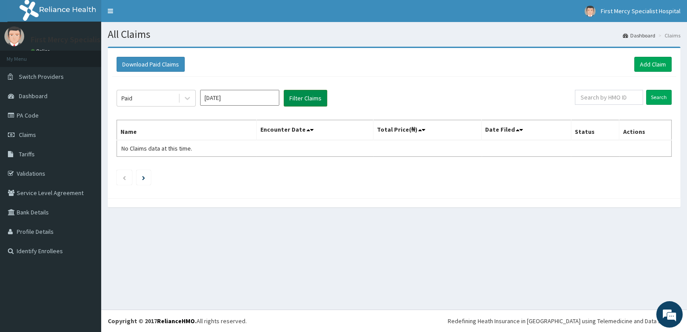
click at [298, 92] on button "Filter Claims" at bounding box center [306, 98] width 44 height 17
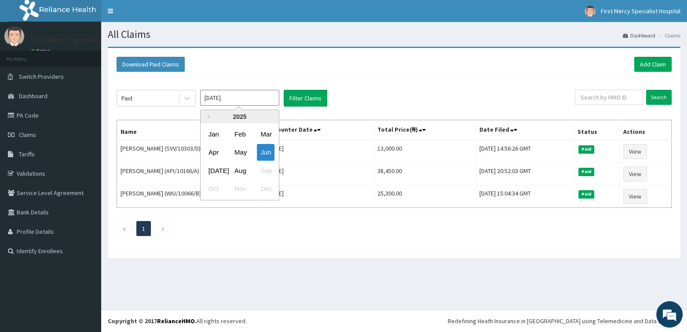
click at [272, 97] on input "Jun 2025" at bounding box center [239, 98] width 79 height 16
click at [237, 153] on div "May" at bounding box center [240, 152] width 18 height 16
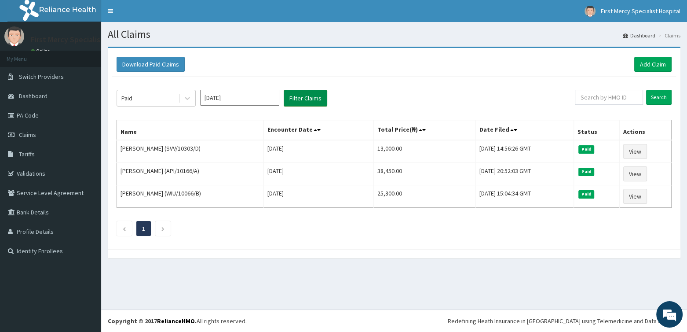
click at [306, 95] on button "Filter Claims" at bounding box center [306, 98] width 44 height 17
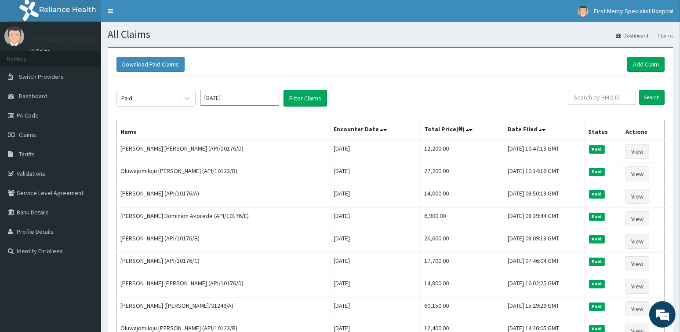
click at [250, 96] on input "May 2025" at bounding box center [239, 98] width 79 height 16
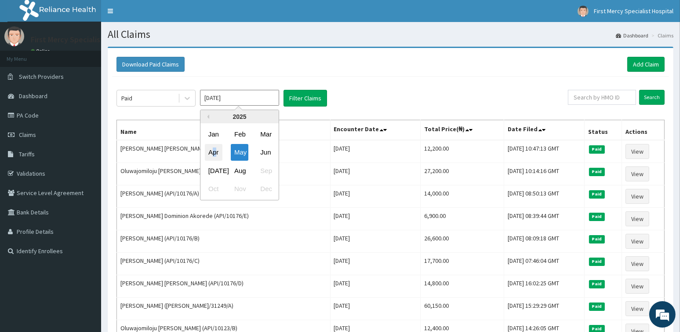
click at [215, 149] on div "Apr" at bounding box center [214, 152] width 18 height 16
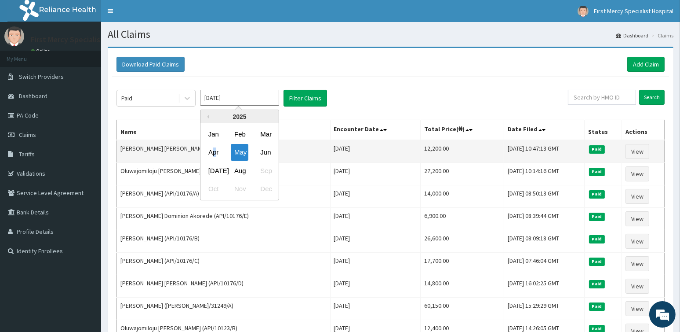
type input "Apr 2025"
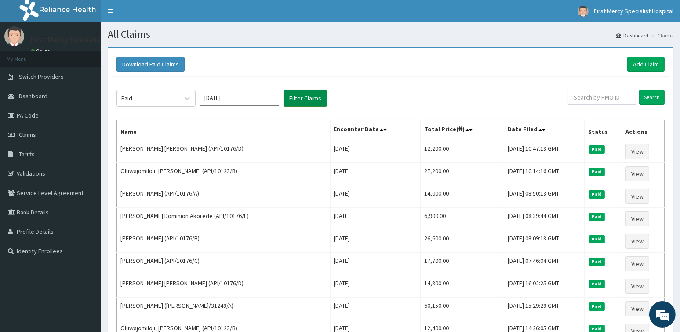
click at [306, 95] on button "Filter Claims" at bounding box center [306, 98] width 44 height 17
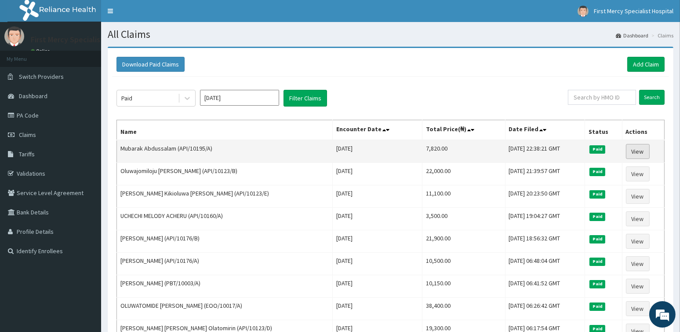
click at [639, 149] on link "View" at bounding box center [638, 151] width 24 height 15
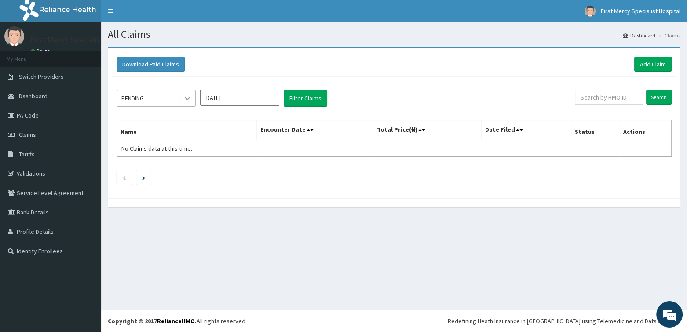
click at [189, 97] on icon at bounding box center [187, 98] width 5 height 3
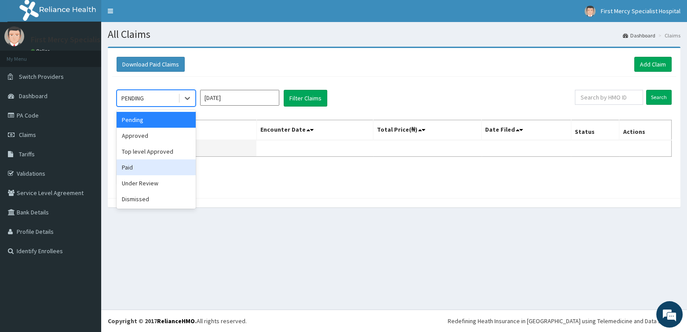
drag, startPoint x: 146, startPoint y: 162, endPoint x: 184, endPoint y: 141, distance: 43.3
click at [147, 162] on div "Paid" at bounding box center [156, 167] width 79 height 16
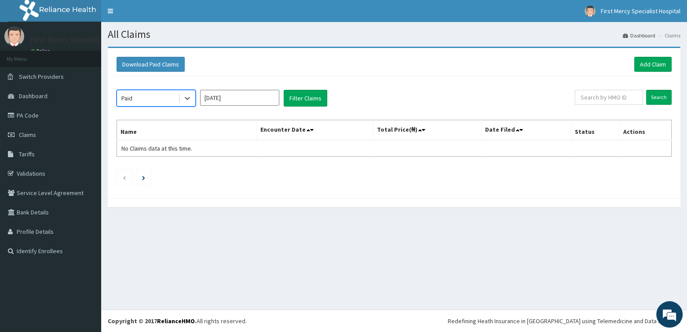
click at [230, 98] on input "Aug 2025" at bounding box center [239, 98] width 79 height 16
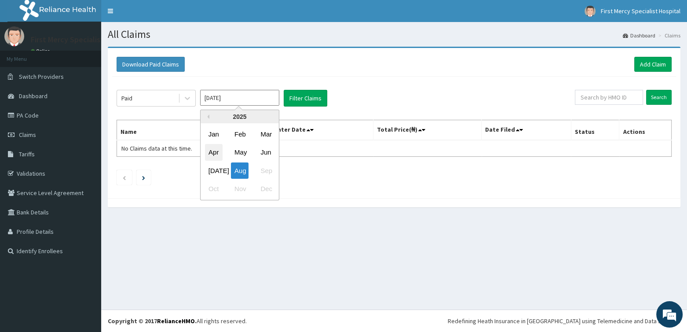
click at [219, 152] on div "Apr" at bounding box center [214, 152] width 18 height 16
type input "[DATE]"
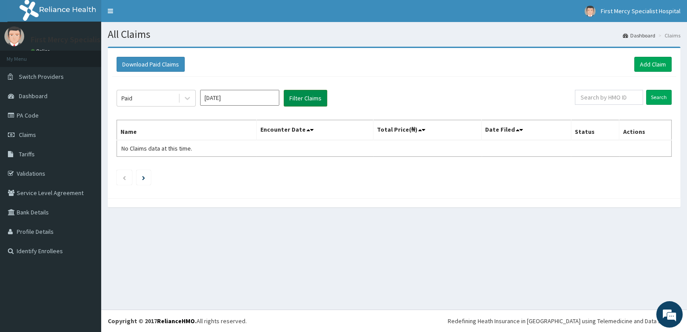
click at [306, 98] on button "Filter Claims" at bounding box center [306, 98] width 44 height 17
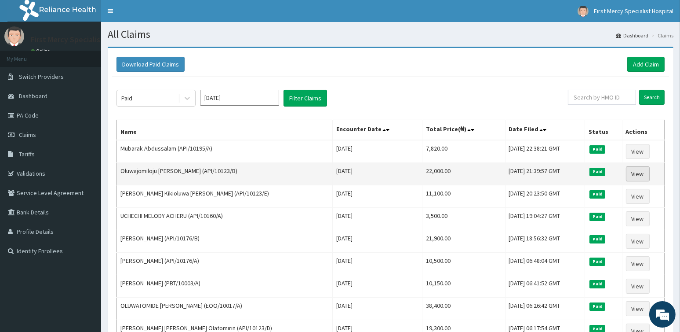
click at [639, 174] on link "View" at bounding box center [638, 173] width 24 height 15
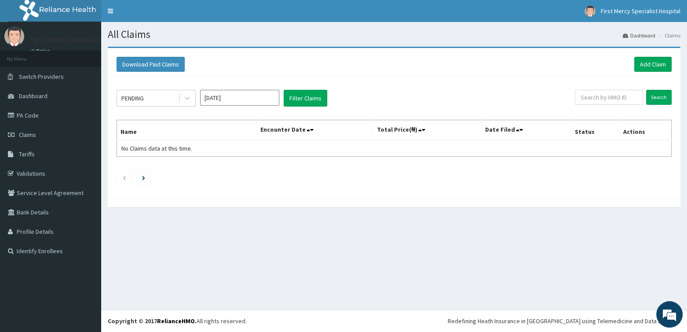
click at [256, 86] on div "PENDING [DATE] Filter Claims Search Name Encounter Date Total Price(₦) Date Fil…" at bounding box center [394, 135] width 564 height 117
click at [253, 96] on input "Aug 2025" at bounding box center [239, 98] width 79 height 16
click at [218, 151] on div "Apr" at bounding box center [214, 152] width 18 height 16
type input "Apr 2025"
click at [154, 97] on div "PENDING" at bounding box center [147, 98] width 61 height 14
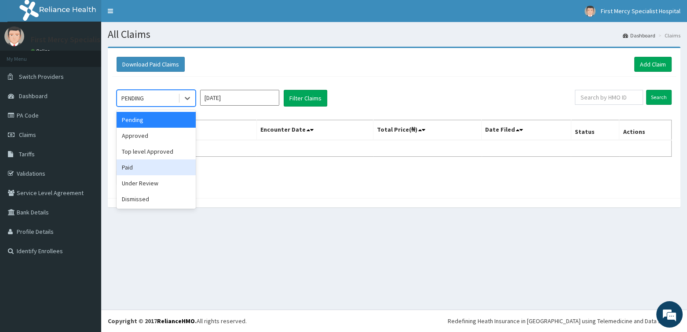
click at [132, 165] on div "Paid" at bounding box center [156, 167] width 79 height 16
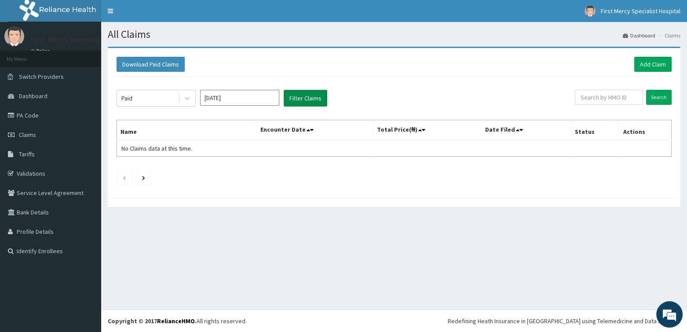
click at [298, 96] on button "Filter Claims" at bounding box center [306, 98] width 44 height 17
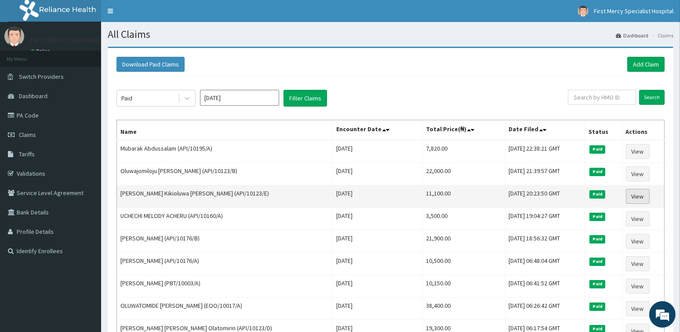
click at [639, 193] on link "View" at bounding box center [638, 196] width 24 height 15
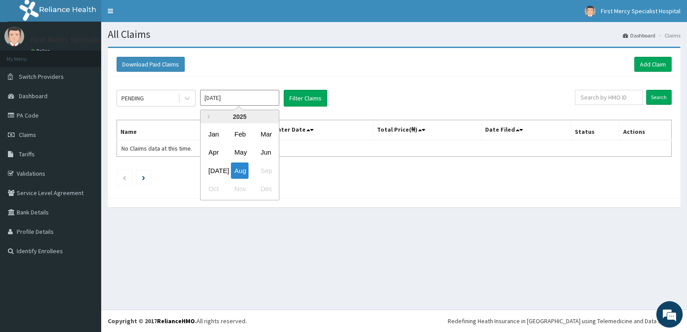
click at [233, 98] on input "[DATE]" at bounding box center [239, 98] width 79 height 16
click at [220, 149] on div "Apr" at bounding box center [214, 152] width 18 height 16
type input "Apr 2025"
click at [188, 97] on icon at bounding box center [187, 98] width 9 height 9
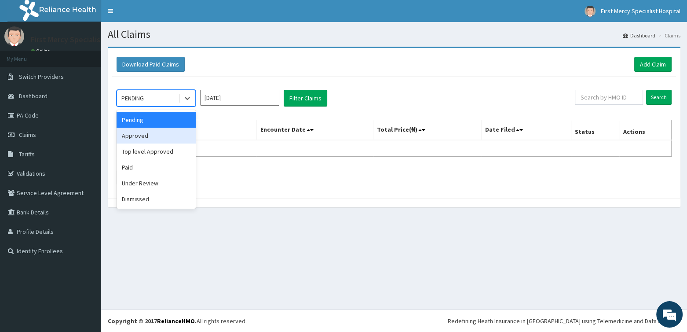
drag, startPoint x: 150, startPoint y: 135, endPoint x: 217, endPoint y: 129, distance: 67.1
click at [152, 136] on div "Approved" at bounding box center [156, 136] width 79 height 16
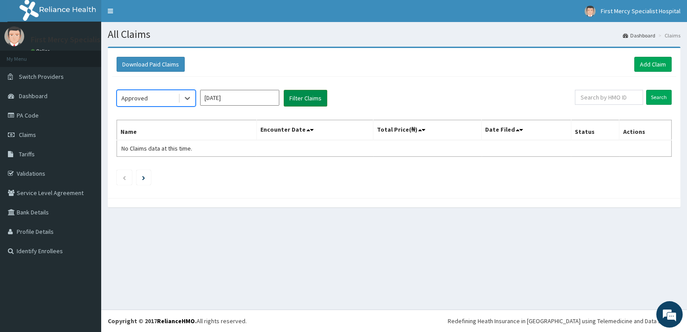
click at [300, 100] on button "Filter Claims" at bounding box center [306, 98] width 44 height 17
click at [303, 94] on button "Filter Claims" at bounding box center [306, 98] width 44 height 17
click at [189, 98] on icon at bounding box center [187, 98] width 5 height 3
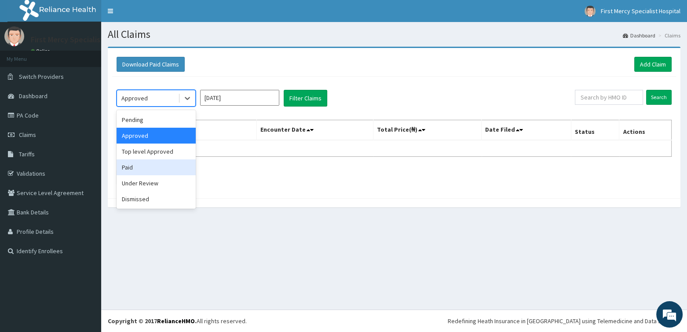
drag, startPoint x: 138, startPoint y: 163, endPoint x: 178, endPoint y: 160, distance: 40.1
click at [139, 163] on div "Paid" at bounding box center [156, 167] width 79 height 16
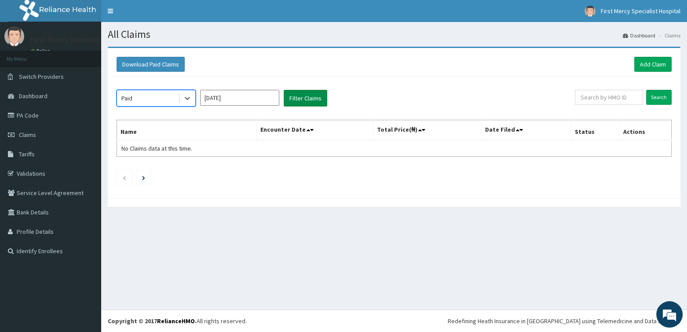
click at [313, 100] on button "Filter Claims" at bounding box center [306, 98] width 44 height 17
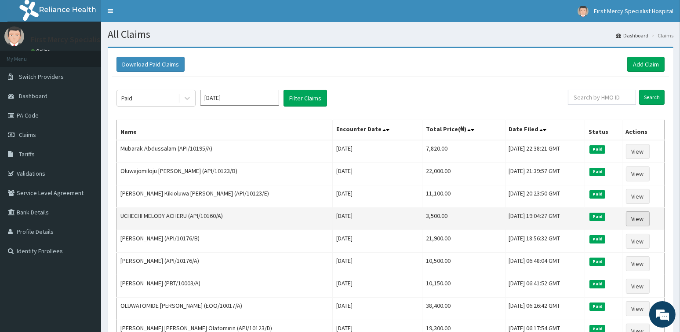
click at [634, 218] on link "View" at bounding box center [638, 218] width 24 height 15
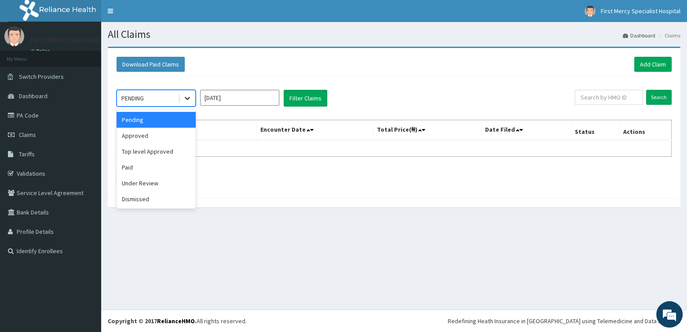
click at [187, 101] on icon at bounding box center [187, 98] width 9 height 9
click at [138, 166] on div "Paid" at bounding box center [156, 167] width 79 height 16
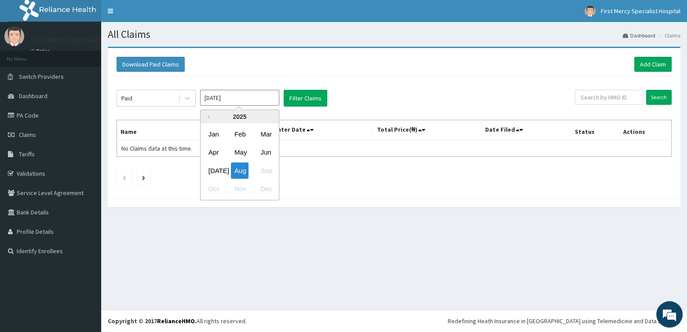
click at [226, 95] on input "Aug 2025" at bounding box center [239, 98] width 79 height 16
click at [214, 152] on div "Apr" at bounding box center [214, 152] width 18 height 16
type input "Apr 2025"
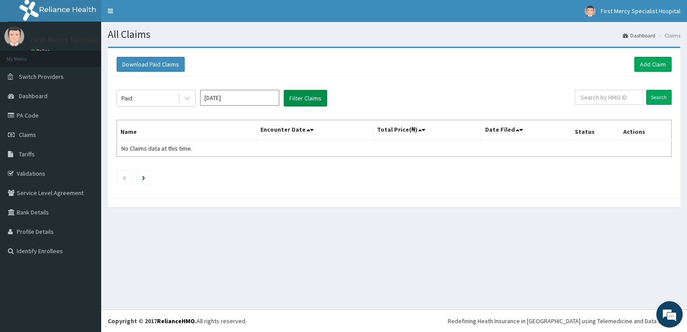
click at [296, 93] on button "Filter Claims" at bounding box center [306, 98] width 44 height 17
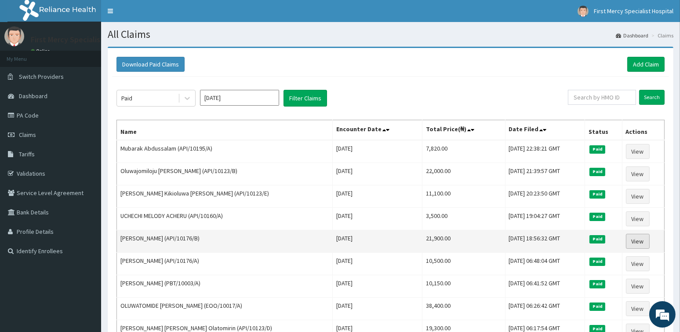
click at [637, 240] on link "View" at bounding box center [638, 240] width 24 height 15
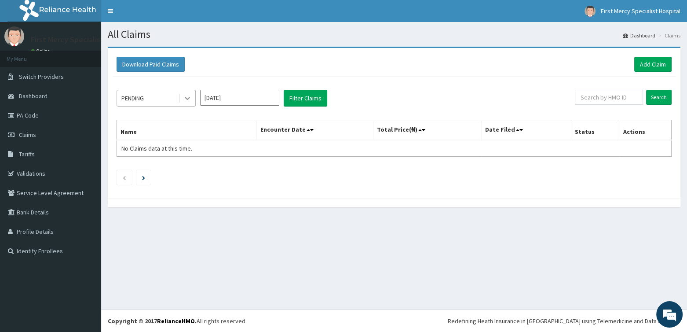
click at [186, 102] on div at bounding box center [187, 98] width 16 height 16
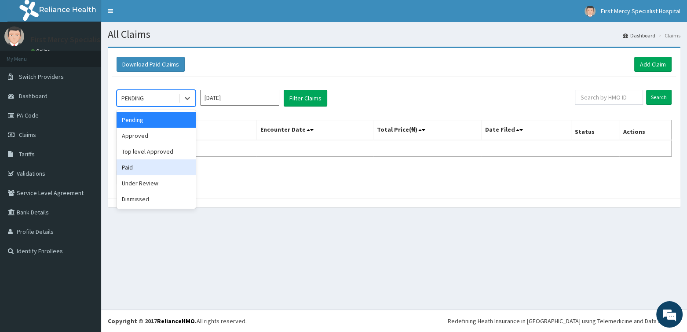
click at [155, 167] on div "Paid" at bounding box center [156, 167] width 79 height 16
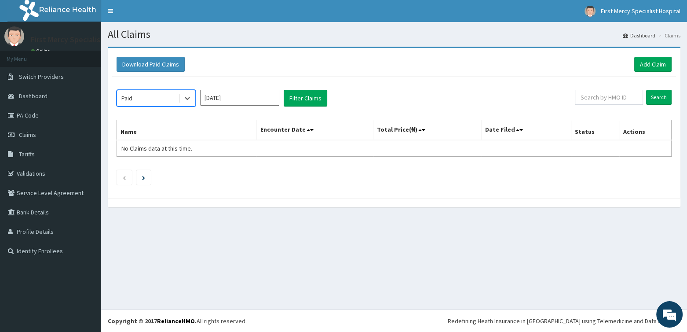
click at [255, 95] on input "[DATE]" at bounding box center [239, 98] width 79 height 16
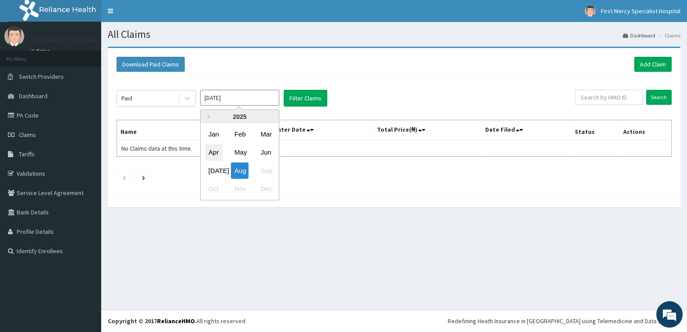
click at [219, 153] on div "Apr" at bounding box center [214, 152] width 18 height 16
type input "[DATE]"
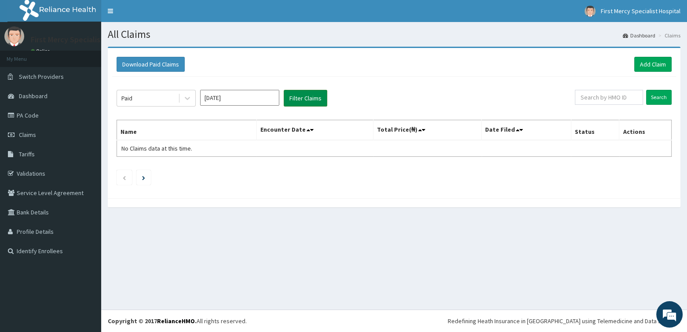
click at [313, 99] on button "Filter Claims" at bounding box center [306, 98] width 44 height 17
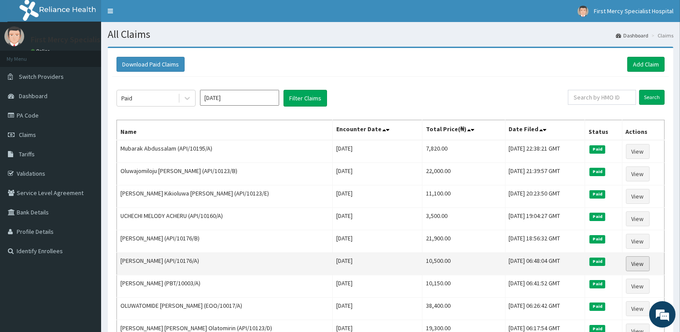
click at [641, 260] on link "View" at bounding box center [638, 263] width 24 height 15
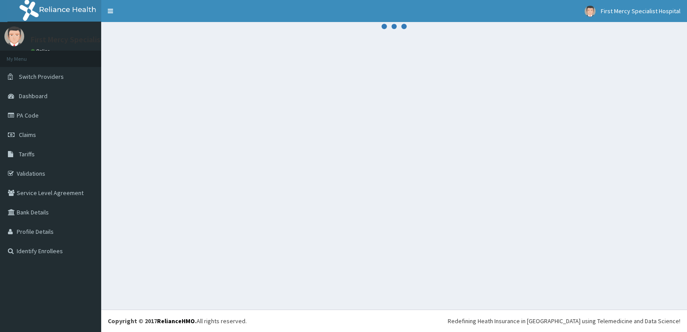
drag, startPoint x: 423, startPoint y: 155, endPoint x: 450, endPoint y: 155, distance: 27.3
click at [425, 155] on div at bounding box center [394, 165] width 586 height 287
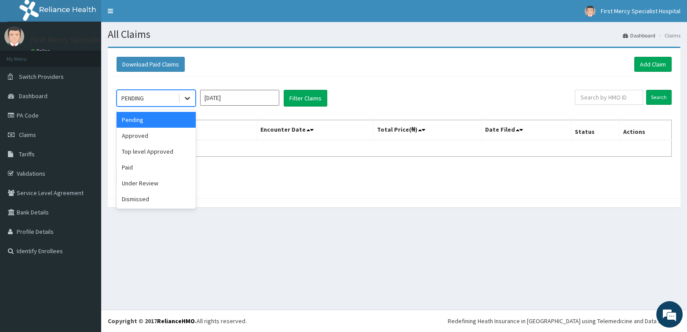
click at [186, 97] on icon at bounding box center [187, 98] width 9 height 9
click at [158, 161] on div "Paid" at bounding box center [156, 167] width 79 height 16
click at [260, 97] on input "[DATE]" at bounding box center [239, 98] width 79 height 16
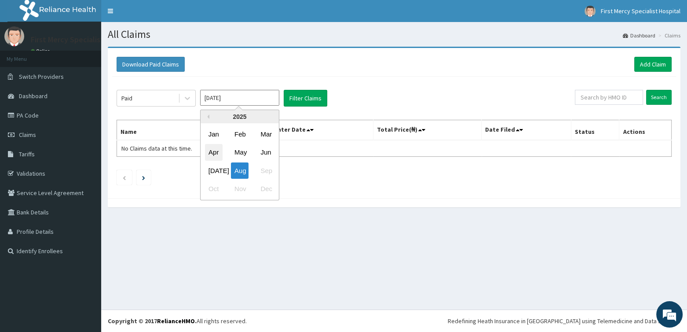
click at [216, 159] on div "Apr" at bounding box center [214, 152] width 18 height 16
type input "[DATE]"
click at [321, 109] on div "Paid [DATE] Filter Claims Search Name Encounter Date Total Price(₦) Date Filed …" at bounding box center [394, 135] width 564 height 117
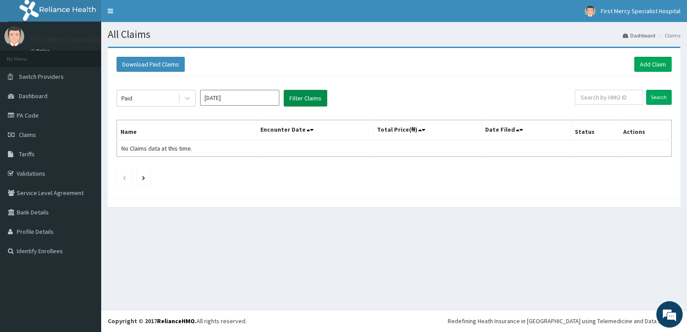
click at [317, 103] on button "Filter Claims" at bounding box center [306, 98] width 44 height 17
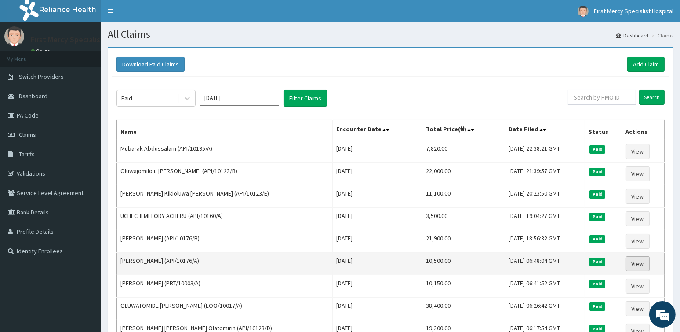
click at [635, 262] on link "View" at bounding box center [638, 263] width 24 height 15
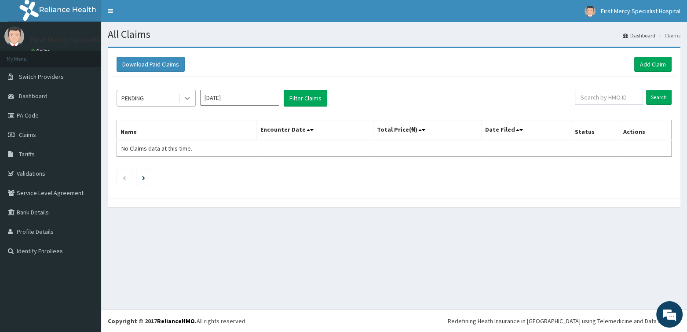
click at [183, 95] on icon at bounding box center [187, 98] width 9 height 9
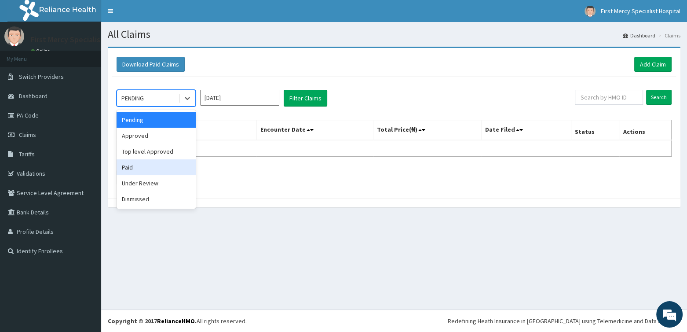
click at [142, 168] on div "Paid" at bounding box center [156, 167] width 79 height 16
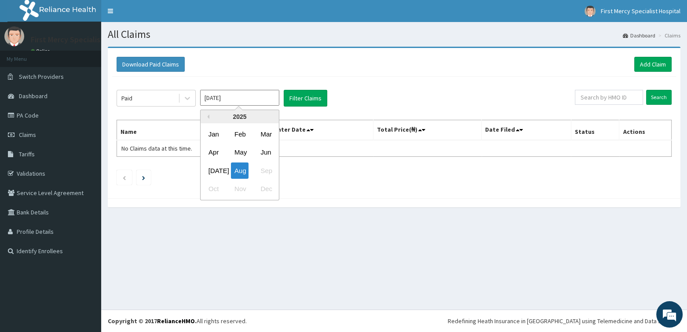
click at [231, 100] on input "[DATE]" at bounding box center [239, 98] width 79 height 16
drag, startPoint x: 215, startPoint y: 152, endPoint x: 222, endPoint y: 151, distance: 7.6
click at [215, 153] on div "Apr" at bounding box center [214, 152] width 18 height 16
type input "[DATE]"
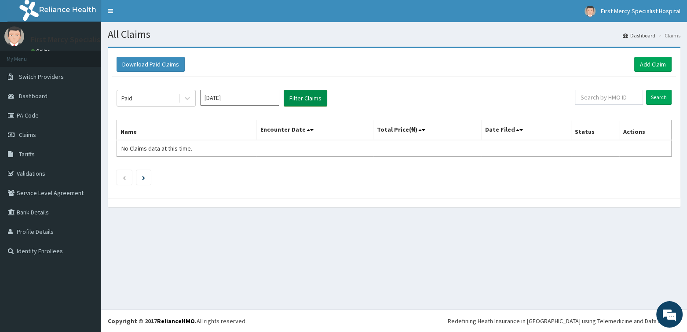
click at [303, 99] on button "Filter Claims" at bounding box center [306, 98] width 44 height 17
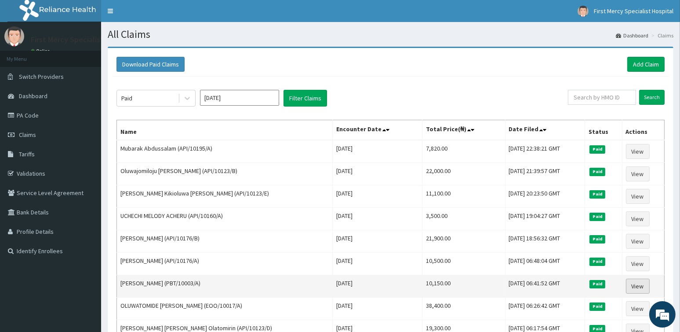
click at [637, 282] on link "View" at bounding box center [638, 285] width 24 height 15
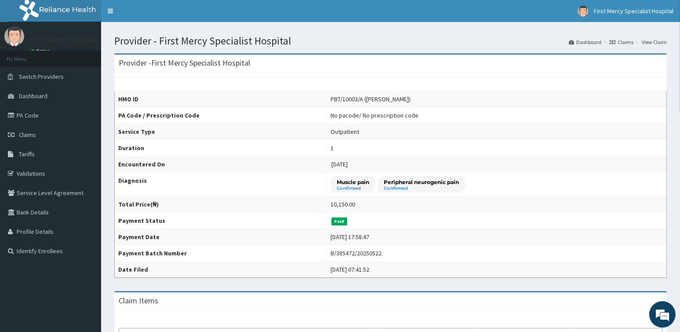
drag, startPoint x: 479, startPoint y: 233, endPoint x: 459, endPoint y: 248, distance: 25.4
click at [459, 248] on td "B/385472/20250522" at bounding box center [497, 253] width 340 height 16
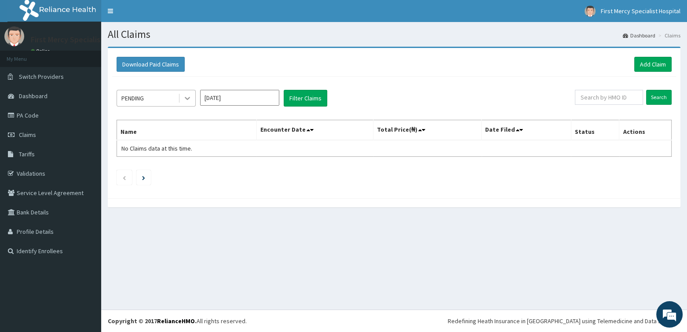
click at [184, 97] on icon at bounding box center [187, 98] width 9 height 9
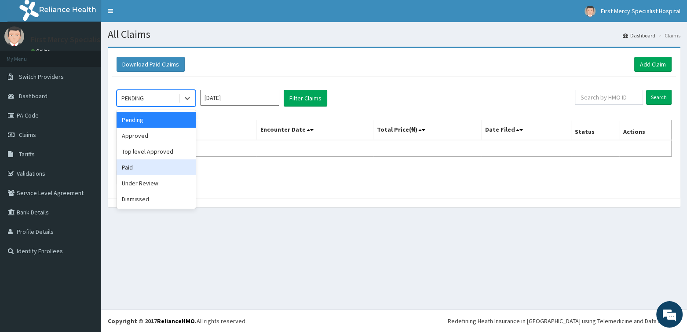
click at [142, 168] on div "Paid" at bounding box center [156, 167] width 79 height 16
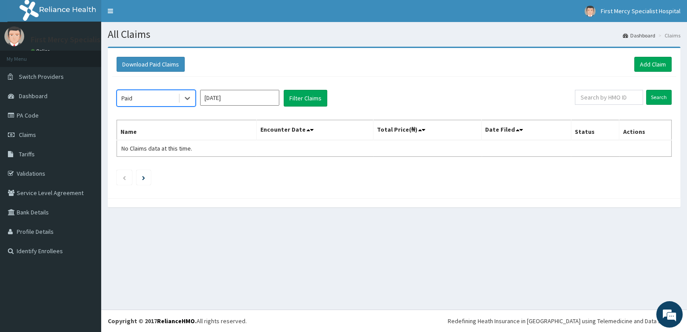
click at [234, 100] on input "[DATE]" at bounding box center [239, 98] width 79 height 16
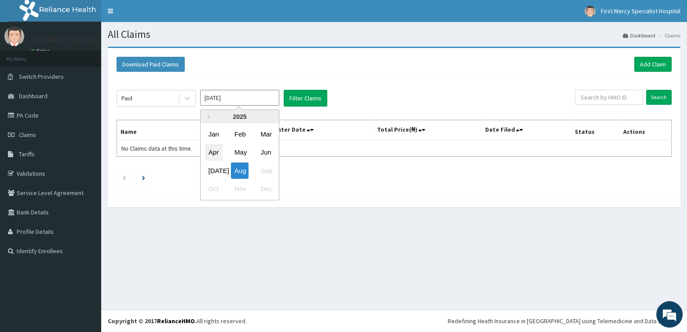
click at [214, 153] on div "Apr" at bounding box center [214, 152] width 18 height 16
type input "[DATE]"
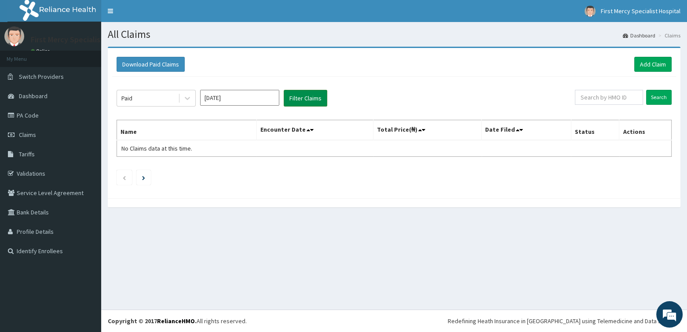
click at [310, 100] on button "Filter Claims" at bounding box center [306, 98] width 44 height 17
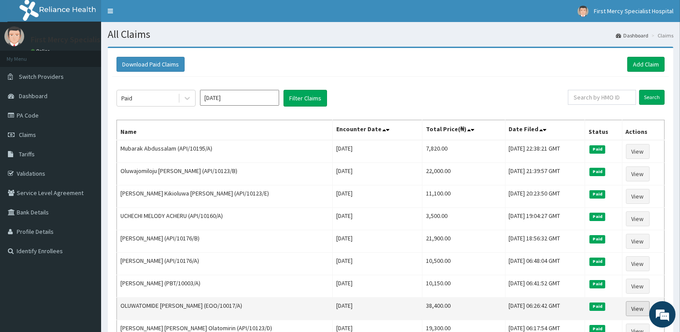
click at [636, 304] on link "View" at bounding box center [638, 308] width 24 height 15
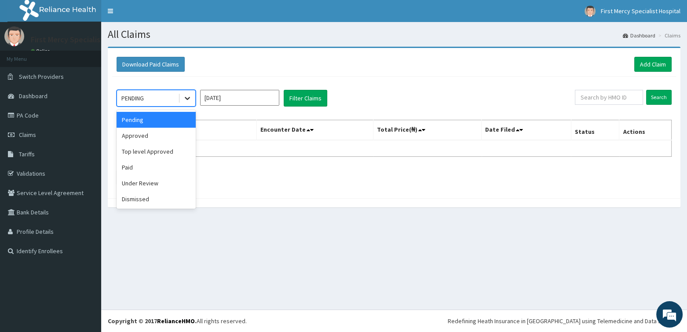
click at [192, 100] on div at bounding box center [187, 98] width 16 height 16
click at [135, 164] on div "Paid" at bounding box center [156, 167] width 79 height 16
click at [256, 99] on input "Aug 2025" at bounding box center [239, 98] width 79 height 16
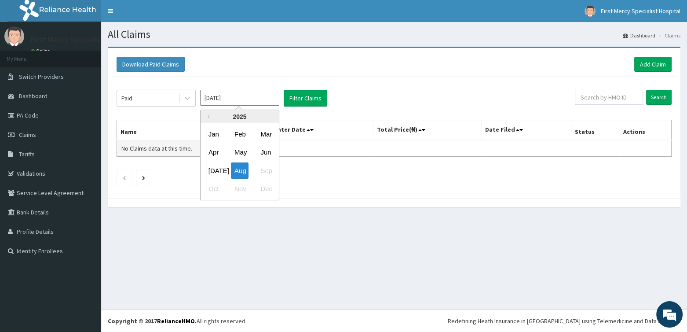
drag, startPoint x: 216, startPoint y: 153, endPoint x: 262, endPoint y: 144, distance: 46.9
click at [218, 153] on div "Apr" at bounding box center [214, 152] width 18 height 16
type input "Apr 2025"
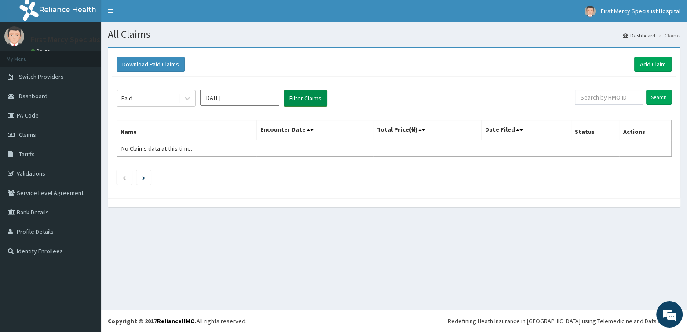
click at [319, 101] on button "Filter Claims" at bounding box center [306, 98] width 44 height 17
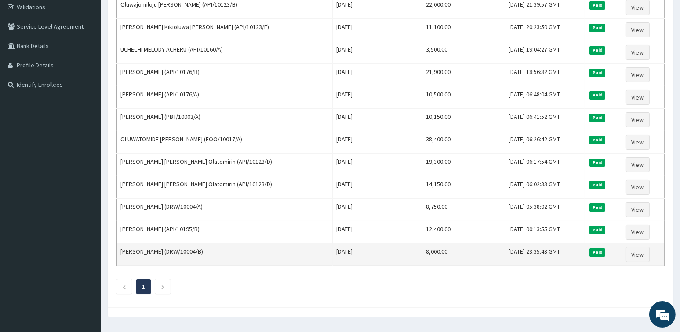
scroll to position [184, 0]
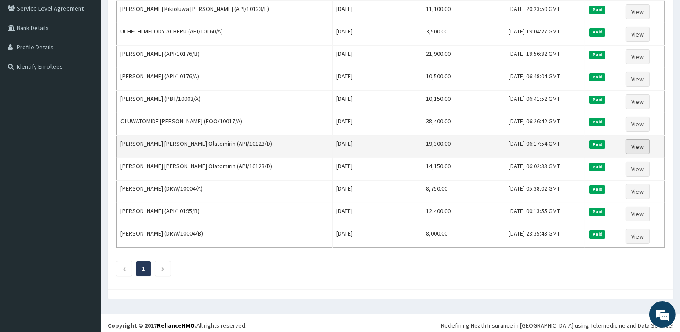
click at [636, 142] on link "View" at bounding box center [638, 146] width 24 height 15
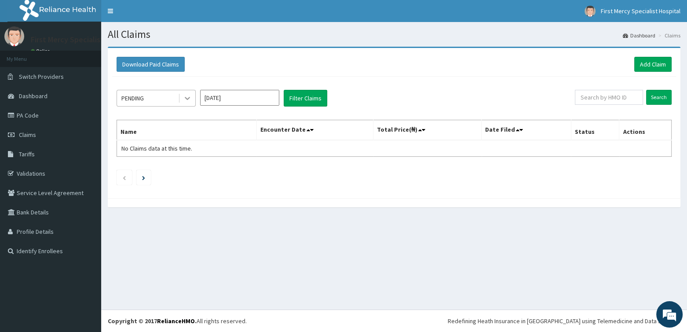
click at [185, 97] on icon at bounding box center [187, 98] width 5 height 3
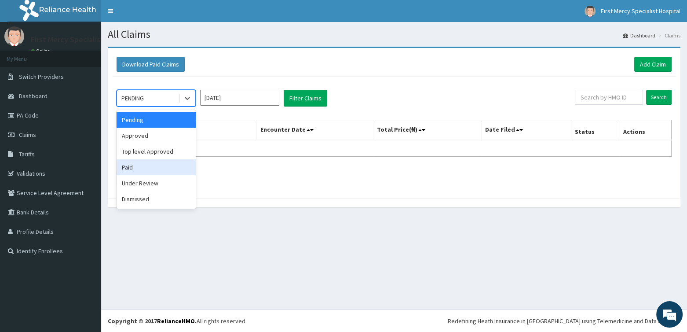
click at [131, 166] on div "Paid" at bounding box center [156, 167] width 79 height 16
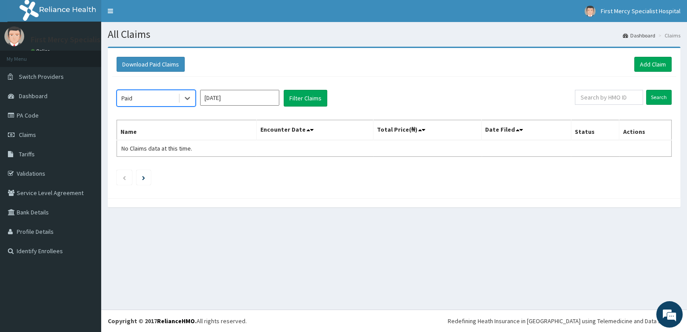
click at [240, 95] on input "Aug 2025" at bounding box center [239, 98] width 79 height 16
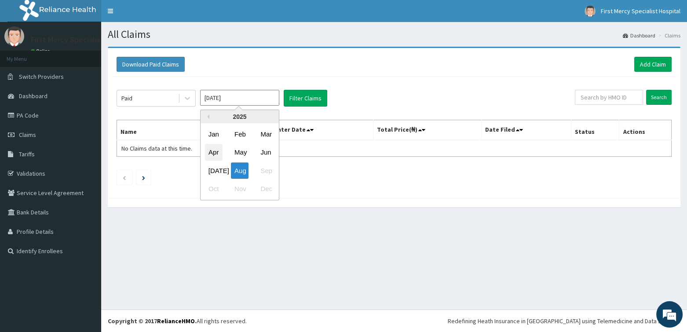
click at [217, 152] on div "Apr" at bounding box center [214, 152] width 18 height 16
type input "Apr 2025"
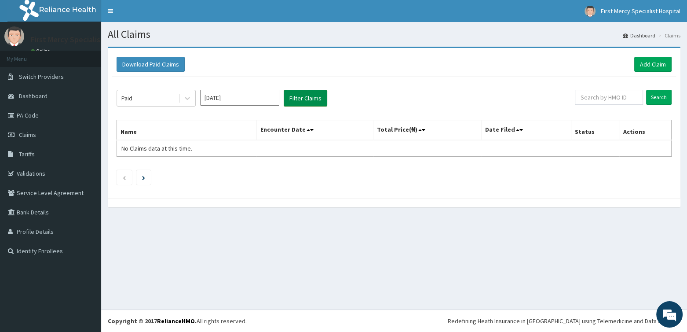
click at [301, 96] on button "Filter Claims" at bounding box center [306, 98] width 44 height 17
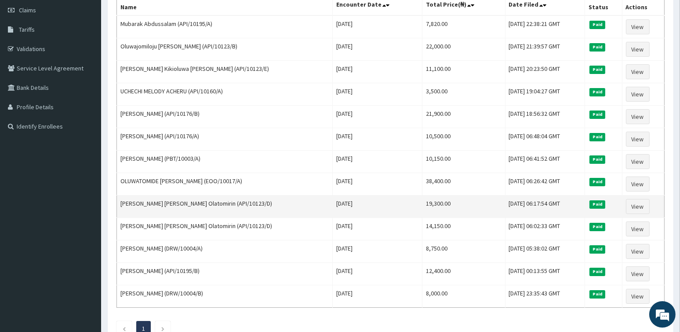
scroll to position [176, 0]
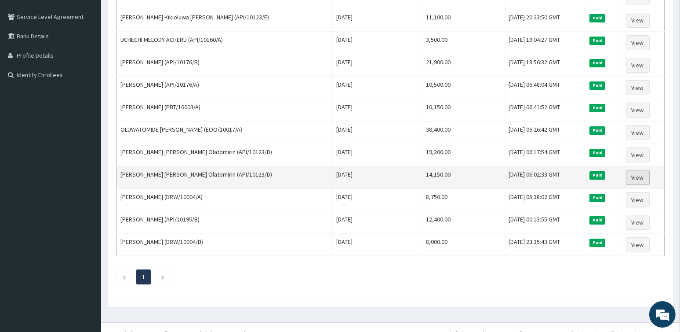
click at [635, 172] on link "View" at bounding box center [638, 177] width 24 height 15
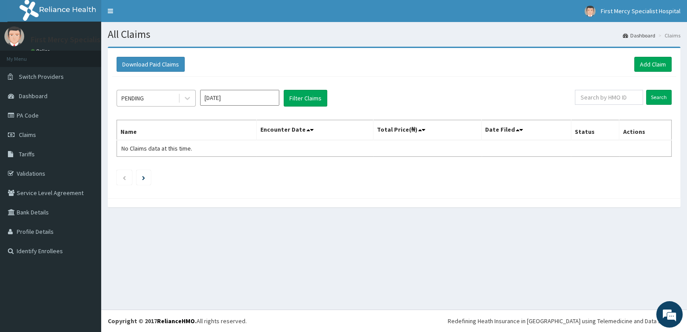
click at [149, 98] on div "PENDING" at bounding box center [147, 98] width 61 height 14
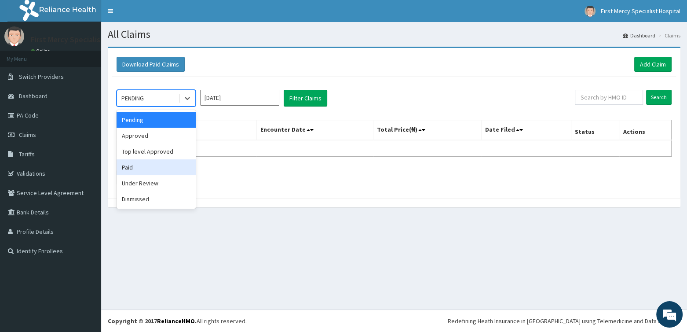
click at [144, 168] on div "Paid" at bounding box center [156, 167] width 79 height 16
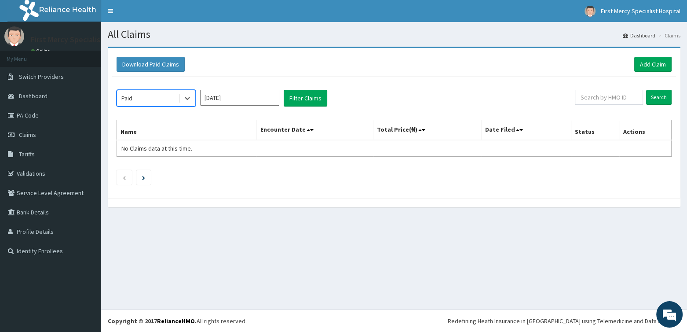
click at [231, 95] on input "Aug 2025" at bounding box center [239, 98] width 79 height 16
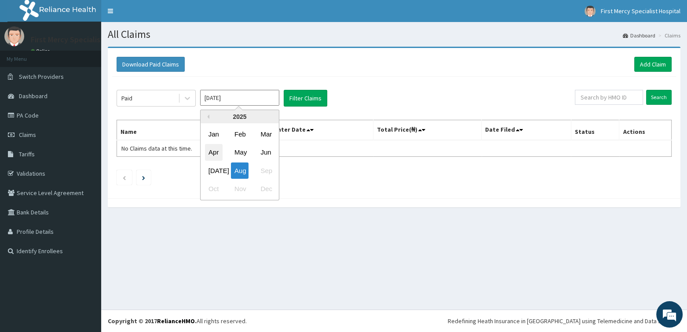
click at [206, 149] on div "Apr" at bounding box center [214, 152] width 18 height 16
type input "Apr 2025"
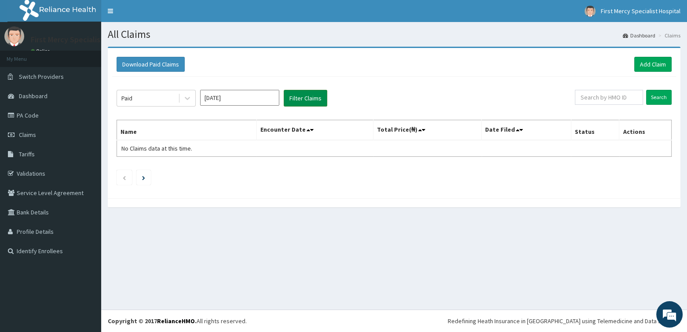
click at [289, 95] on button "Filter Claims" at bounding box center [306, 98] width 44 height 17
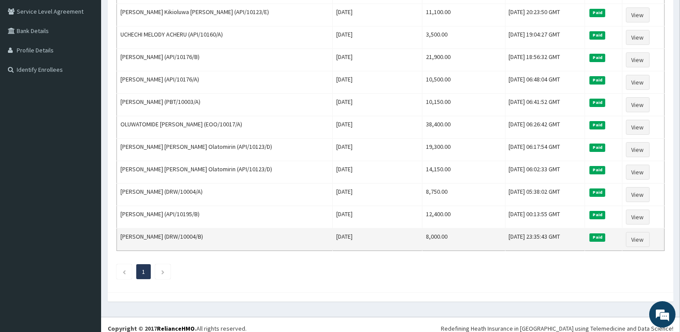
scroll to position [184, 0]
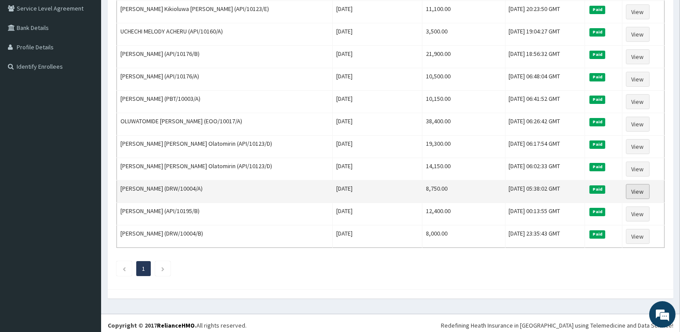
click at [633, 186] on link "View" at bounding box center [638, 191] width 24 height 15
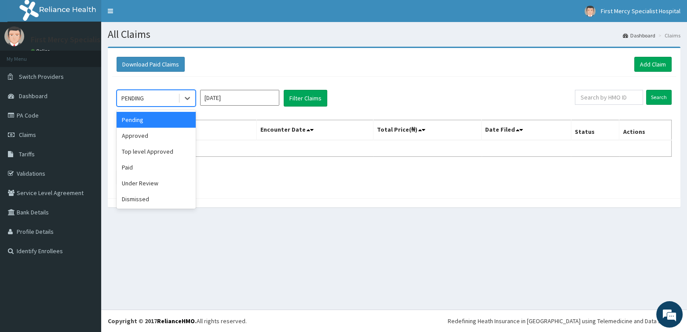
click at [160, 101] on div "PENDING" at bounding box center [147, 98] width 61 height 14
click at [128, 165] on div "Paid" at bounding box center [156, 167] width 79 height 16
click at [219, 97] on input "Aug 2025" at bounding box center [239, 98] width 79 height 16
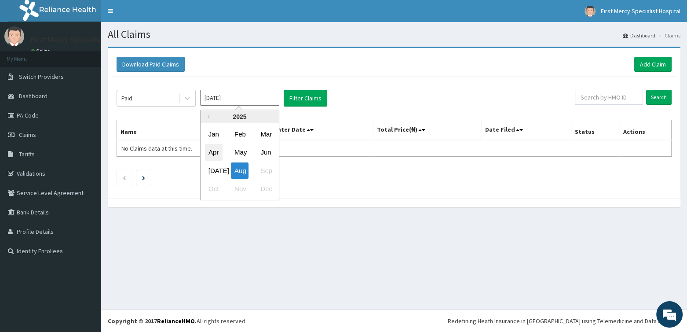
click at [207, 151] on div "Apr" at bounding box center [214, 152] width 18 height 16
type input "Apr 2025"
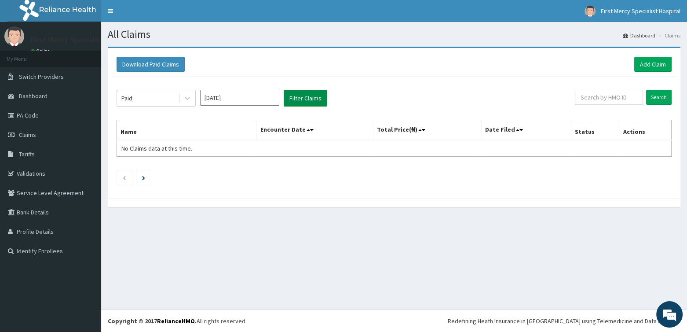
click at [300, 99] on button "Filter Claims" at bounding box center [306, 98] width 44 height 17
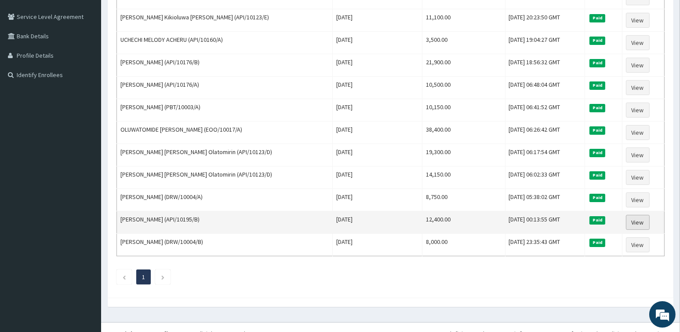
click at [637, 218] on link "View" at bounding box center [638, 222] width 24 height 15
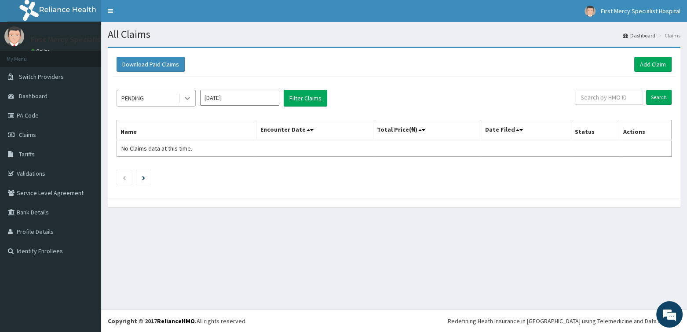
click at [185, 97] on icon at bounding box center [187, 98] width 5 height 3
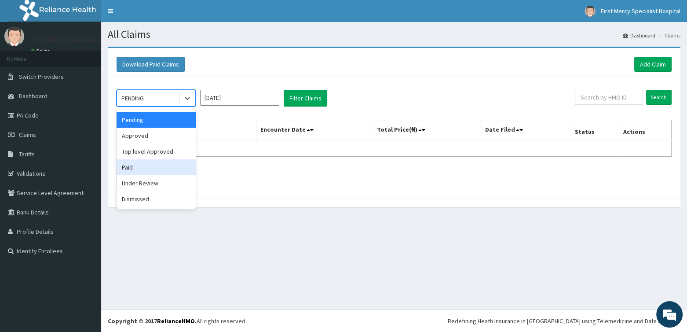
click at [132, 166] on div "Paid" at bounding box center [156, 167] width 79 height 16
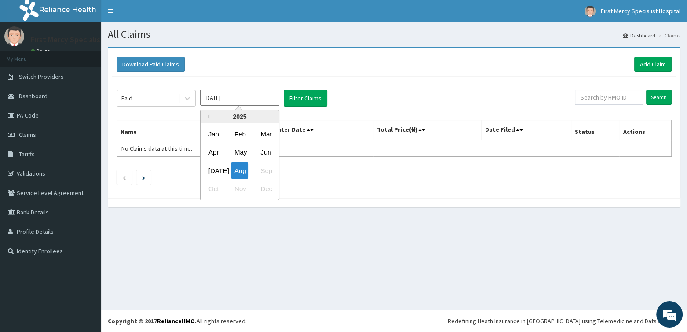
click at [218, 99] on input "[DATE]" at bounding box center [239, 98] width 79 height 16
click at [215, 153] on div "Apr" at bounding box center [214, 152] width 18 height 16
type input "[DATE]"
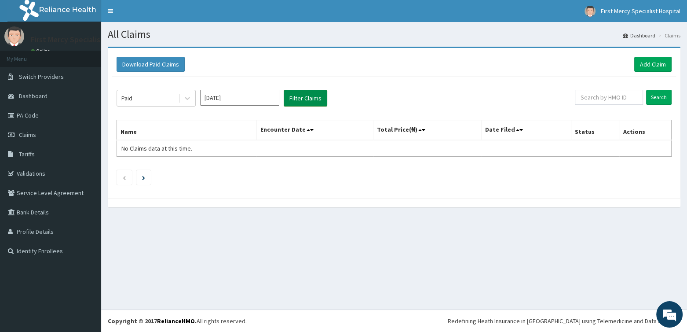
click at [305, 98] on button "Filter Claims" at bounding box center [306, 98] width 44 height 17
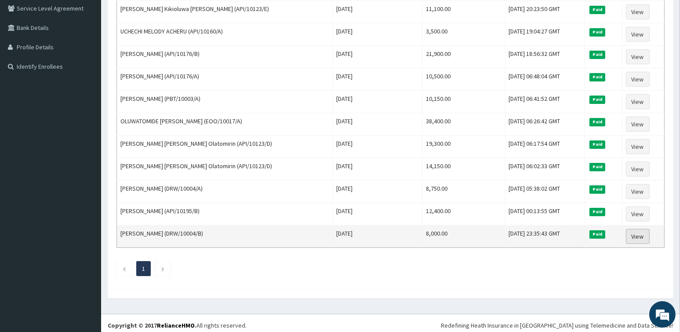
click at [640, 232] on link "View" at bounding box center [638, 236] width 24 height 15
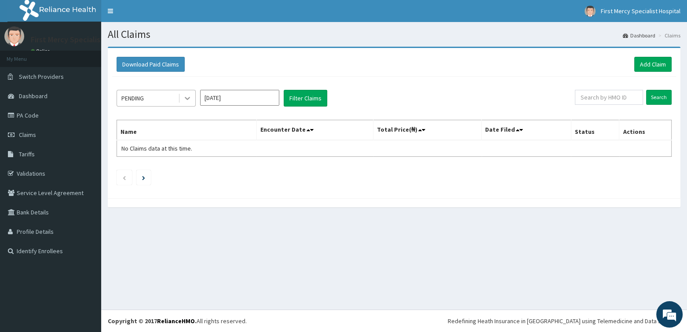
click at [185, 96] on icon at bounding box center [187, 98] width 9 height 9
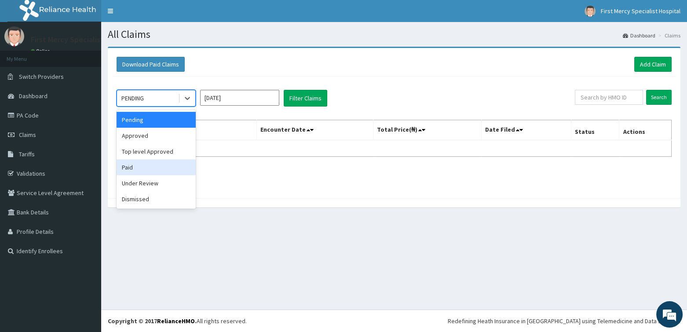
click at [137, 165] on div "Paid" at bounding box center [156, 167] width 79 height 16
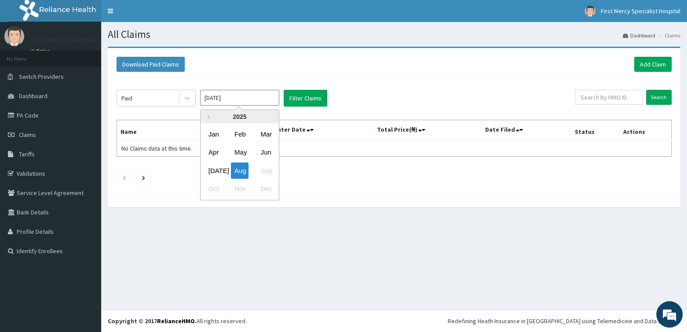
click at [234, 96] on input "[DATE]" at bounding box center [239, 98] width 79 height 16
click at [246, 153] on div "May" at bounding box center [240, 152] width 18 height 16
type input "May 2025"
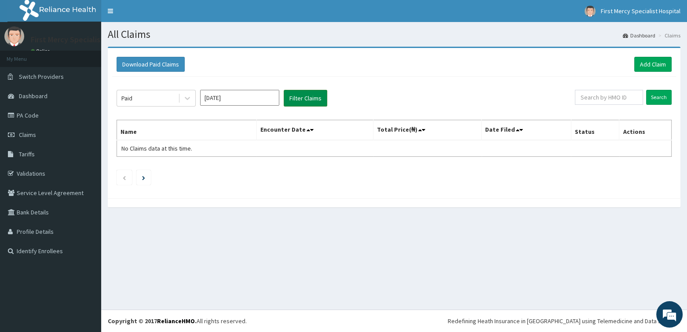
click at [302, 95] on button "Filter Claims" at bounding box center [306, 98] width 44 height 17
click at [302, 98] on button "Filter Claims" at bounding box center [306, 98] width 44 height 17
click at [302, 96] on button "Filter Claims" at bounding box center [306, 98] width 44 height 17
